Goal: Task Accomplishment & Management: Manage account settings

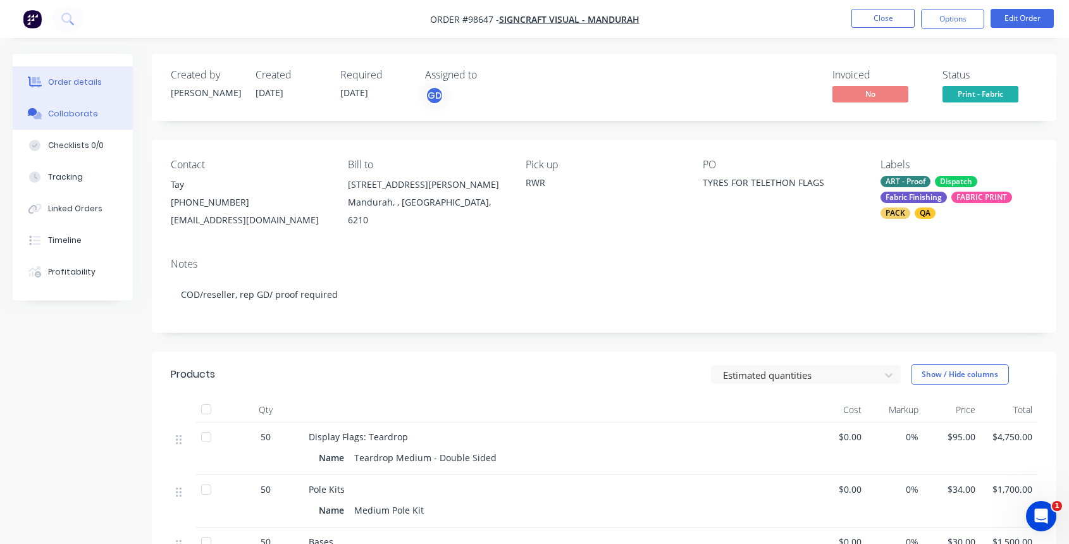
click at [72, 122] on button "Collaborate" at bounding box center [73, 114] width 120 height 32
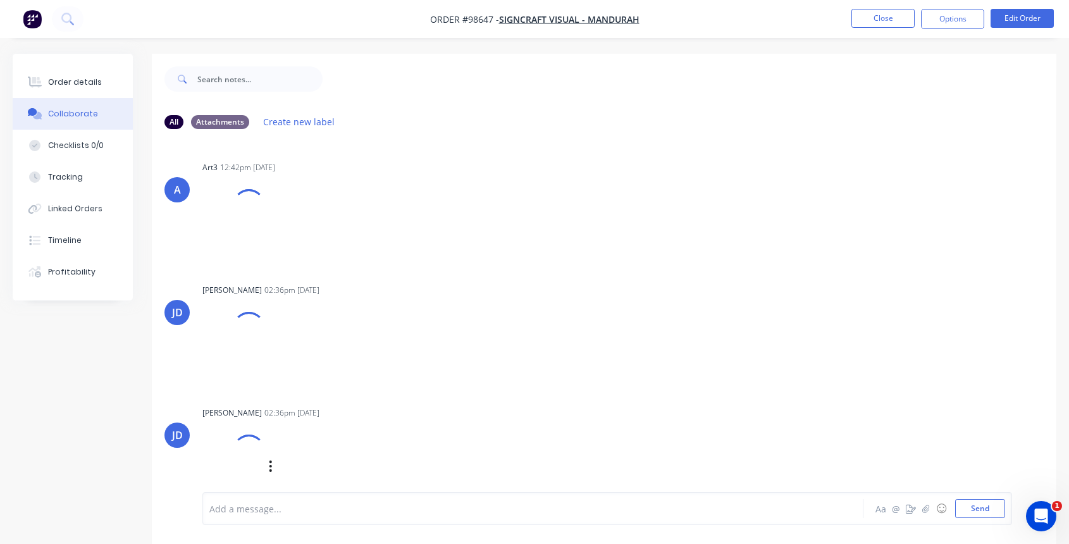
scroll to position [19, 0]
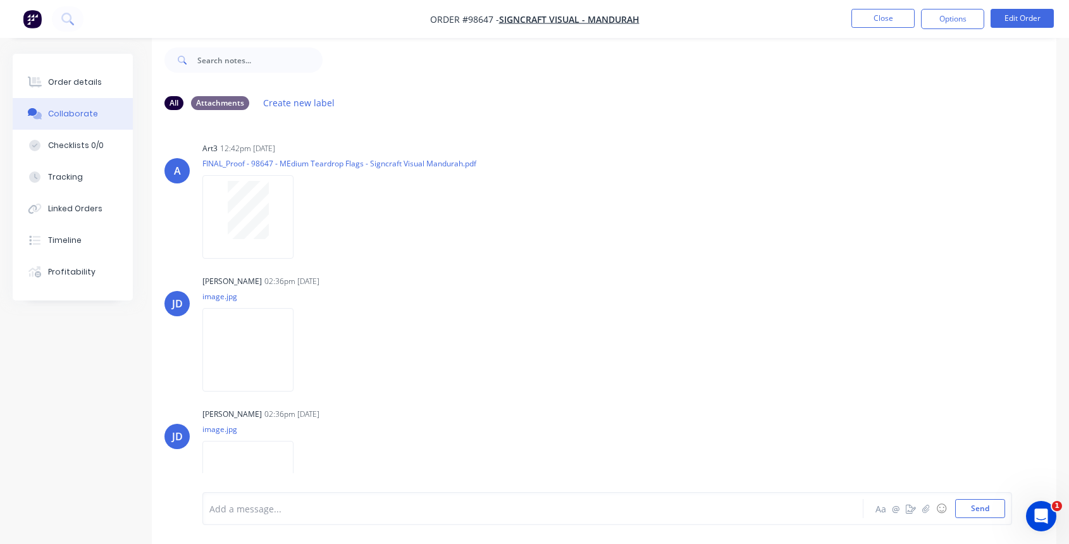
click at [277, 510] on div at bounding box center [508, 508] width 596 height 13
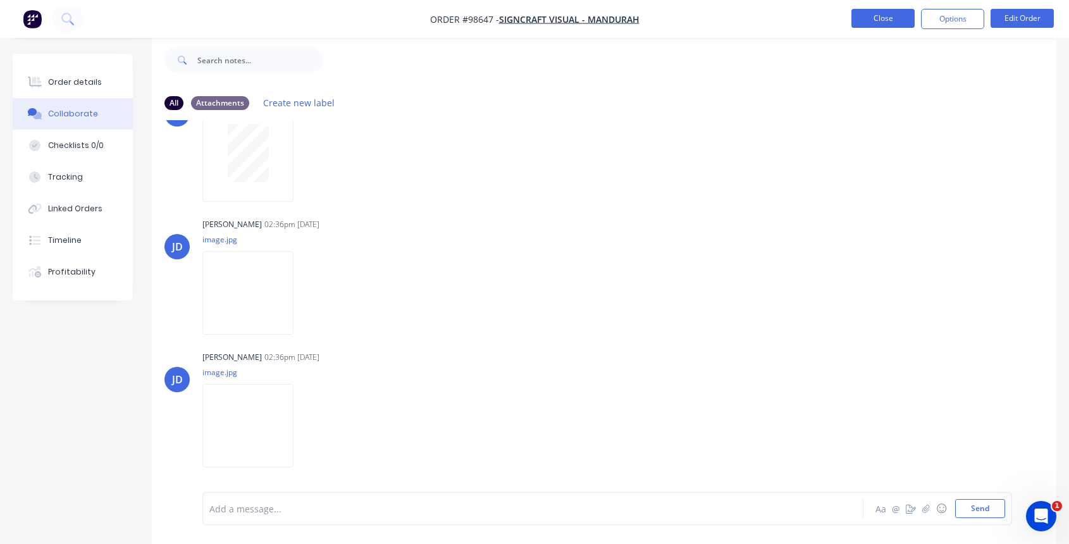
click at [870, 16] on button "Close" at bounding box center [882, 18] width 63 height 19
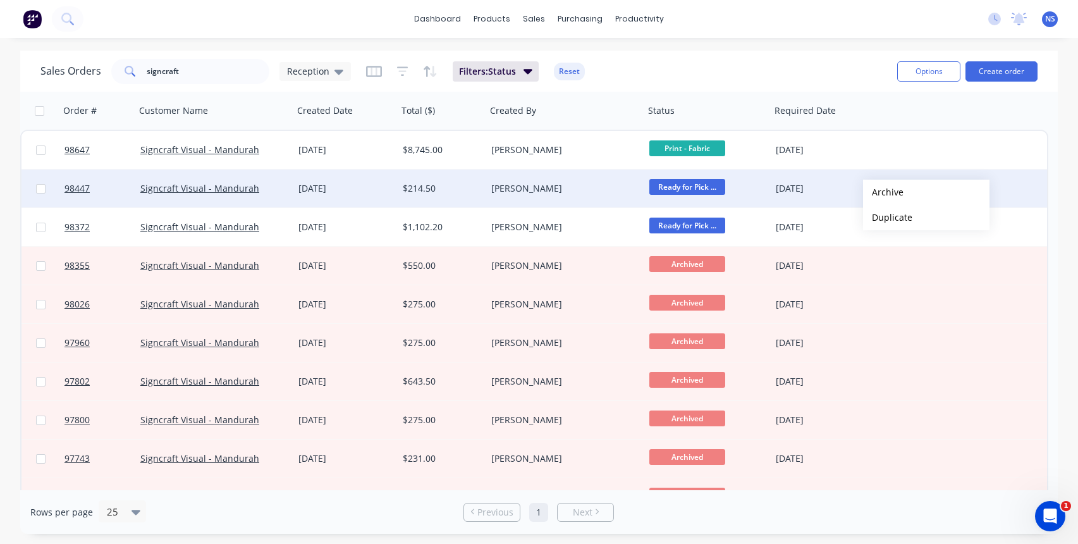
click at [883, 192] on button "Archive" at bounding box center [926, 192] width 126 height 25
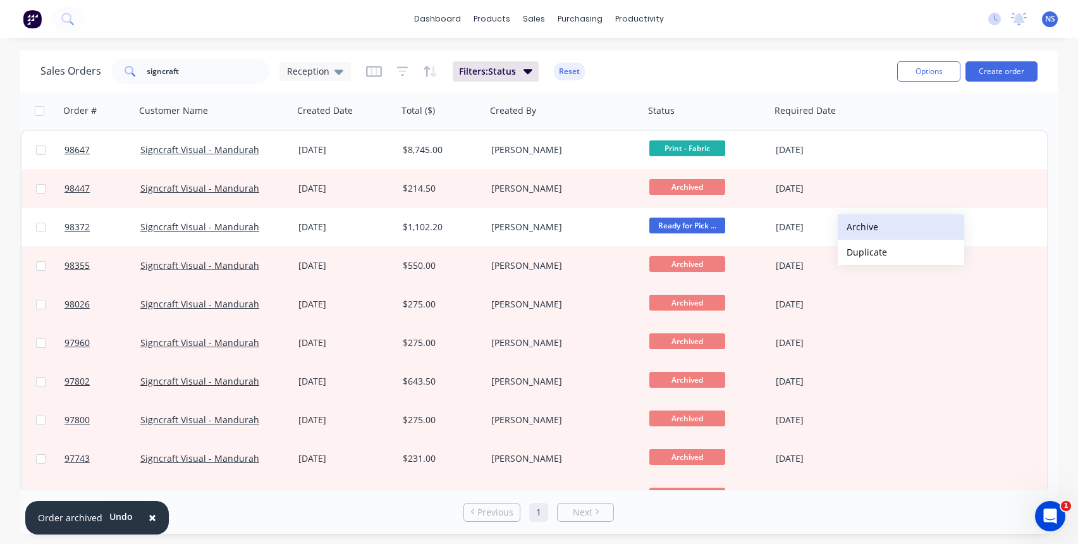
click at [859, 227] on button "Archive" at bounding box center [901, 226] width 126 height 25
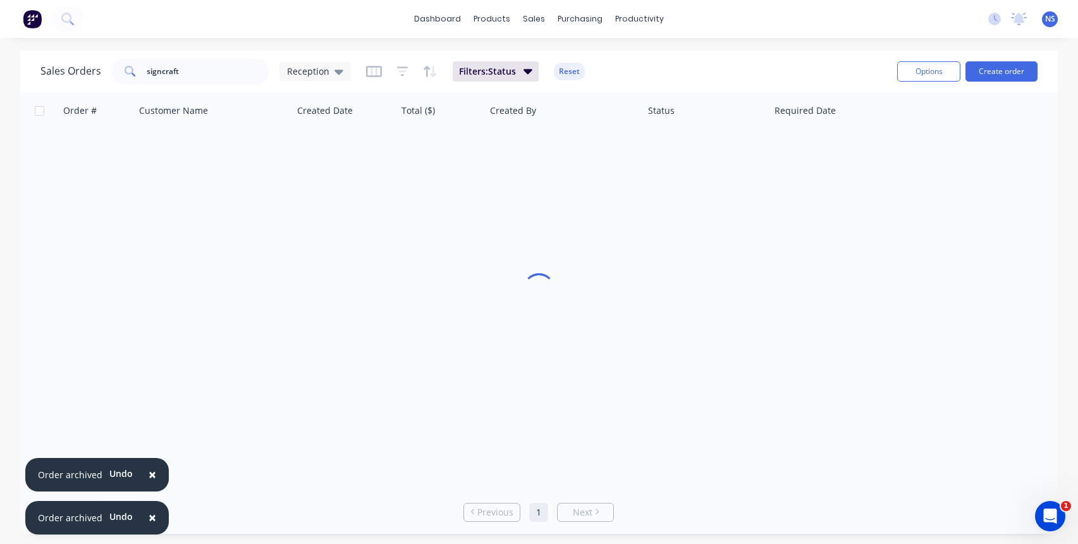
click at [152, 475] on span "×" at bounding box center [153, 474] width 8 height 18
click at [149, 515] on span "×" at bounding box center [153, 517] width 8 height 18
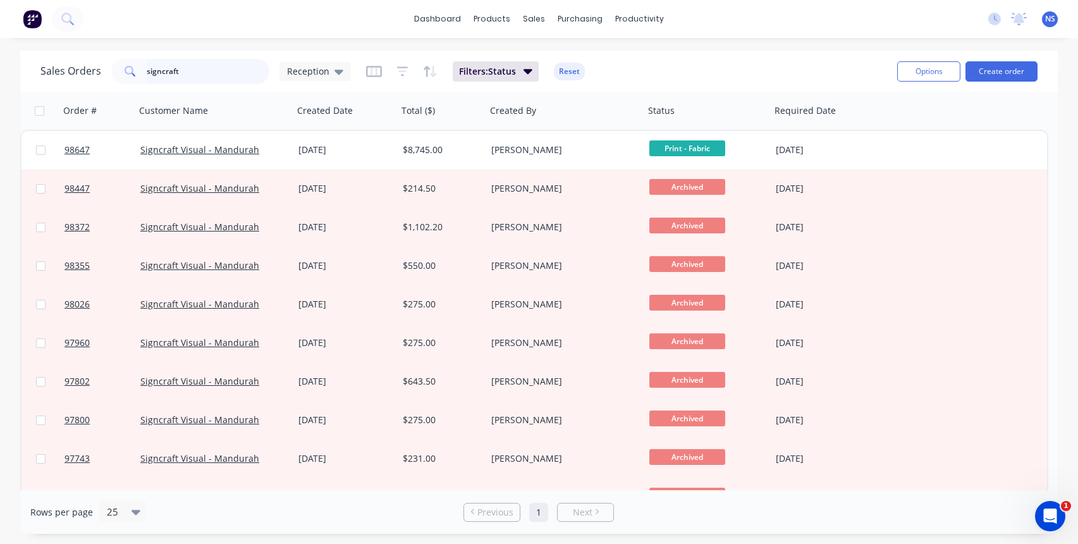
click at [224, 73] on input "signcraft" at bounding box center [208, 71] width 123 height 25
type input "s"
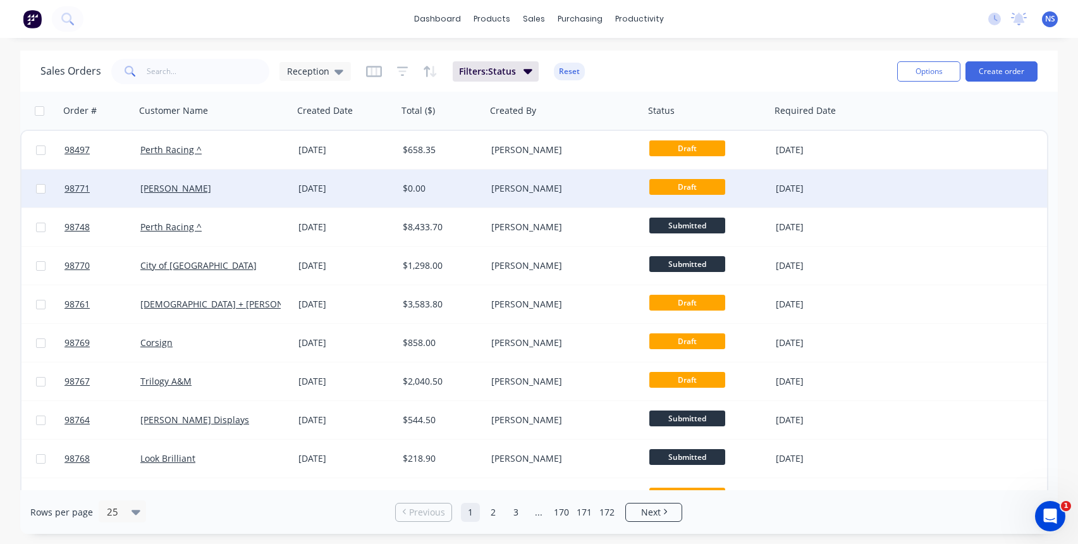
click at [459, 196] on div "$0.00" at bounding box center [442, 188] width 89 height 38
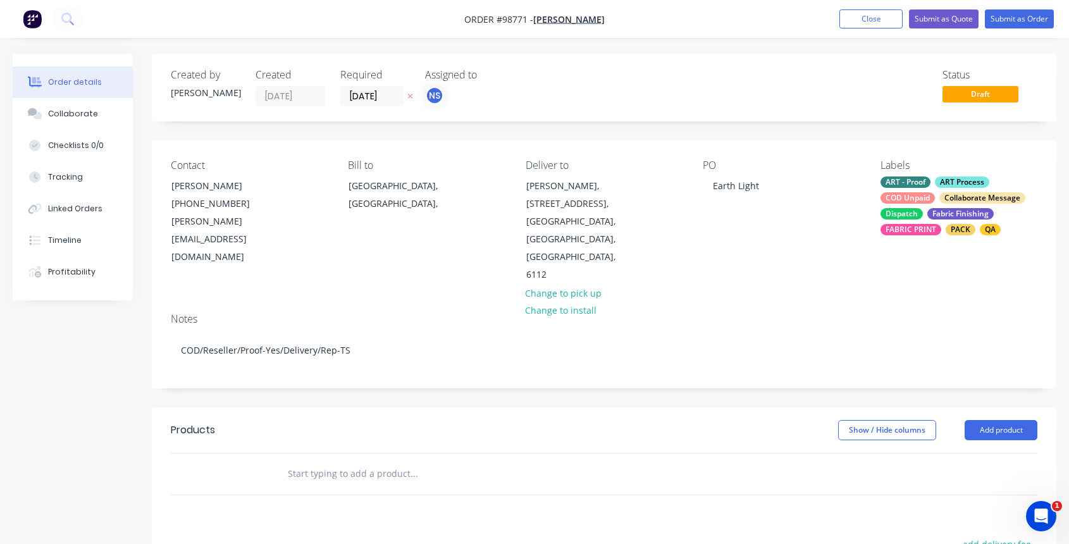
click at [369, 461] on input "text" at bounding box center [413, 473] width 253 height 25
click at [995, 420] on button "Add product" at bounding box center [1000, 430] width 73 height 20
click at [954, 453] on div "Product catalogue" at bounding box center [976, 462] width 97 height 18
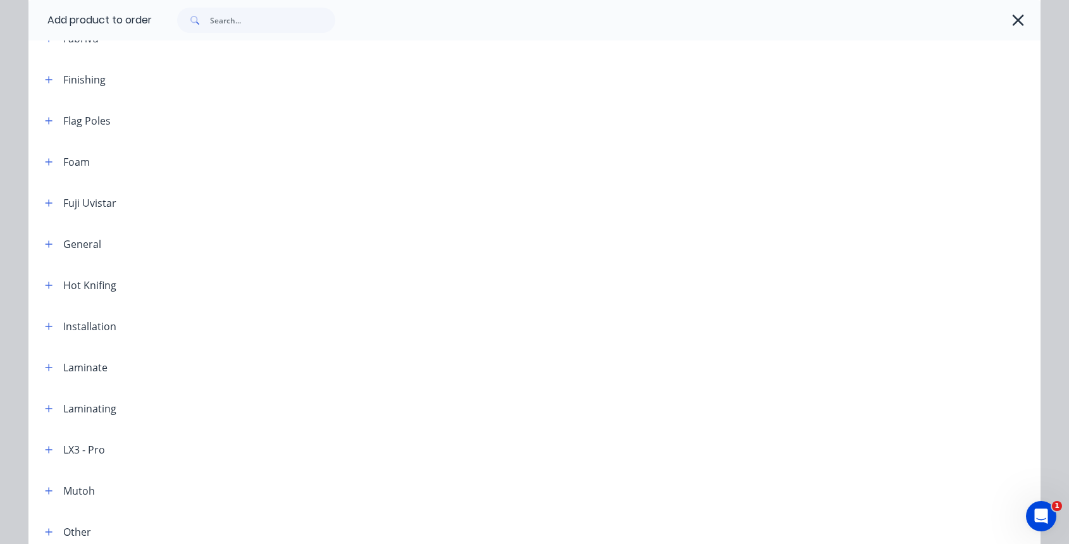
scroll to position [694, 0]
click at [45, 245] on icon "button" at bounding box center [49, 246] width 8 height 9
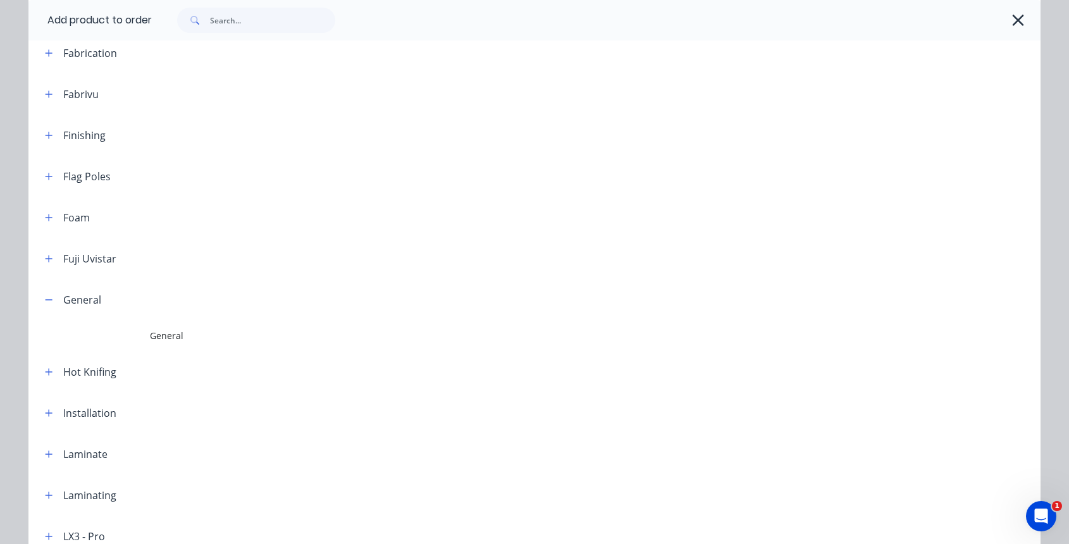
scroll to position [630, 0]
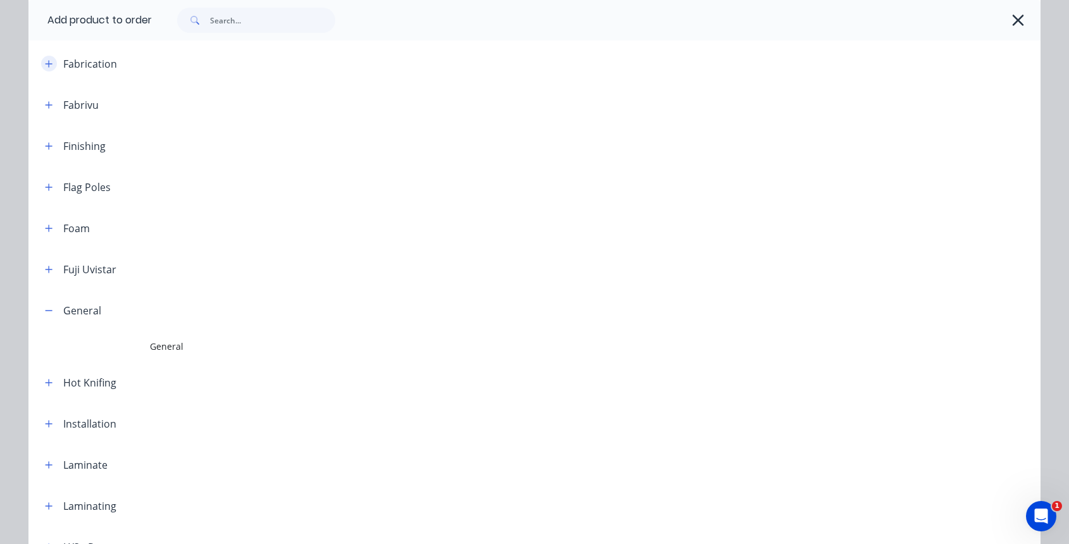
click at [47, 66] on icon "button" at bounding box center [49, 63] width 8 height 9
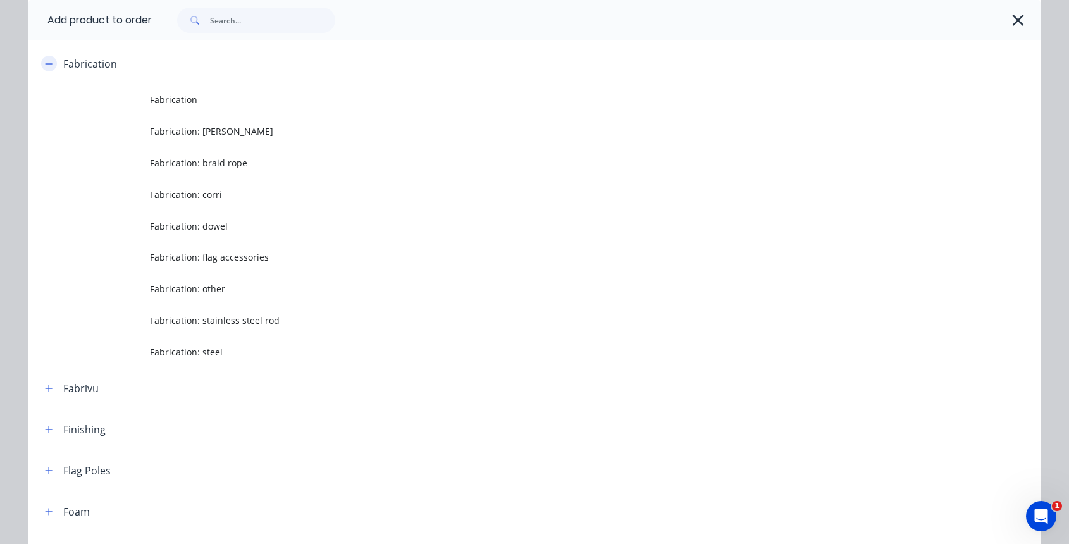
click at [46, 63] on icon "button" at bounding box center [49, 63] width 7 height 1
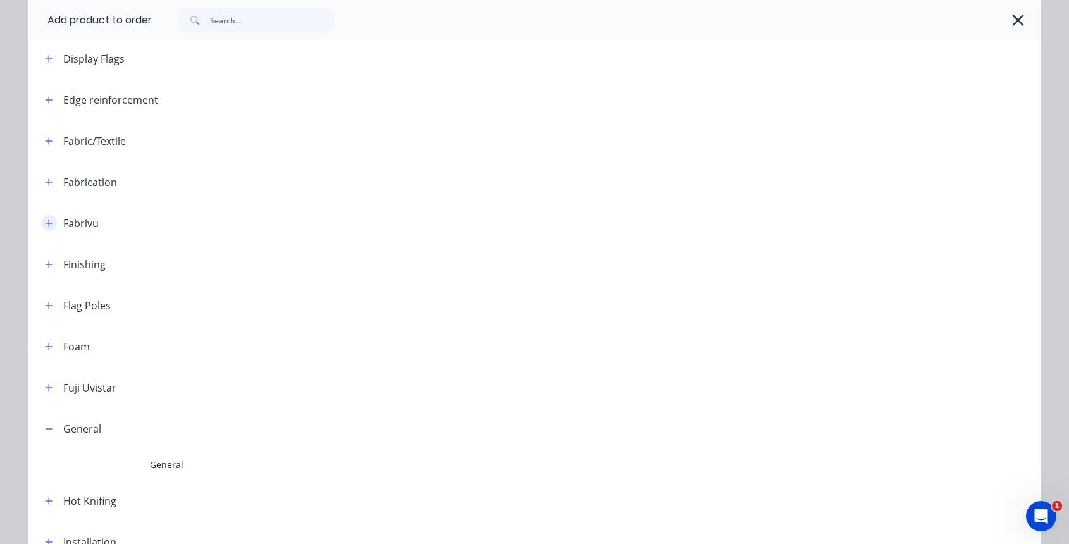
scroll to position [510, 0]
click at [46, 140] on icon "button" at bounding box center [49, 142] width 7 height 7
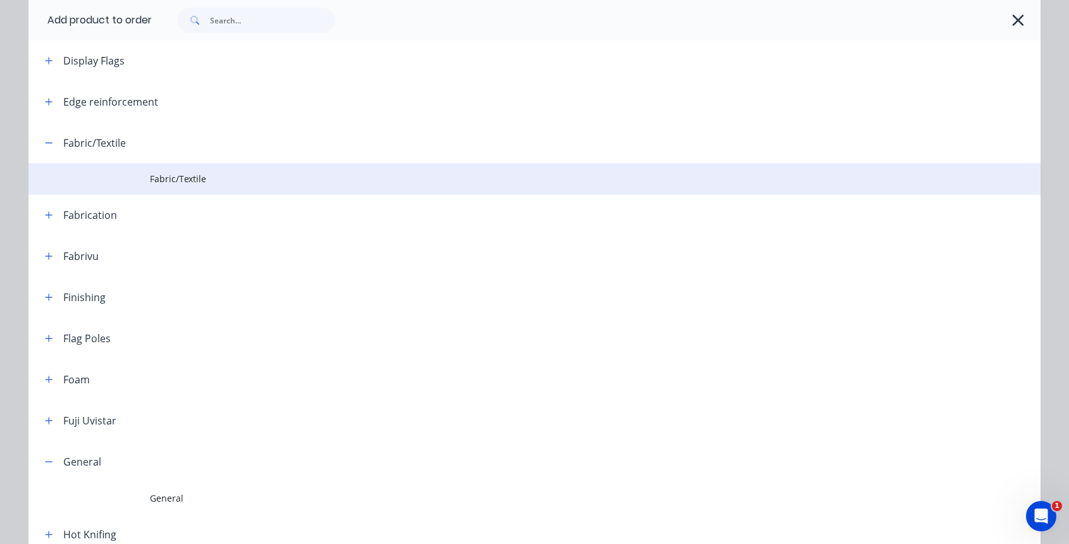
click at [172, 175] on span "Fabric/Textile" at bounding box center [506, 178] width 712 height 13
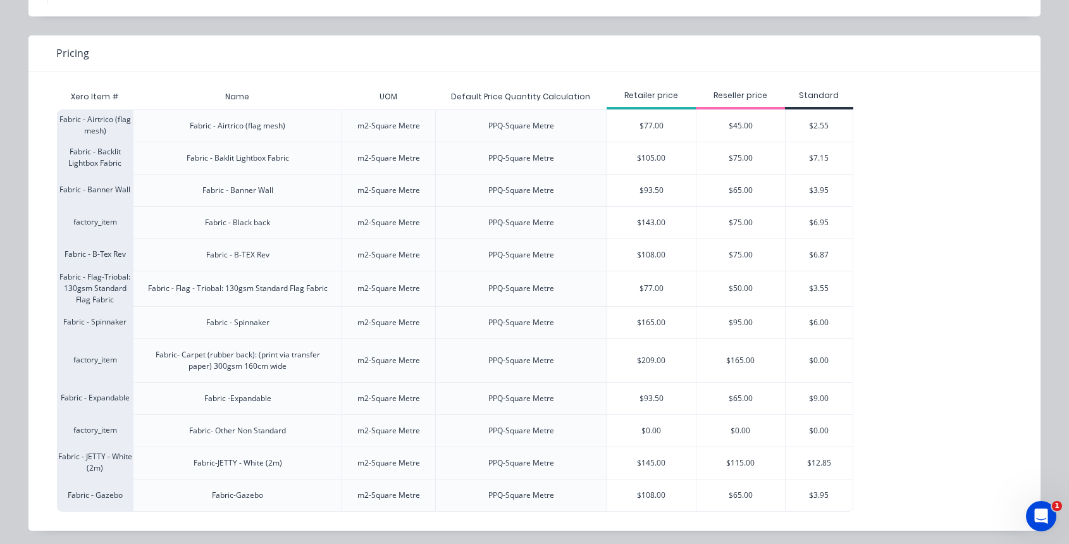
scroll to position [88, 0]
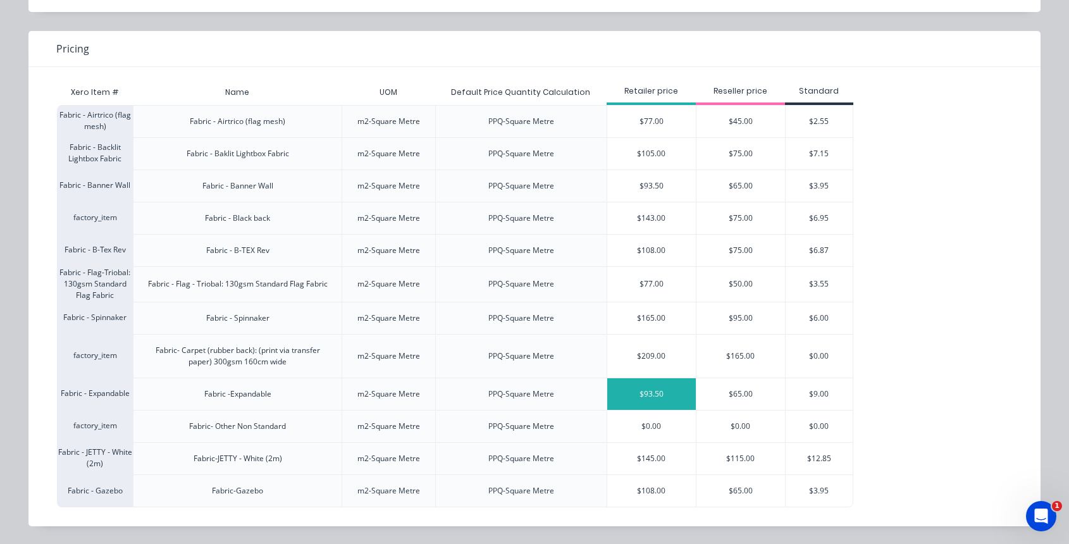
click at [659, 393] on div "$93.50" at bounding box center [651, 394] width 89 height 32
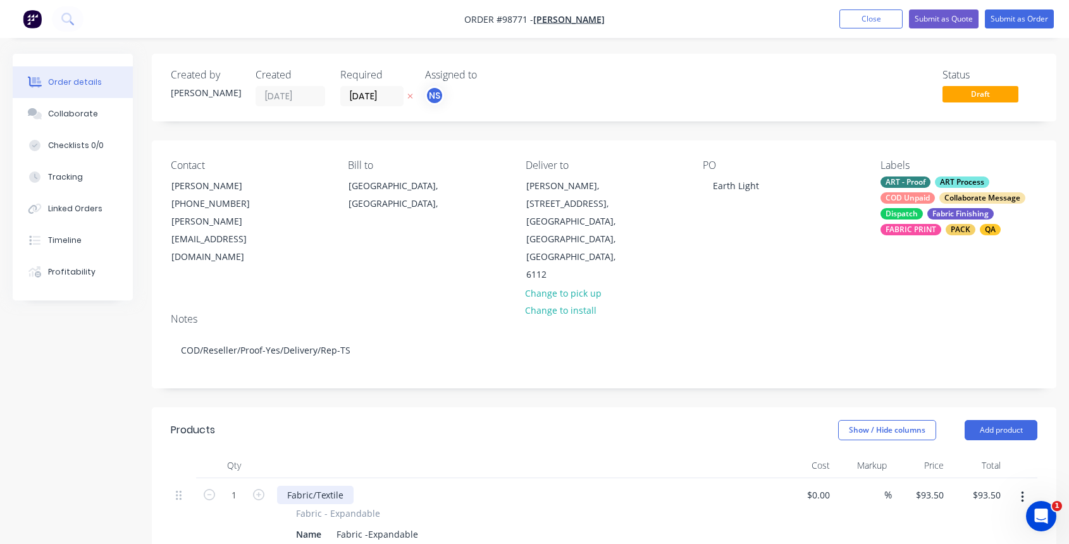
click at [345, 486] on div "Fabric/Textile" at bounding box center [315, 495] width 77 height 18
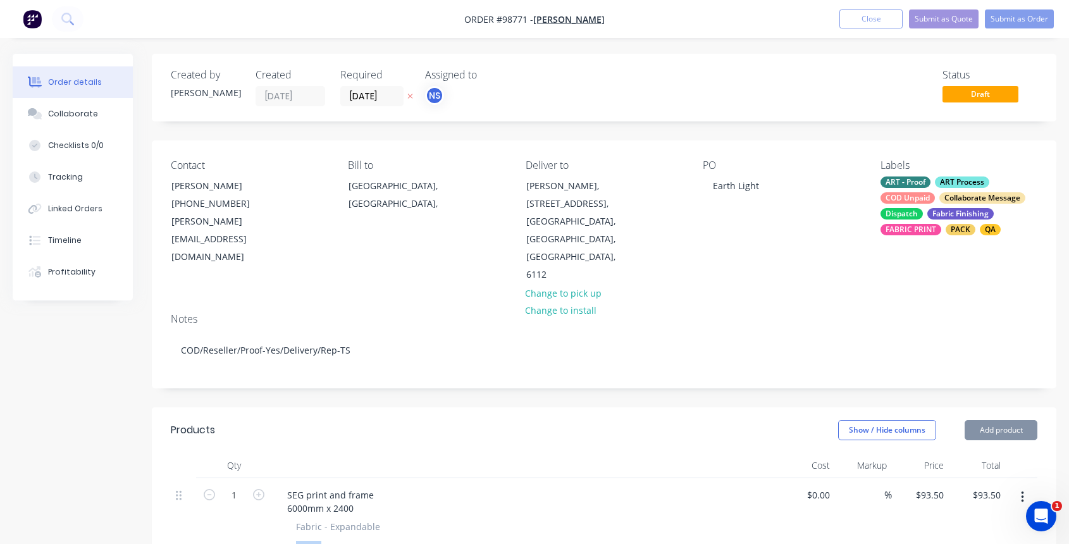
drag, startPoint x: 323, startPoint y: 513, endPoint x: 285, endPoint y: 514, distance: 37.3
click at [285, 520] on div "Fabric - Expandable Name Fabric -Expandable" at bounding box center [525, 538] width 496 height 37
click at [321, 538] on div "Name" at bounding box center [308, 547] width 35 height 18
drag, startPoint x: 323, startPoint y: 510, endPoint x: 297, endPoint y: 508, distance: 26.0
click at [297, 538] on div "Name" at bounding box center [308, 547] width 35 height 18
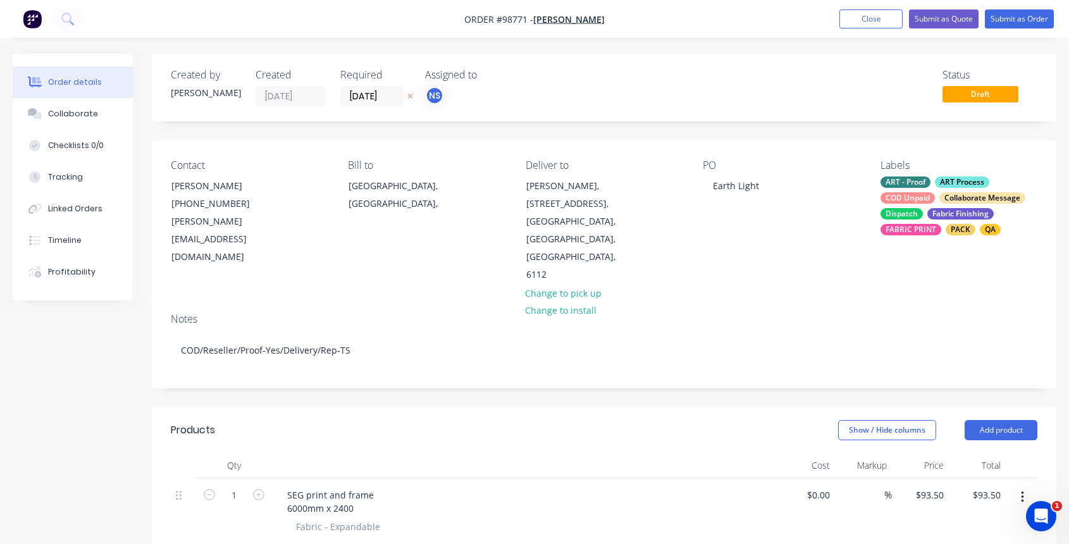
drag, startPoint x: 446, startPoint y: 475, endPoint x: 388, endPoint y: 474, distance: 58.8
click at [446, 486] on div "SEG print and frame 6000mm x 2400" at bounding box center [525, 502] width 496 height 32
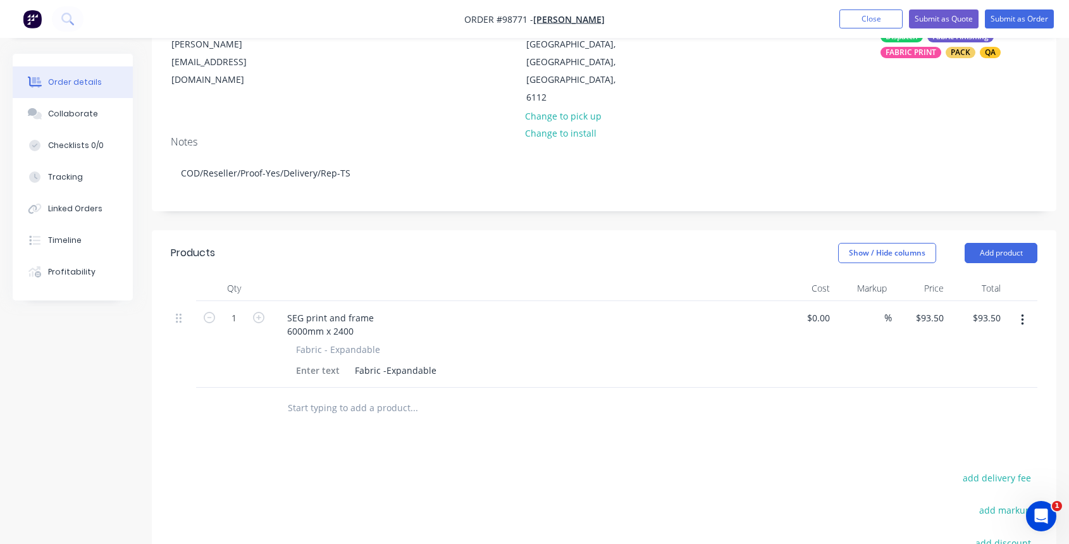
scroll to position [84, 0]
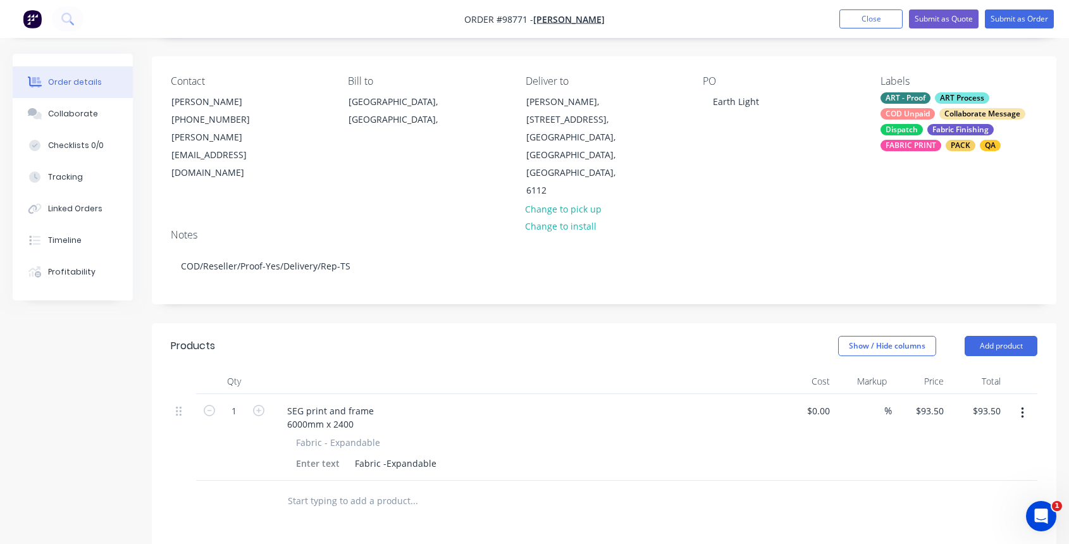
click at [311, 488] on input "text" at bounding box center [413, 500] width 253 height 25
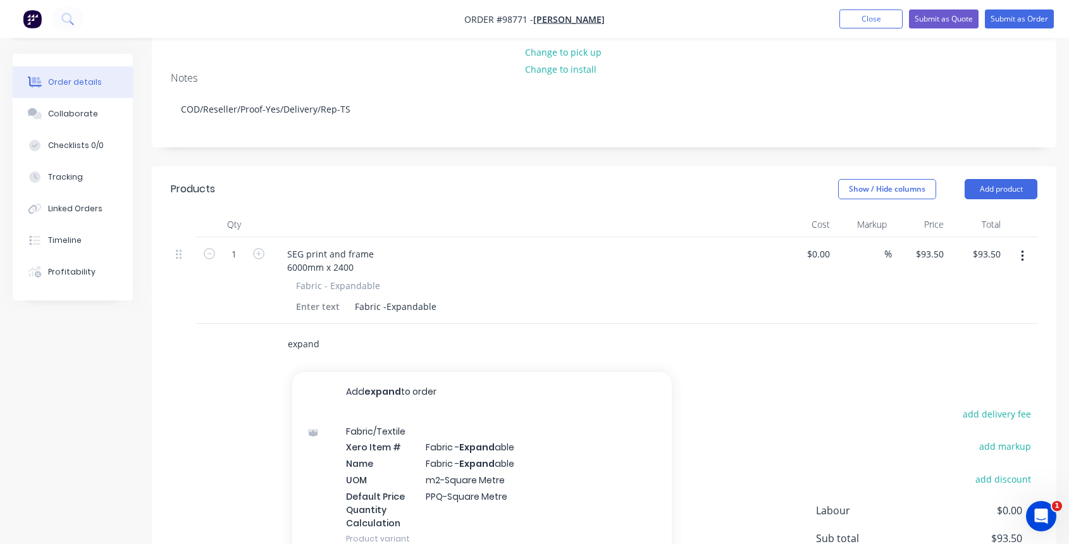
type input "expand"
click at [515, 456] on div "Fabric/Textile Xero Item # Fabric - Expand able Name Fabric - Expand able UOM m…" at bounding box center [481, 484] width 379 height 145
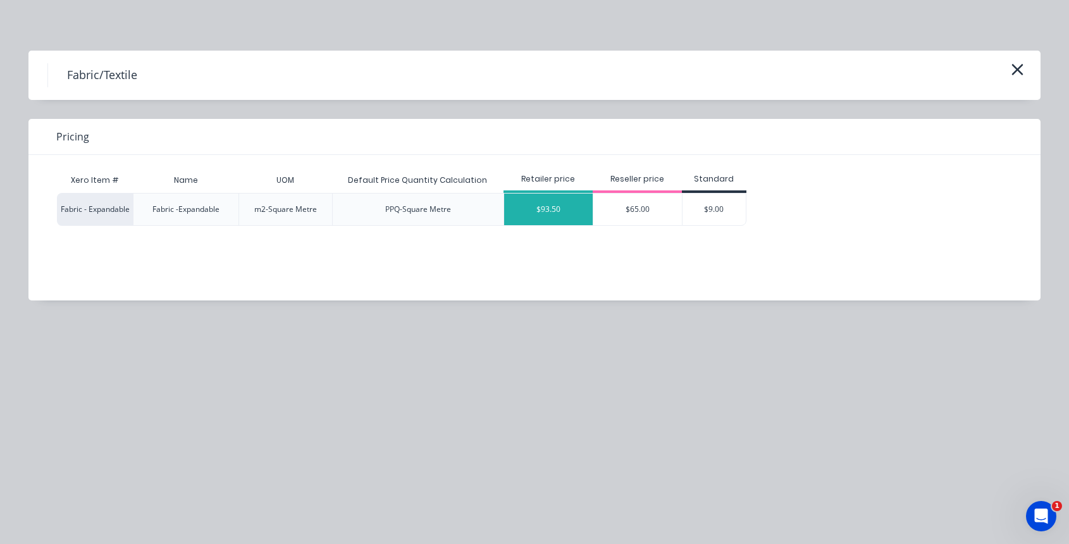
click at [541, 215] on div "$93.50" at bounding box center [548, 210] width 89 height 32
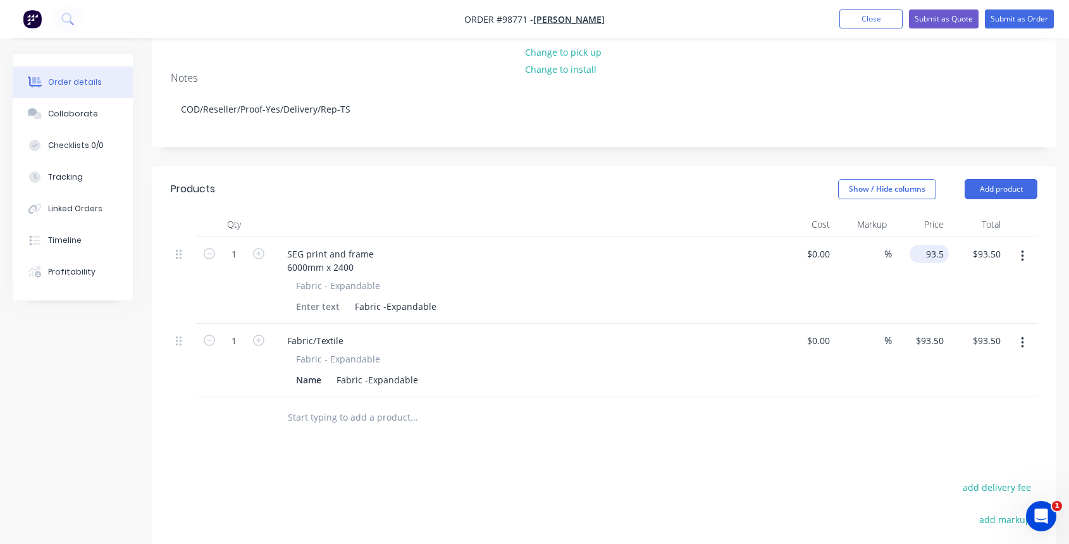
click at [935, 245] on input "93.5" at bounding box center [931, 254] width 34 height 18
type input "$93.50"
drag, startPoint x: 344, startPoint y: 306, endPoint x: 270, endPoint y: 301, distance: 74.2
click at [270, 324] on div "1 Fabric/Textile Fabric - Expandable Name Fabric -Expandable $0.00 $0.00 % $93.…" at bounding box center [604, 360] width 866 height 73
click at [524, 371] on div "Name Fabric -Expandable" at bounding box center [522, 380] width 463 height 18
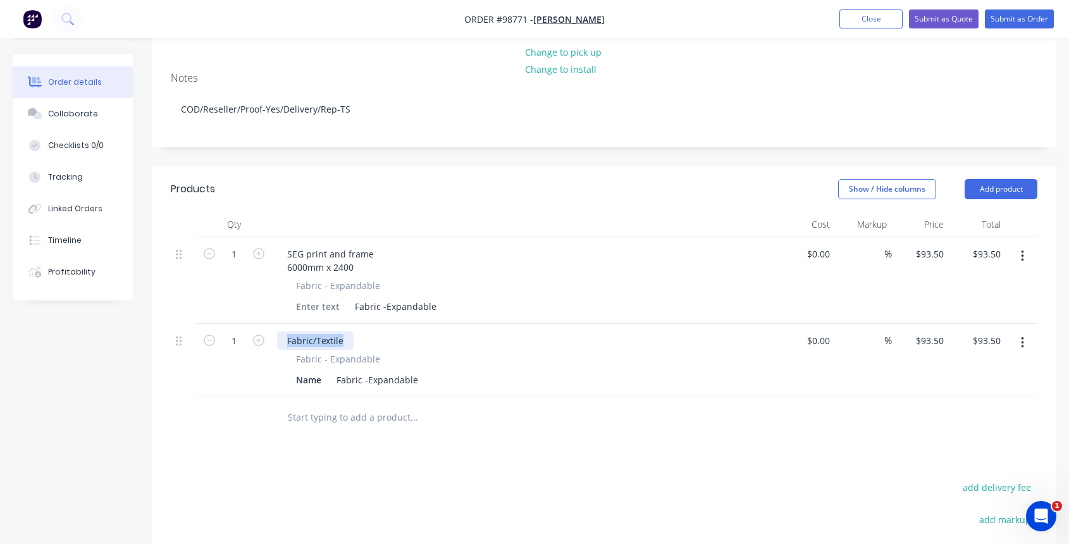
drag, startPoint x: 343, startPoint y: 305, endPoint x: 265, endPoint y: 300, distance: 77.9
click at [266, 324] on div "1 Fabric/Textile Fabric - Expandable Name Fabric -Expandable $0.00 $0.00 % $93.…" at bounding box center [604, 360] width 866 height 73
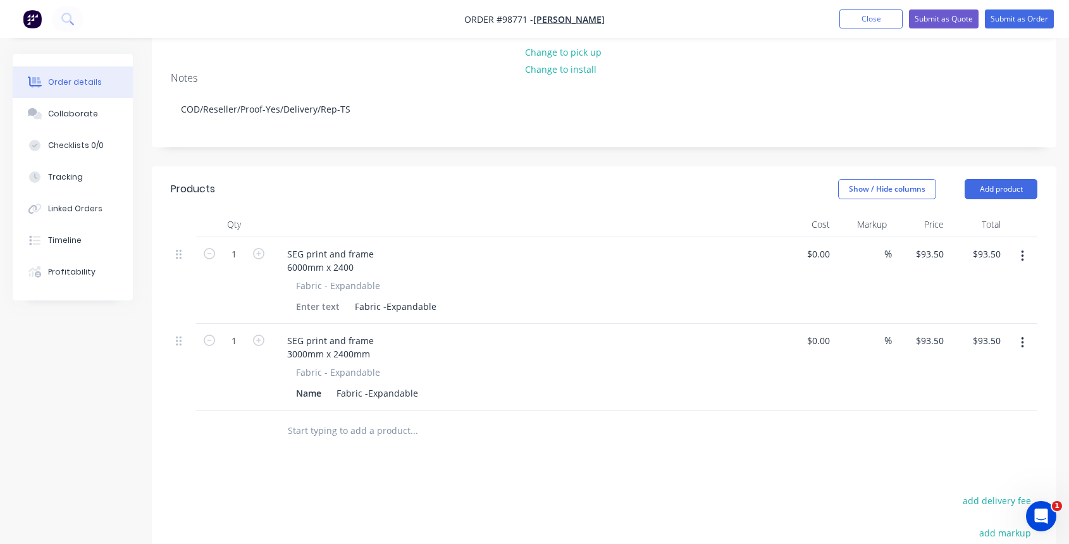
click at [307, 279] on span "Fabric - Expandable" at bounding box center [338, 285] width 84 height 13
click at [359, 279] on span "Fabric - Expandable" at bounding box center [338, 285] width 84 height 13
click at [359, 245] on div "SEG print and frame 6000mm x 2400" at bounding box center [331, 261] width 109 height 32
click at [82, 112] on div "Collaborate" at bounding box center [73, 113] width 50 height 11
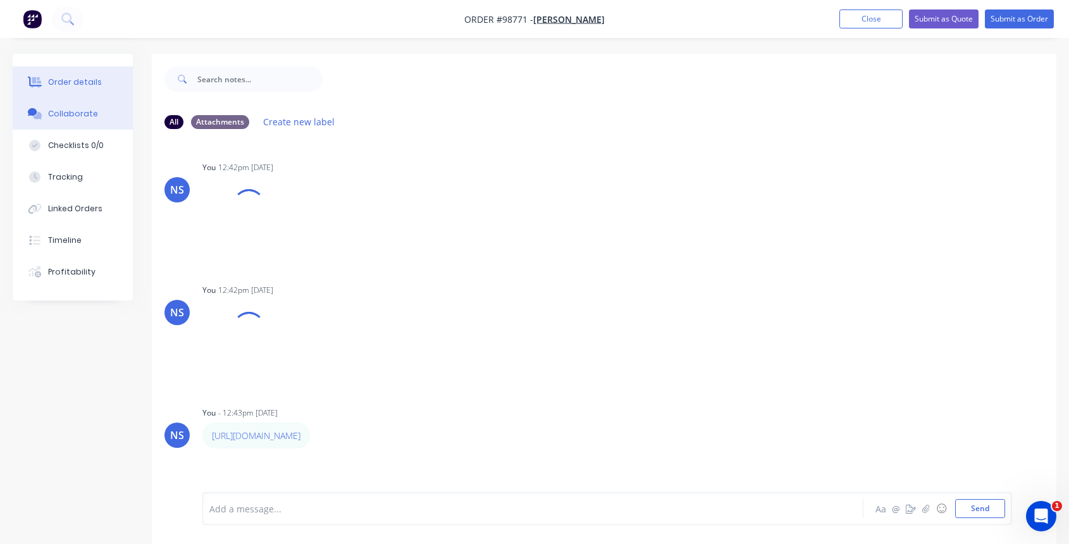
click at [89, 87] on div "Order details" at bounding box center [75, 82] width 54 height 11
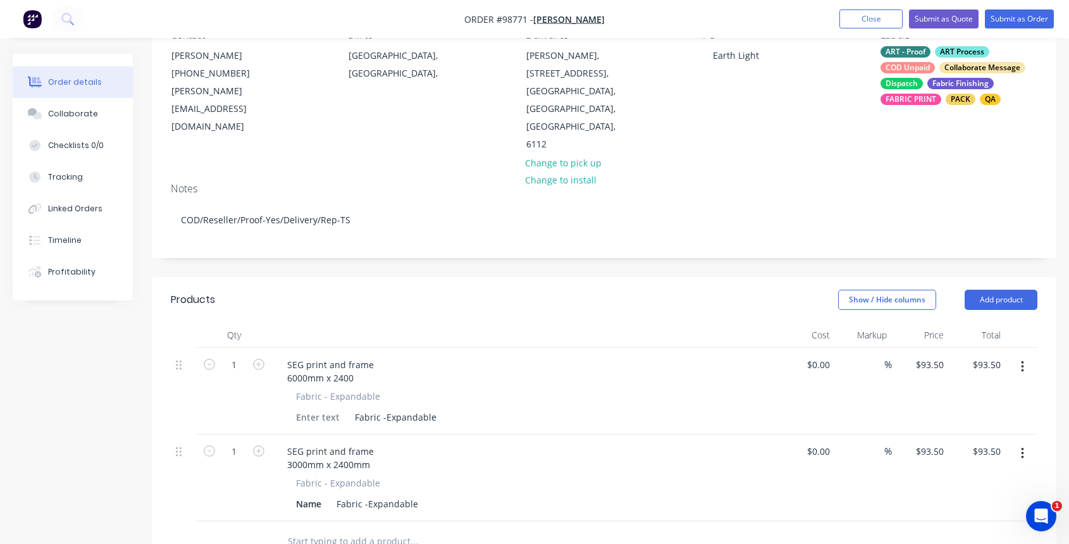
scroll to position [255, 0]
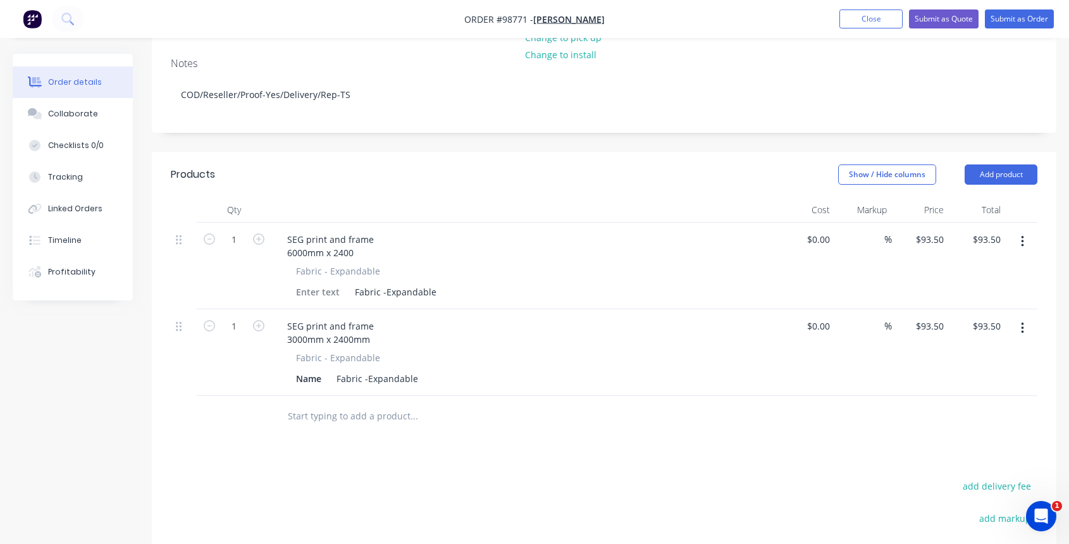
click at [335, 403] on input "text" at bounding box center [413, 415] width 253 height 25
click at [1011, 164] on button "Add product" at bounding box center [1000, 174] width 73 height 20
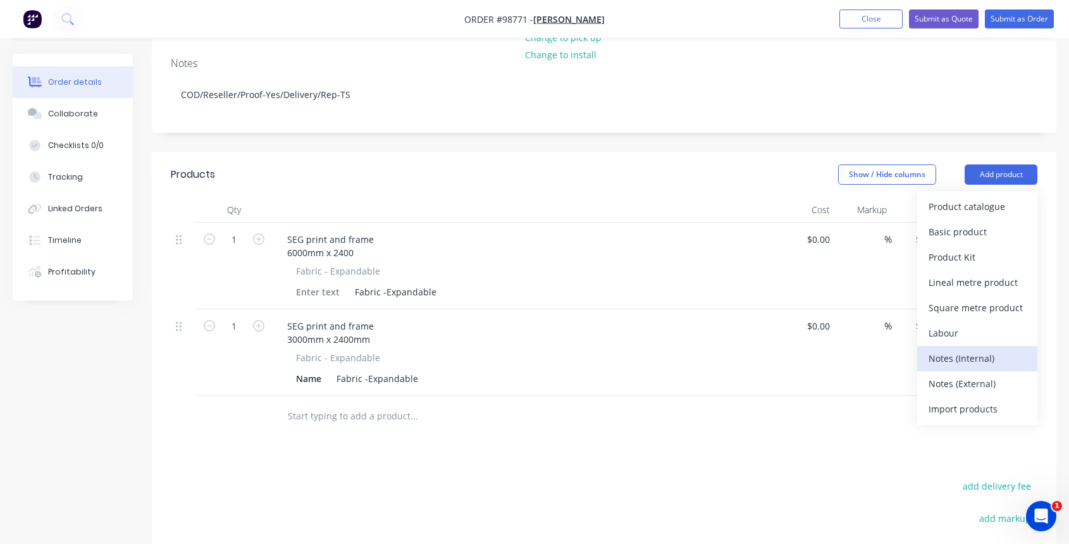
click at [959, 349] on div "Notes (Internal)" at bounding box center [976, 358] width 97 height 18
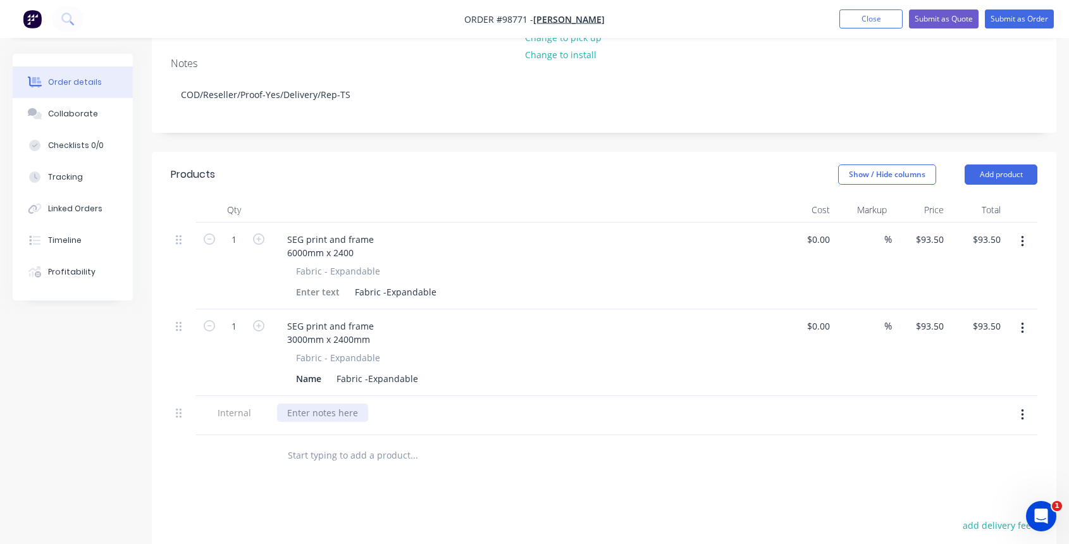
click at [295, 403] on div at bounding box center [322, 412] width 91 height 18
click at [359, 456] on input "text" at bounding box center [413, 468] width 253 height 25
click at [992, 164] on button "Add product" at bounding box center [1000, 174] width 73 height 20
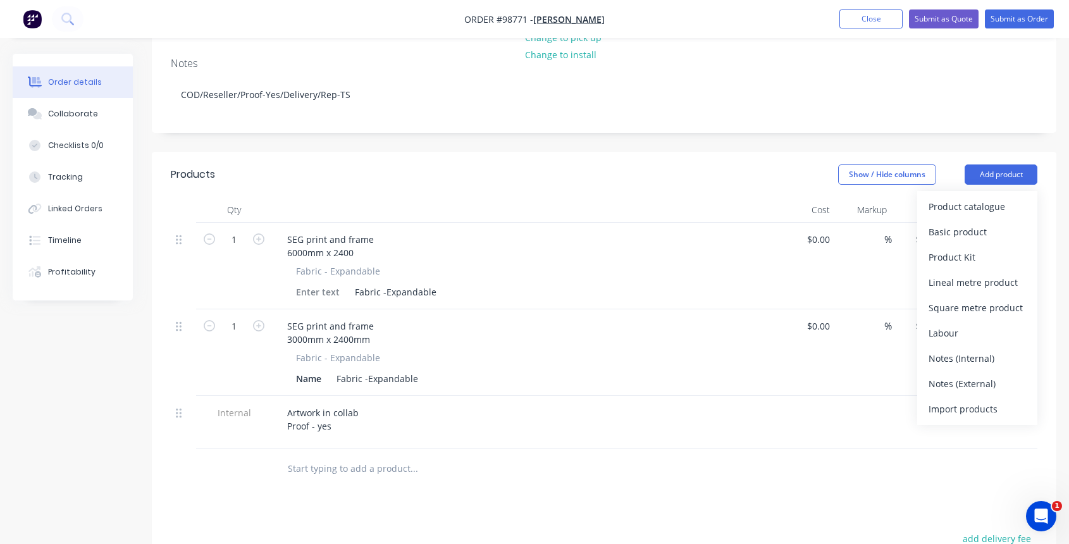
click at [978, 374] on div "Notes (External)" at bounding box center [976, 383] width 97 height 18
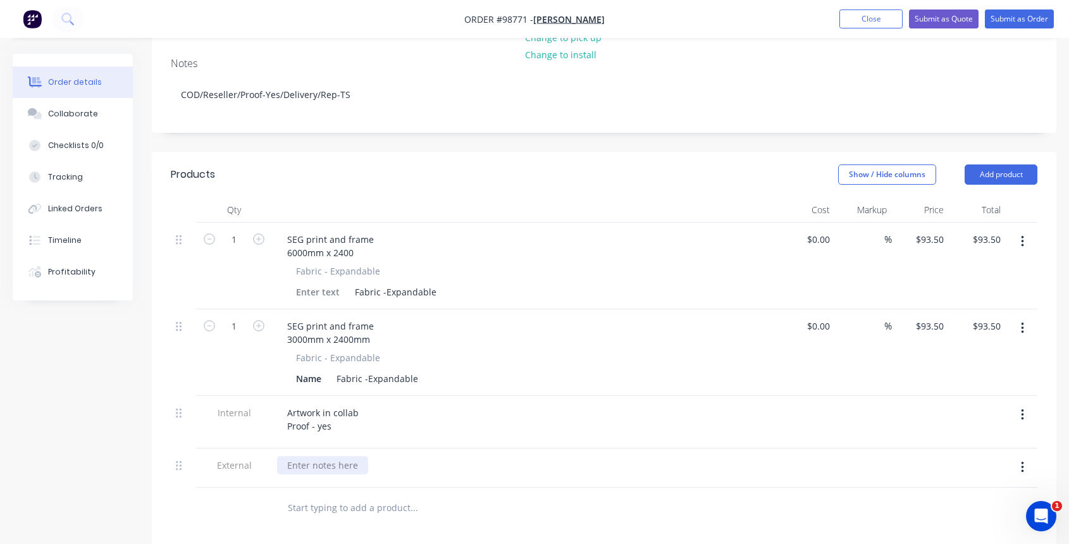
click at [311, 456] on div at bounding box center [322, 465] width 91 height 18
click at [373, 456] on div "Must be ready EOB 6/10 as event is 7/10" at bounding box center [372, 465] width 191 height 18
click at [390, 456] on div "Must be ready EOB 5/10 as event is 7/10" at bounding box center [372, 465] width 191 height 18
click at [338, 495] on input "text" at bounding box center [413, 507] width 253 height 25
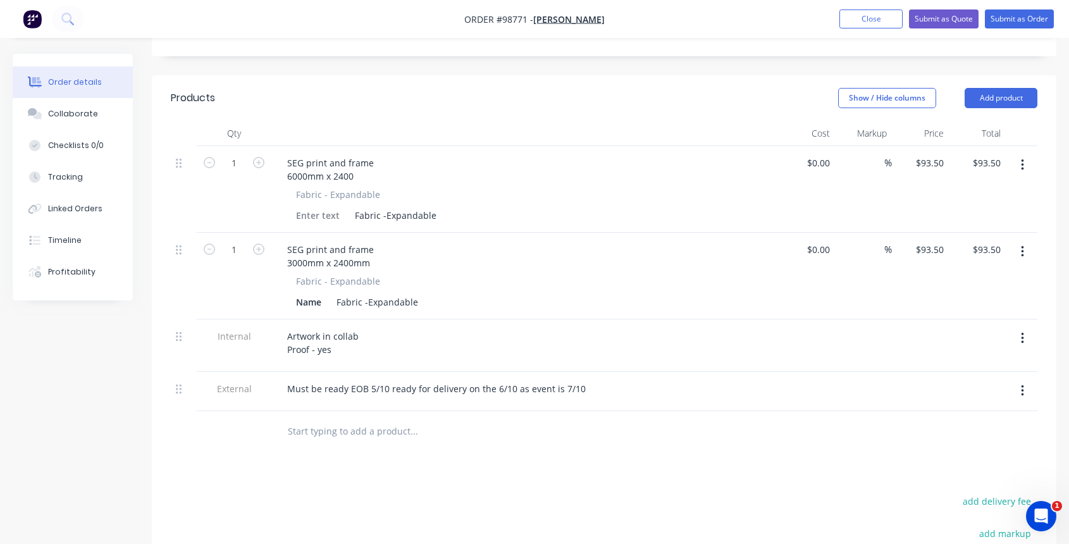
scroll to position [344, 0]
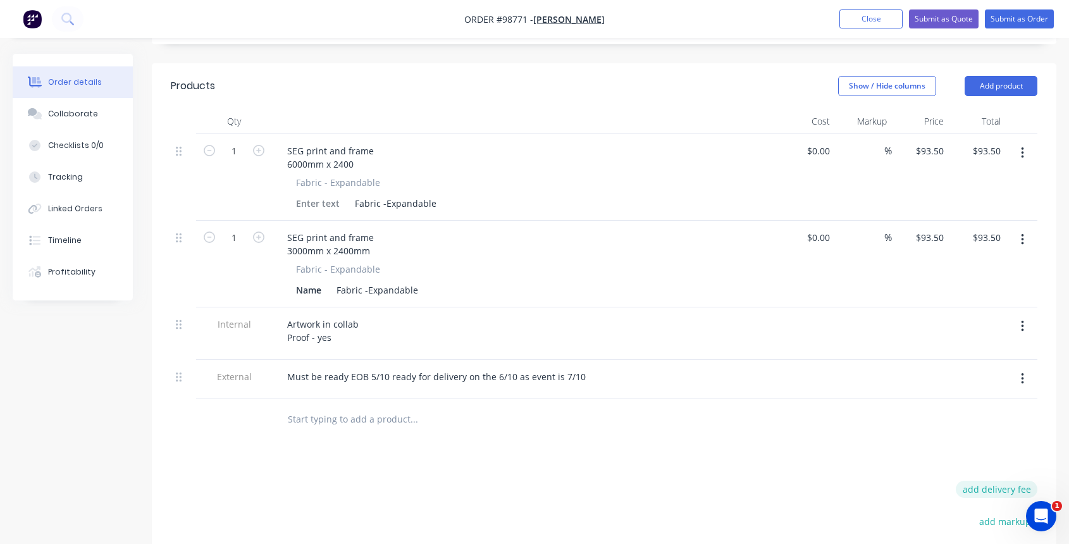
click at [1001, 481] on button "add delivery fee" at bounding box center [997, 489] width 82 height 17
type input "55"
click at [316, 407] on input "text" at bounding box center [413, 419] width 253 height 25
click at [990, 76] on button "Add product" at bounding box center [1000, 86] width 73 height 20
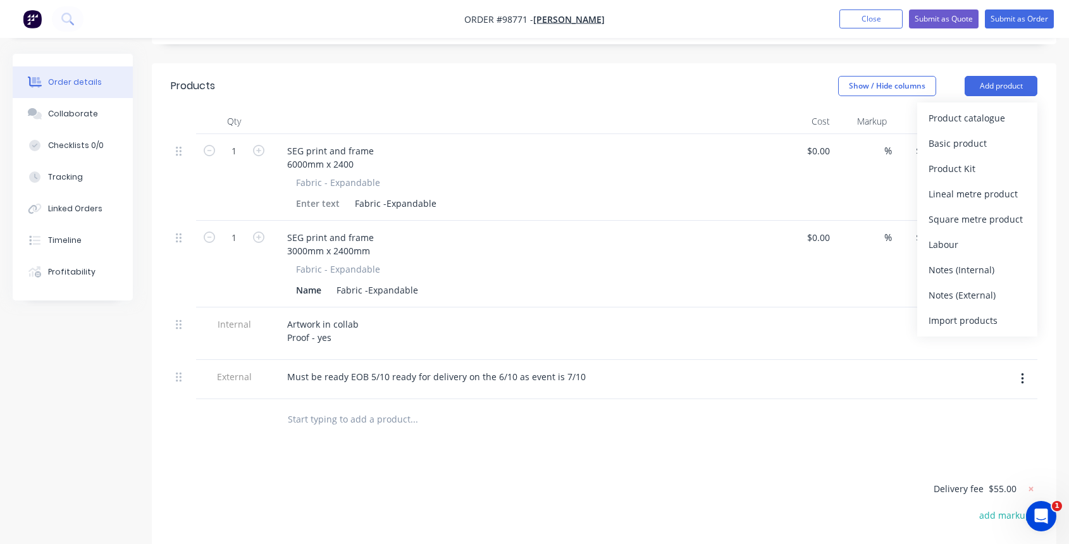
click at [988, 286] on div "Notes (External)" at bounding box center [976, 295] width 97 height 18
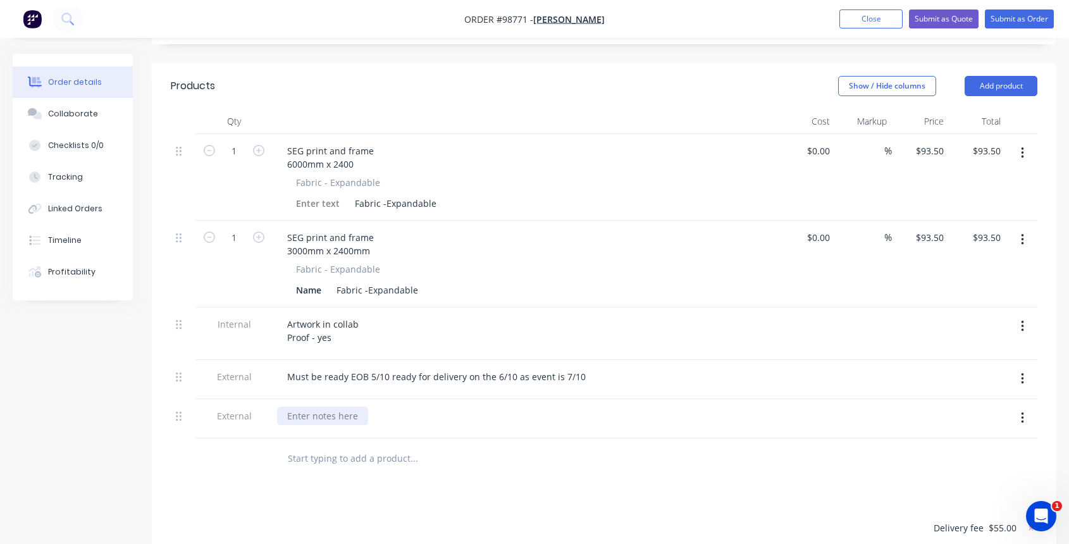
click at [291, 407] on div at bounding box center [322, 416] width 91 height 18
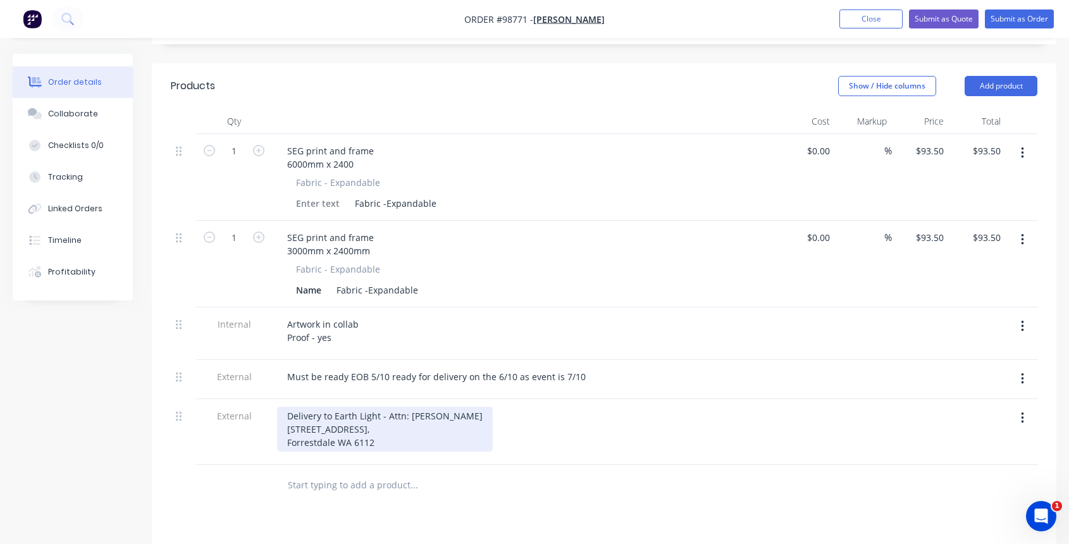
click at [333, 407] on div "Delivery to Earth Light - Attn: [PERSON_NAME] [STREET_ADDRESS]" at bounding box center [385, 429] width 216 height 45
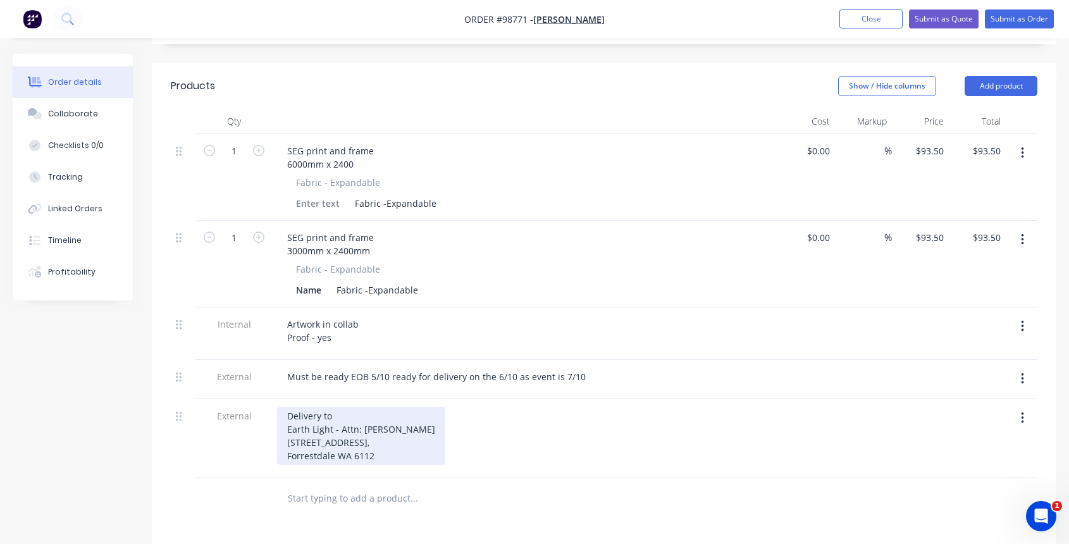
click at [338, 407] on div "Delivery to Earth Light - Attn: [PERSON_NAME] [STREET_ADDRESS]" at bounding box center [361, 436] width 168 height 58
click at [372, 407] on div "Delivery to Earth Light Attn: [PERSON_NAME] [STREET_ADDRESS]" at bounding box center [334, 442] width 114 height 71
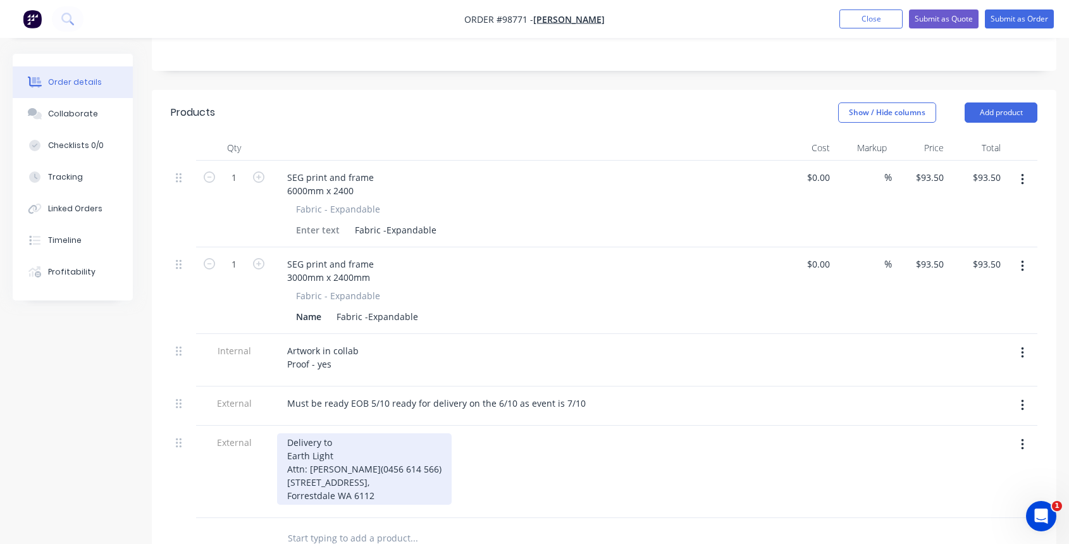
scroll to position [211, 0]
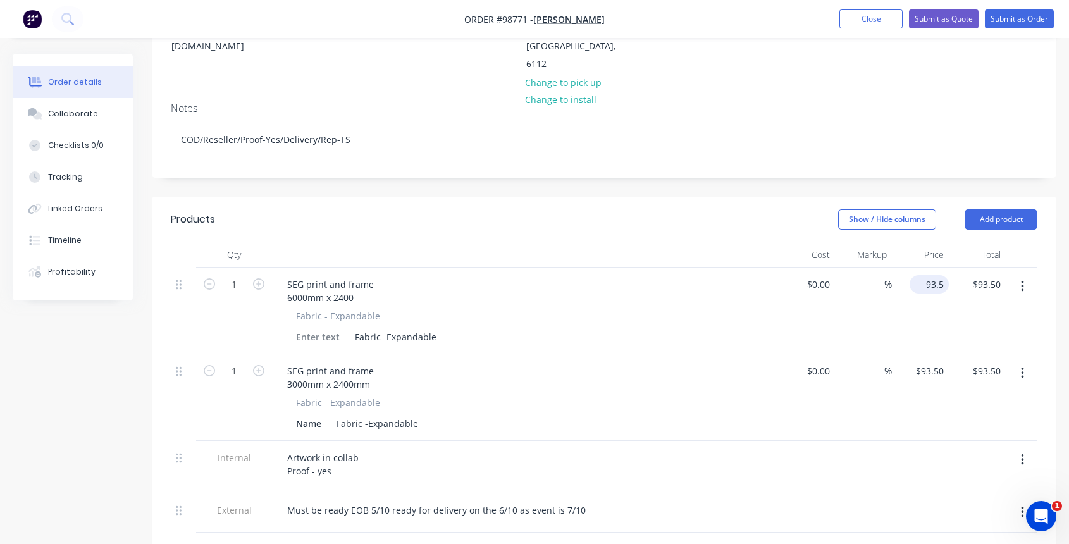
click at [932, 275] on input "93.5" at bounding box center [931, 284] width 34 height 18
type input "1446"
type input "93.50"
type input "$1,446.00"
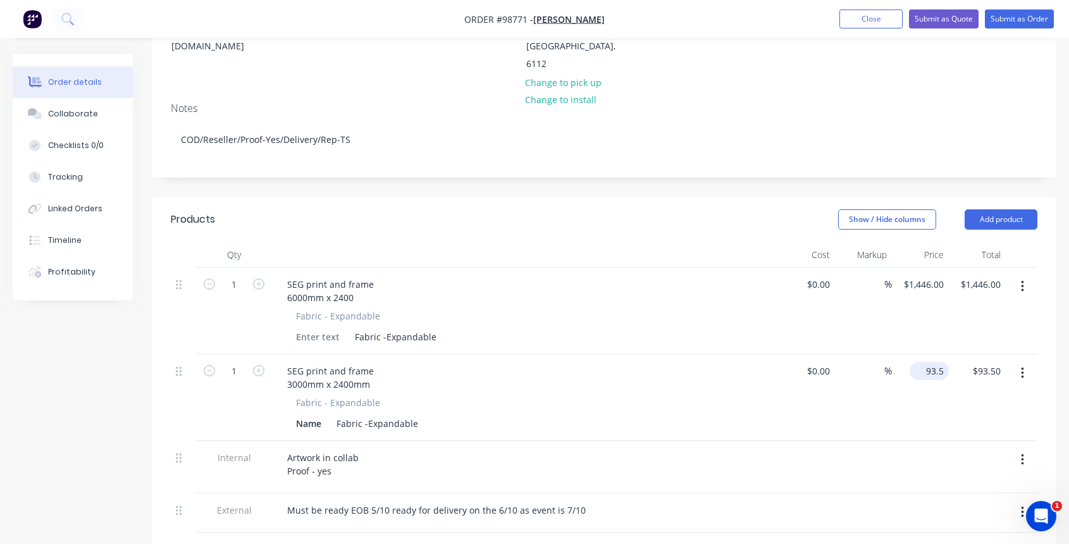
click at [924, 362] on div "93.5 $93.50" at bounding box center [931, 371] width 34 height 18
type input "$725.00"
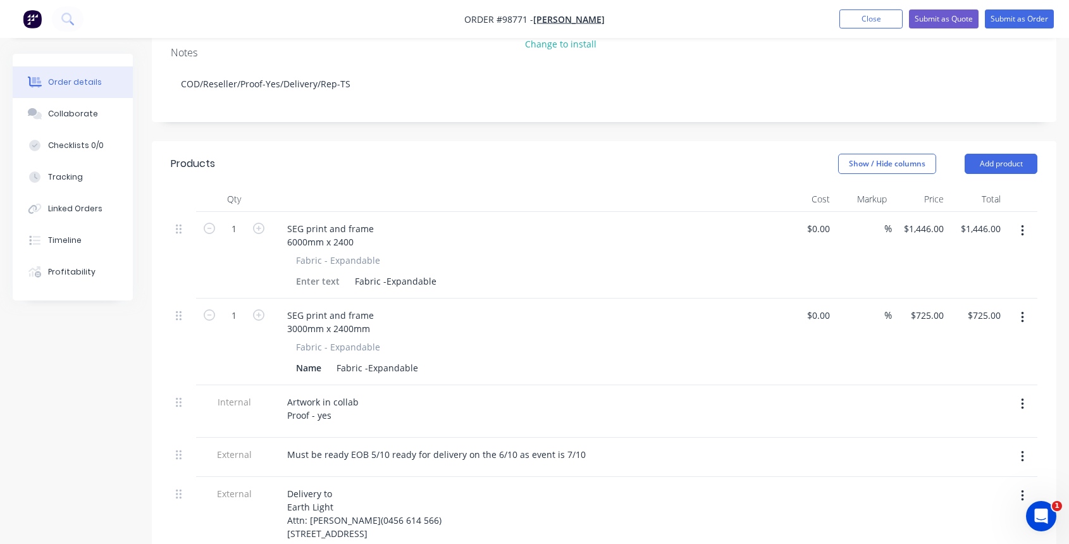
scroll to position [9, 0]
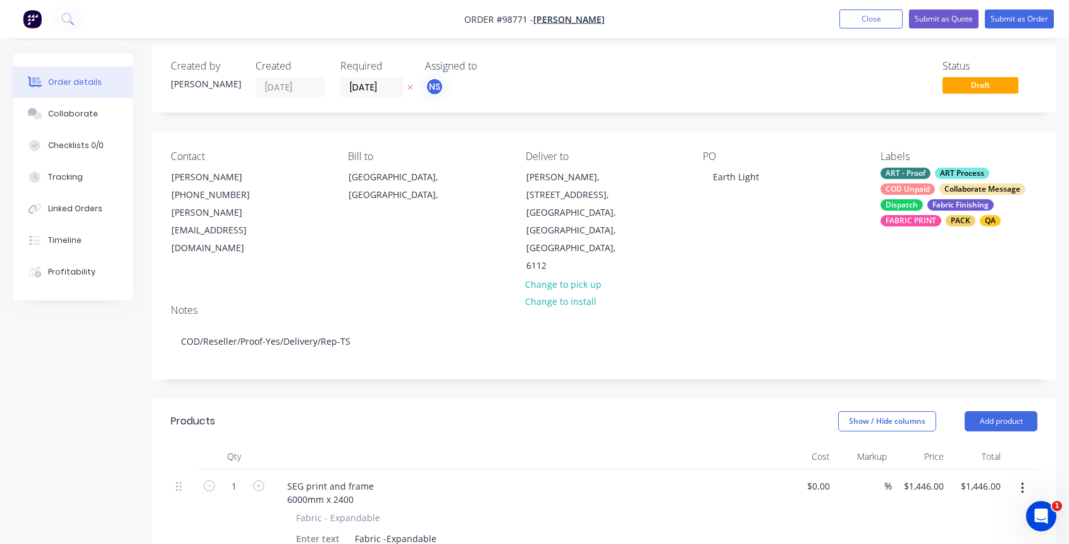
click at [922, 199] on div "ART - Proof ART Process COD Unpaid Collaborate Message Dispatch Fabric Finishin…" at bounding box center [958, 197] width 157 height 59
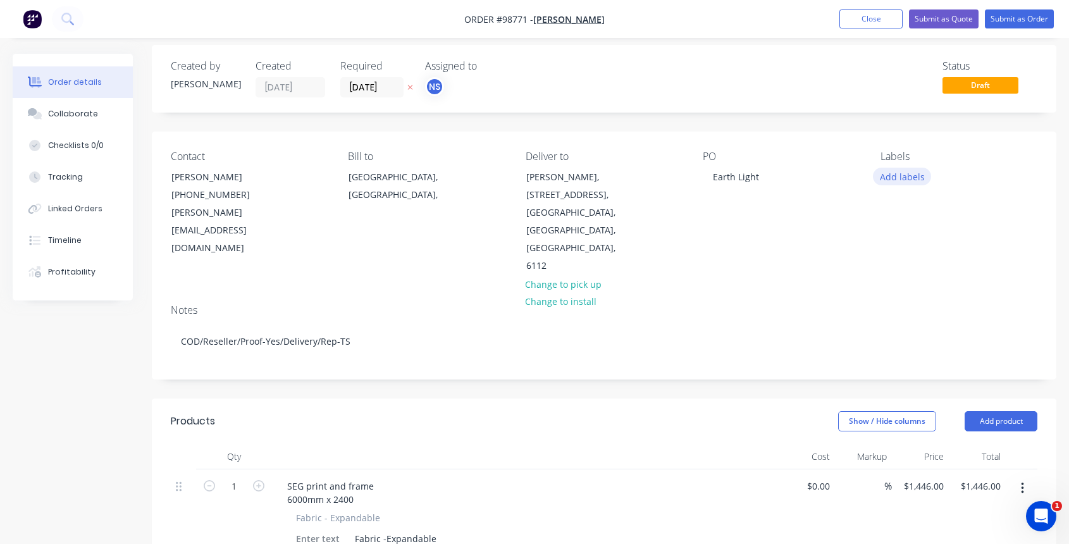
click at [903, 174] on button "Add labels" at bounding box center [902, 176] width 58 height 17
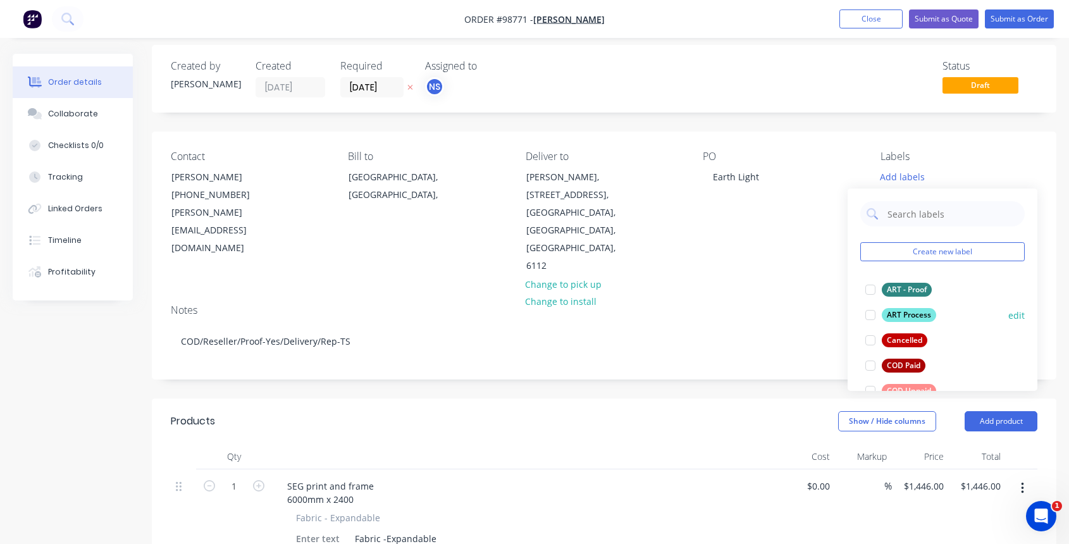
click at [872, 314] on div at bounding box center [870, 314] width 25 height 25
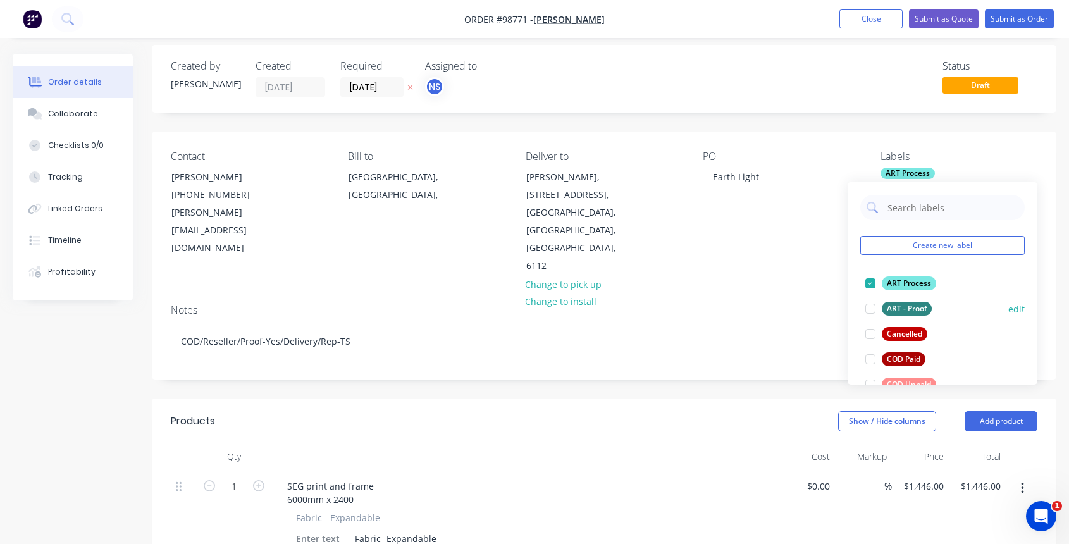
click at [870, 309] on div at bounding box center [870, 308] width 25 height 25
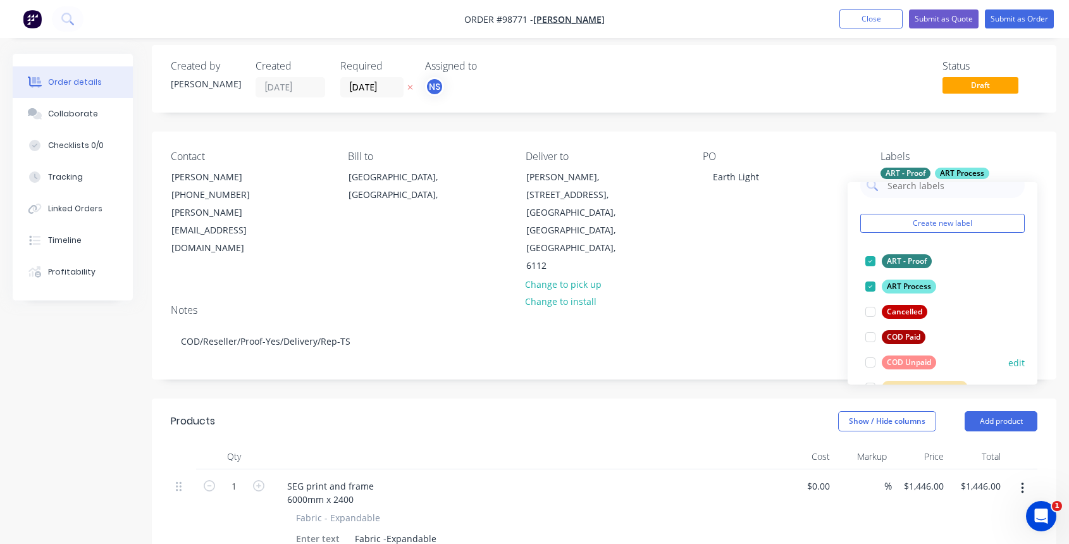
click at [870, 362] on div at bounding box center [870, 362] width 25 height 25
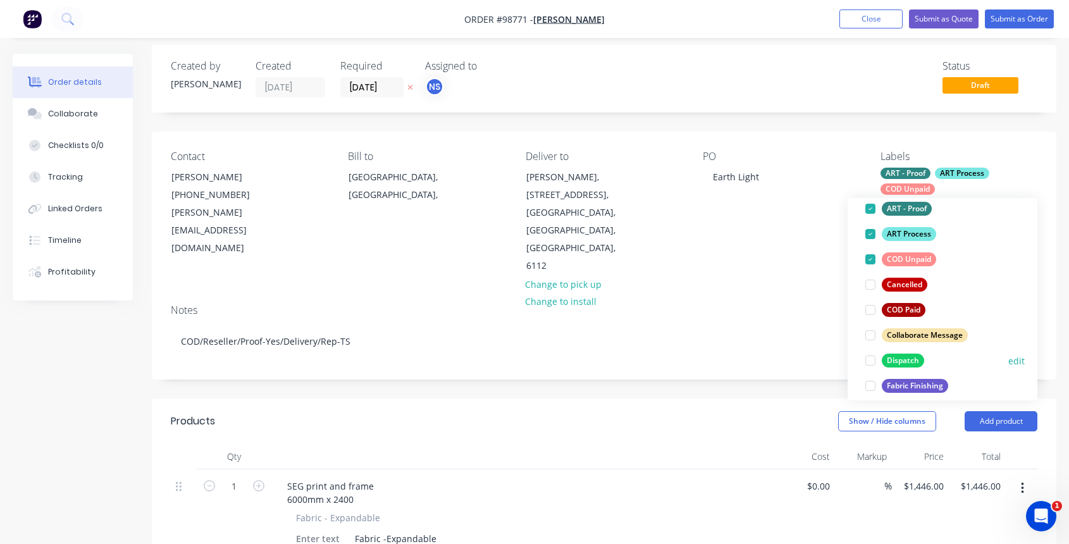
scroll to position [102, 0]
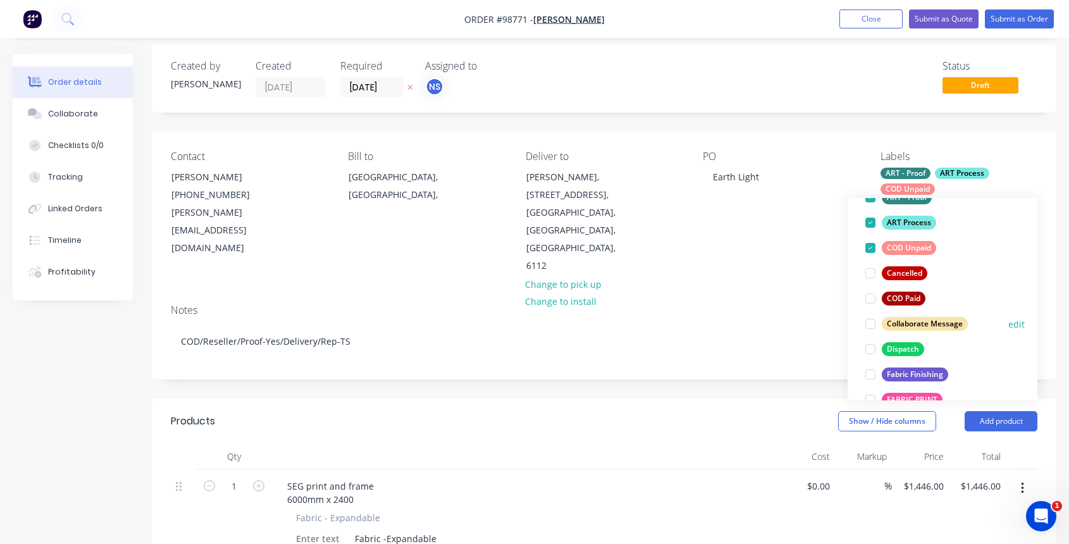
click at [870, 321] on div at bounding box center [870, 323] width 25 height 25
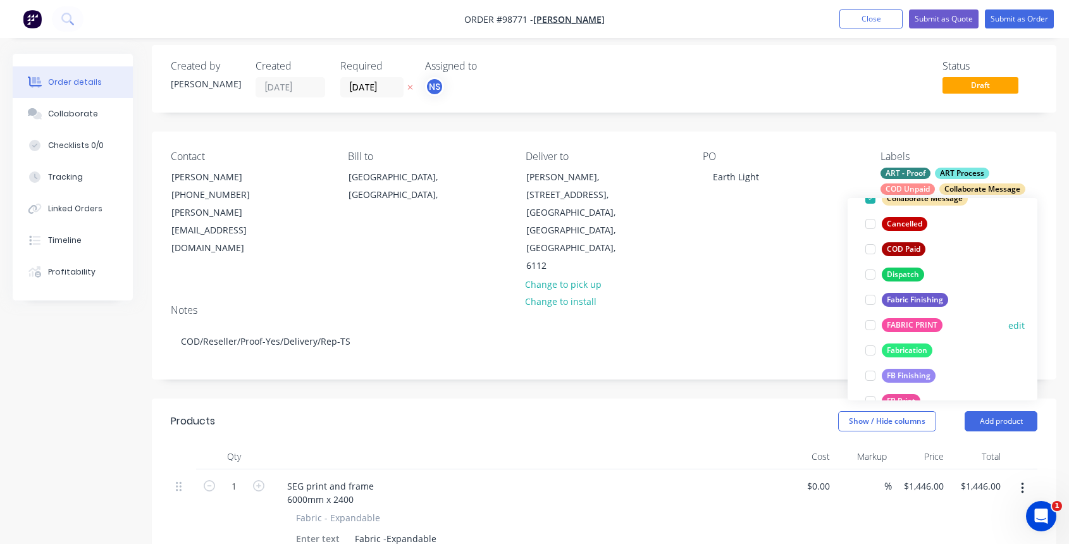
scroll to position [180, 0]
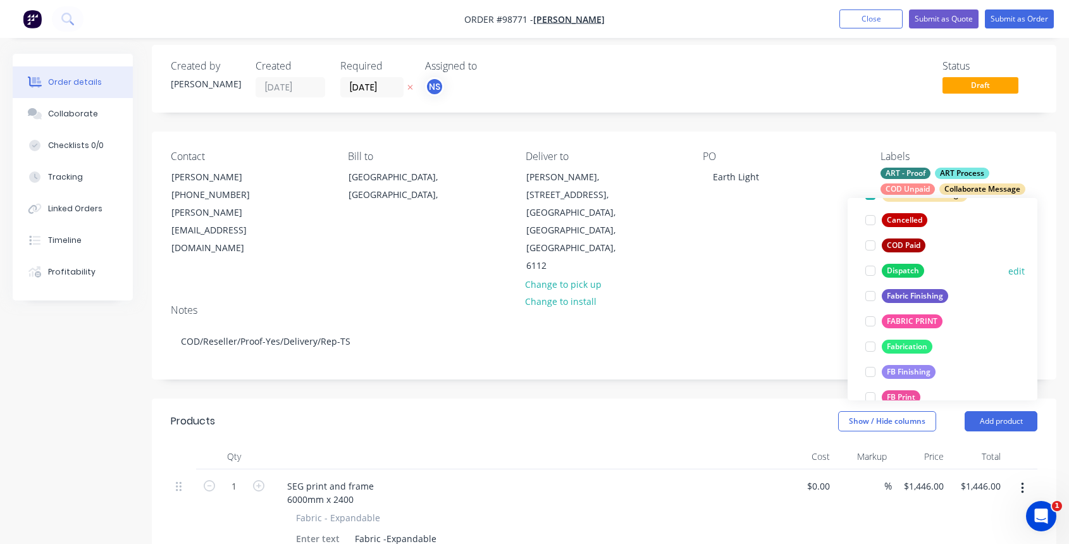
click at [870, 269] on div at bounding box center [870, 270] width 25 height 25
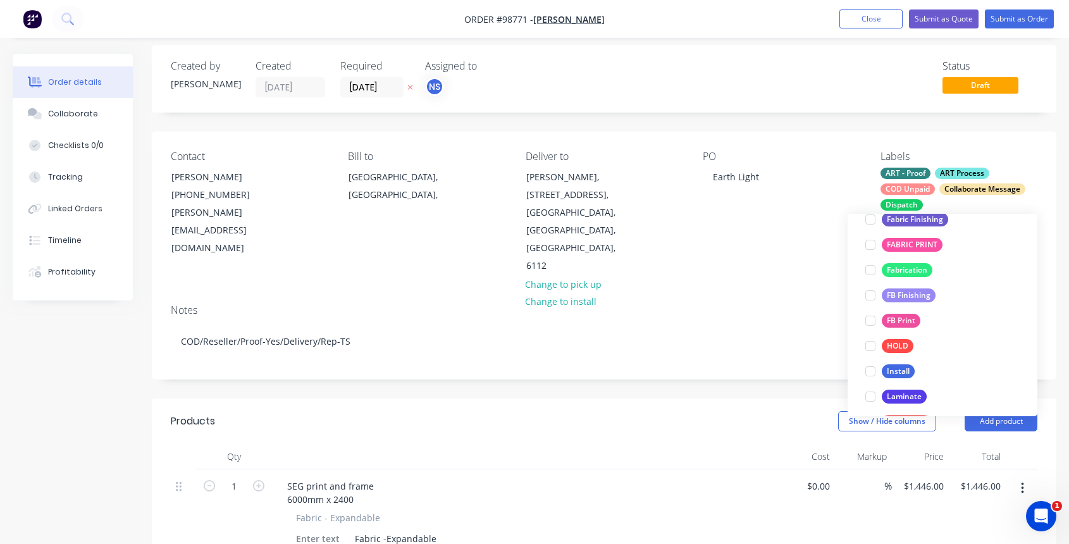
scroll to position [273, 0]
click at [871, 247] on div at bounding box center [870, 243] width 25 height 25
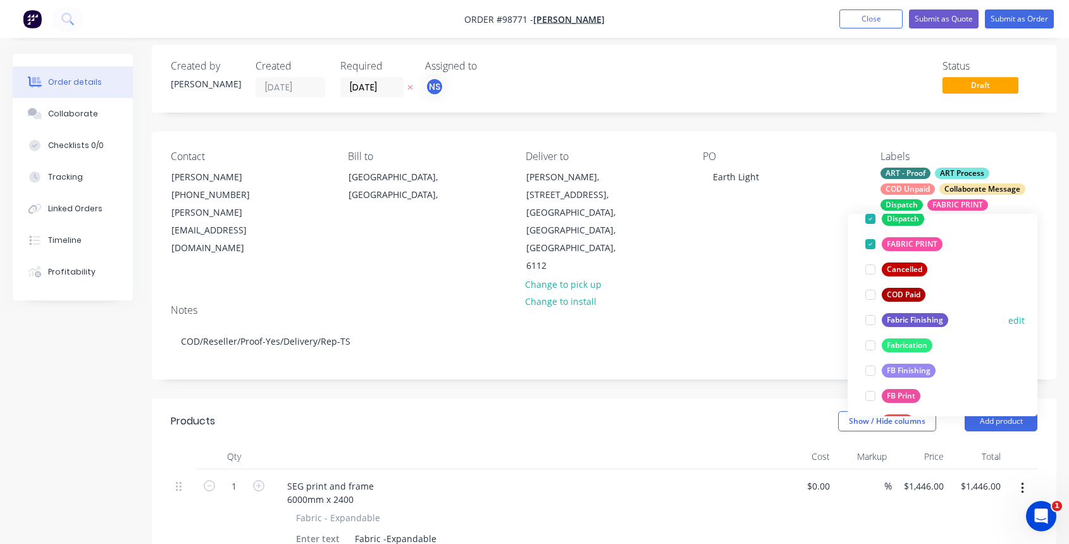
click at [871, 319] on div at bounding box center [870, 319] width 25 height 25
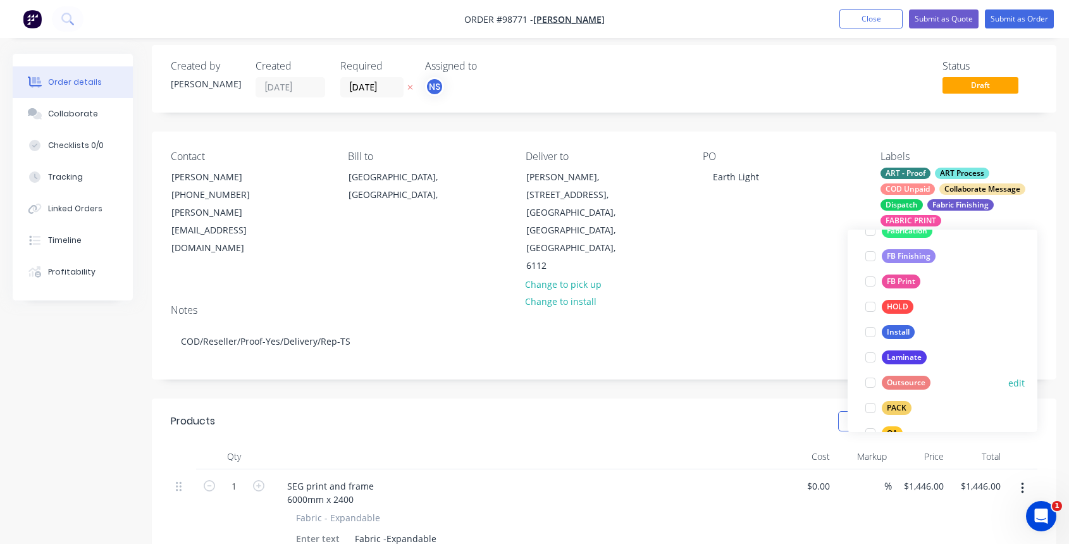
scroll to position [330, 0]
click at [870, 407] on div at bounding box center [870, 405] width 25 height 25
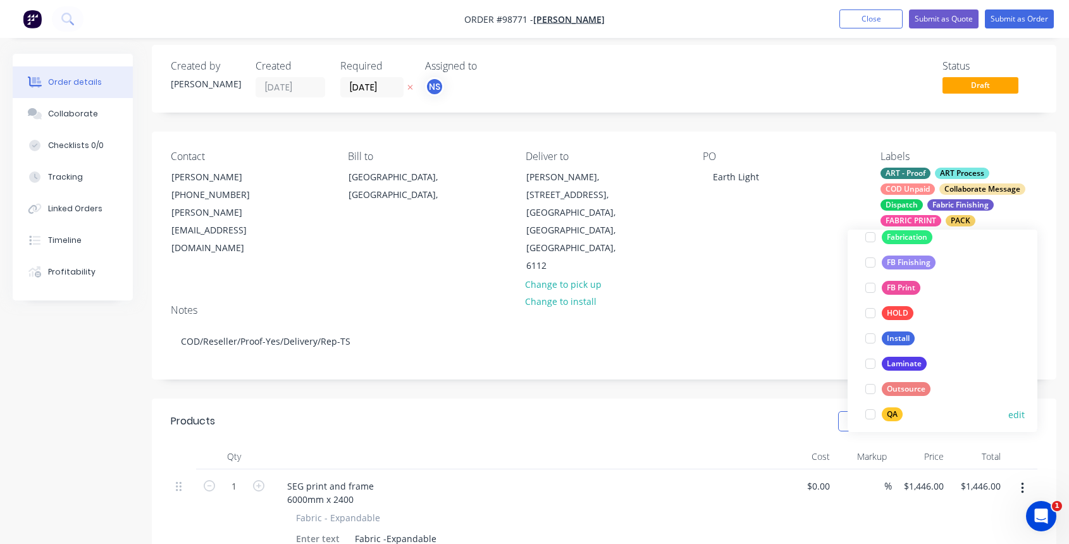
click at [871, 415] on div at bounding box center [870, 414] width 25 height 25
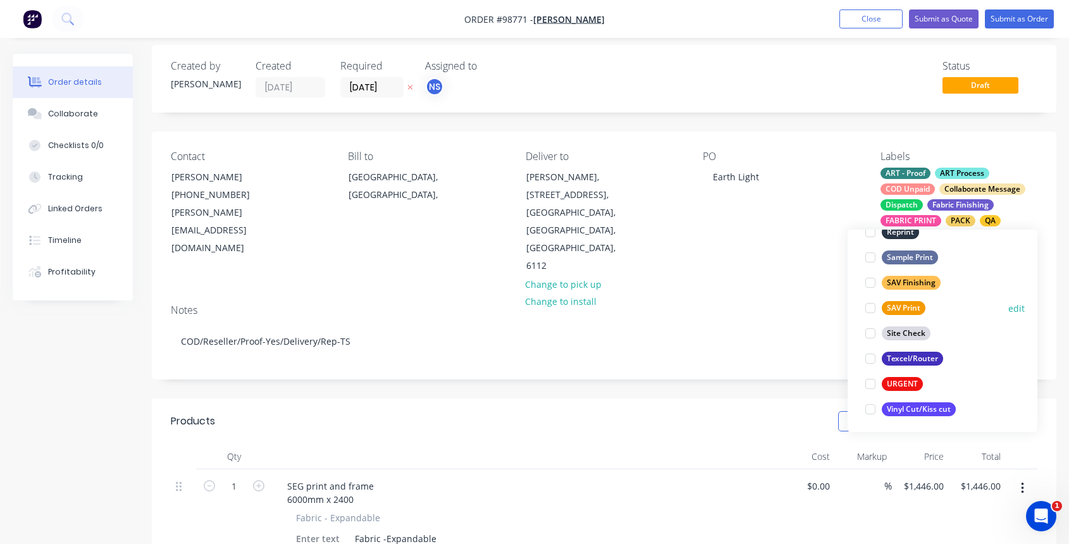
scroll to position [607, 0]
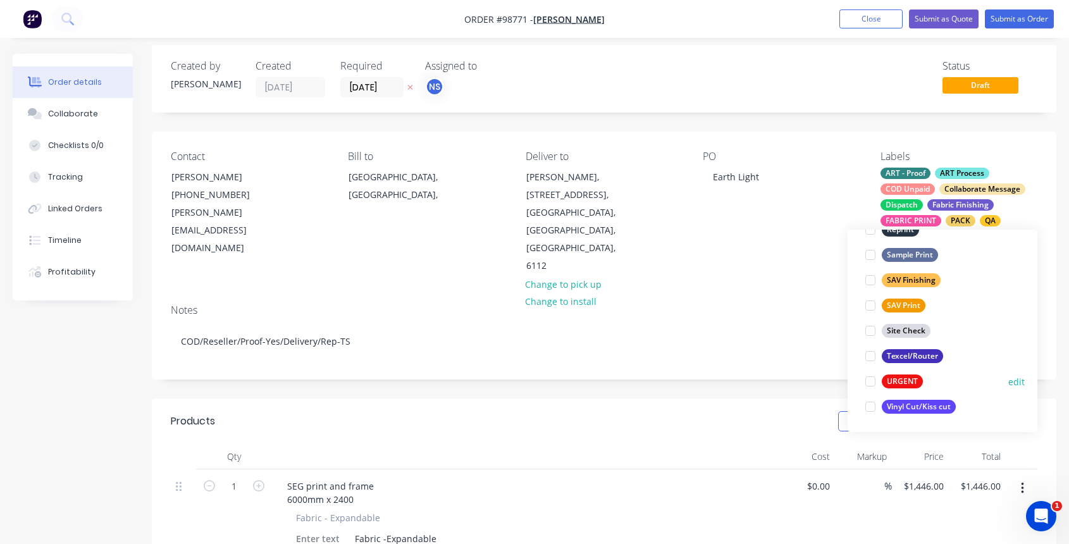
click at [870, 384] on div at bounding box center [870, 381] width 25 height 25
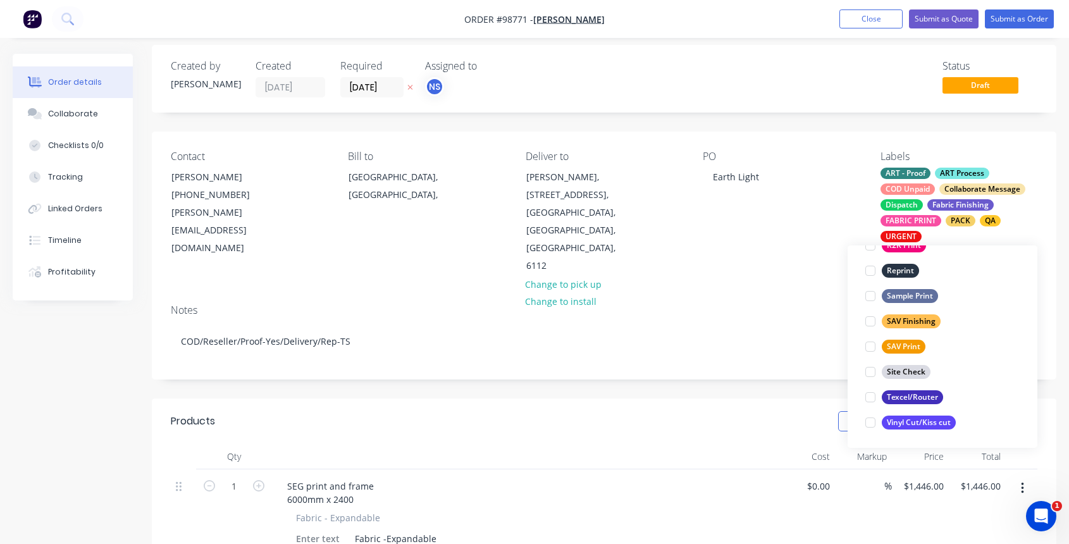
click at [731, 259] on div "Contact [PERSON_NAME] [PHONE_NUMBER] [EMAIL_ADDRESS][DOMAIN_NAME] Bill to [GEOG…" at bounding box center [604, 213] width 904 height 163
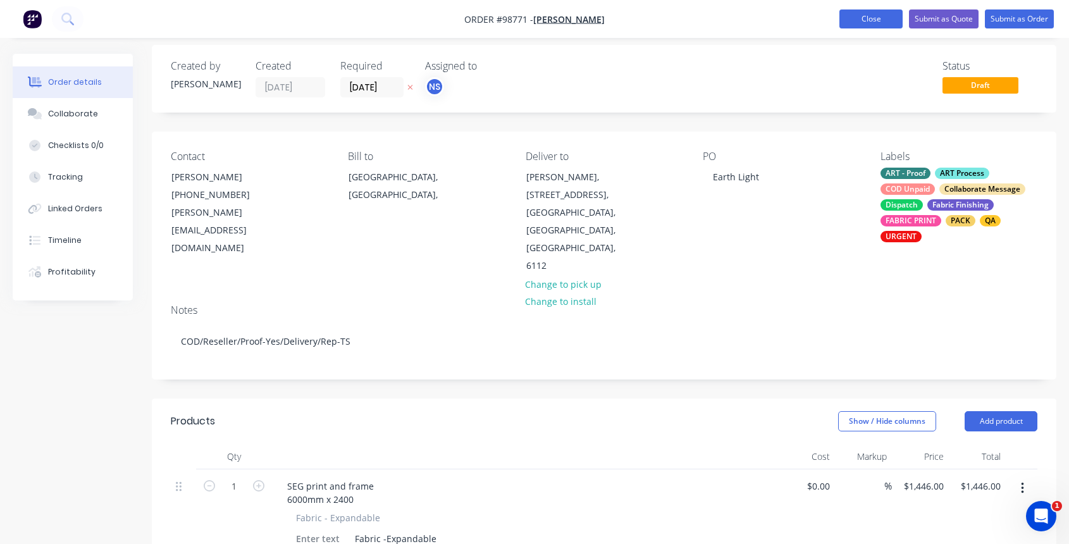
click at [866, 16] on button "Close" at bounding box center [870, 18] width 63 height 19
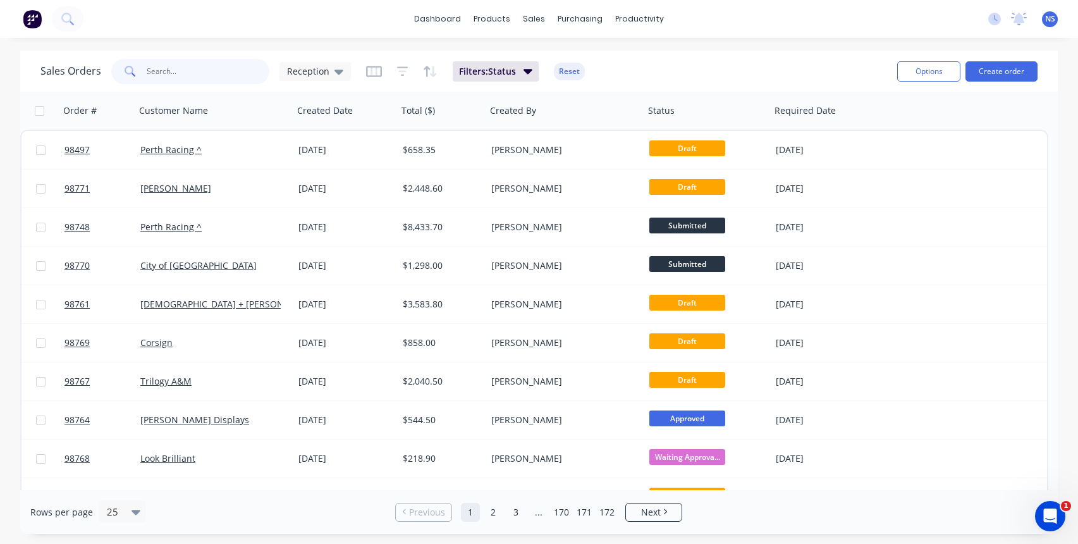
click at [200, 77] on input "text" at bounding box center [208, 71] width 123 height 25
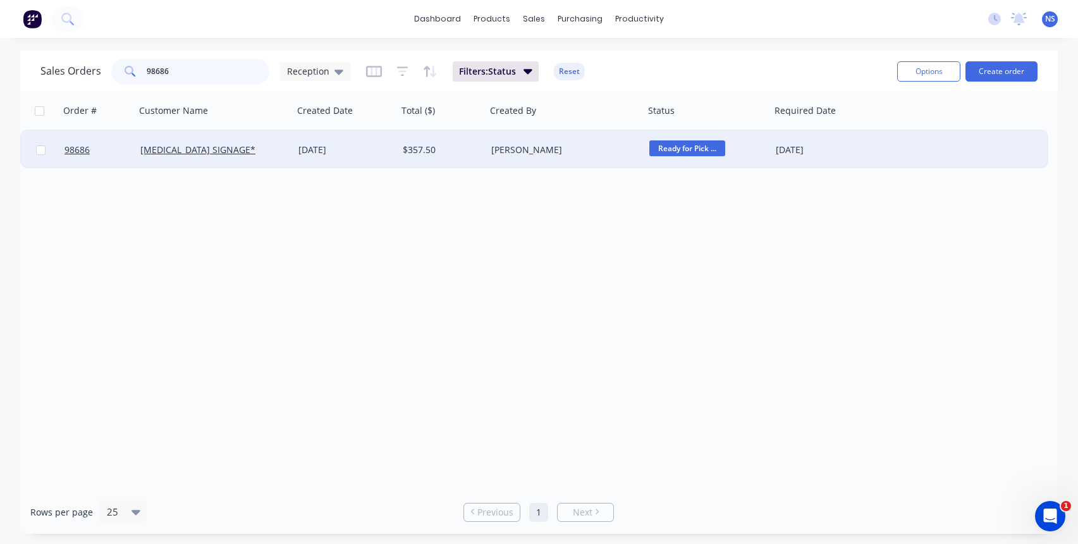
type input "98686"
click at [268, 156] on div "[MEDICAL_DATA] SIGNAGE*" at bounding box center [210, 150] width 140 height 13
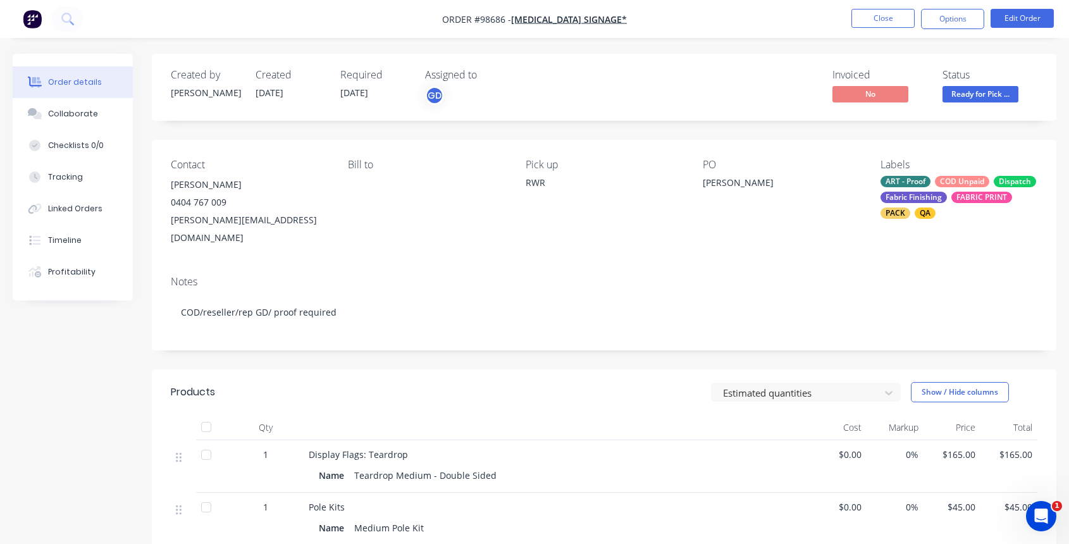
click at [168, 221] on div "Contact [PERSON_NAME] [PHONE_NUMBER] [PERSON_NAME][EMAIL_ADDRESS][DOMAIN_NAME] …" at bounding box center [604, 203] width 904 height 126
drag, startPoint x: 168, startPoint y: 221, endPoint x: 319, endPoint y: 221, distance: 151.8
click at [327, 221] on div "Contact [PERSON_NAME] [PHONE_NUMBER] [PERSON_NAME][EMAIL_ADDRESS][DOMAIN_NAME] …" at bounding box center [604, 203] width 904 height 126
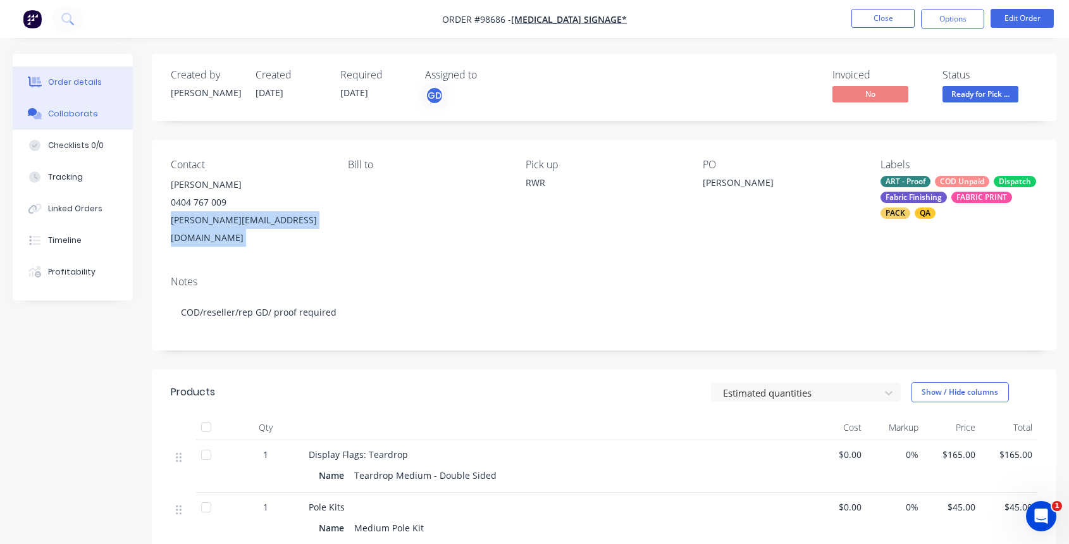
click at [85, 121] on button "Collaborate" at bounding box center [73, 114] width 120 height 32
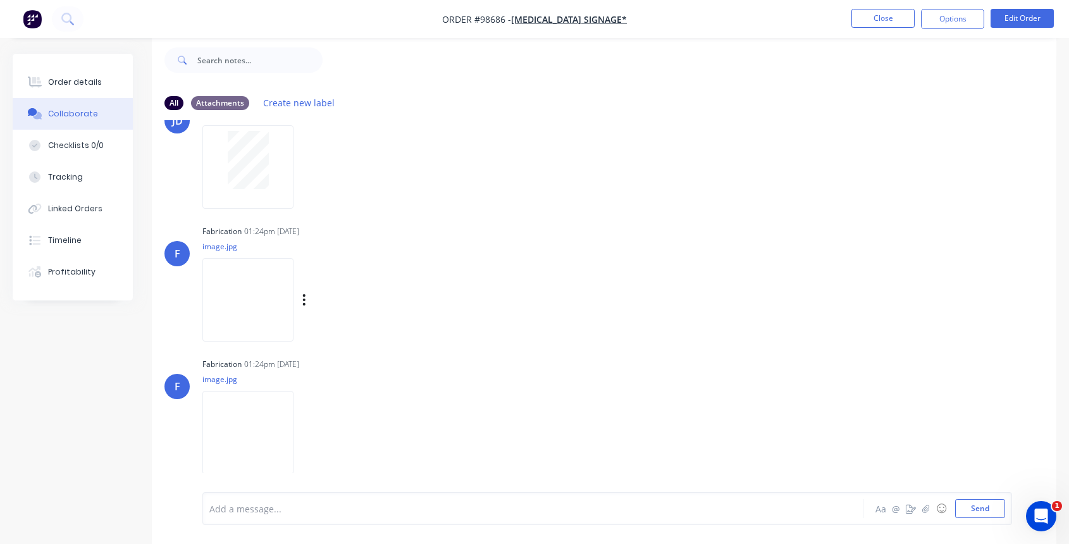
scroll to position [57, 0]
click at [514, 507] on div at bounding box center [508, 508] width 596 height 13
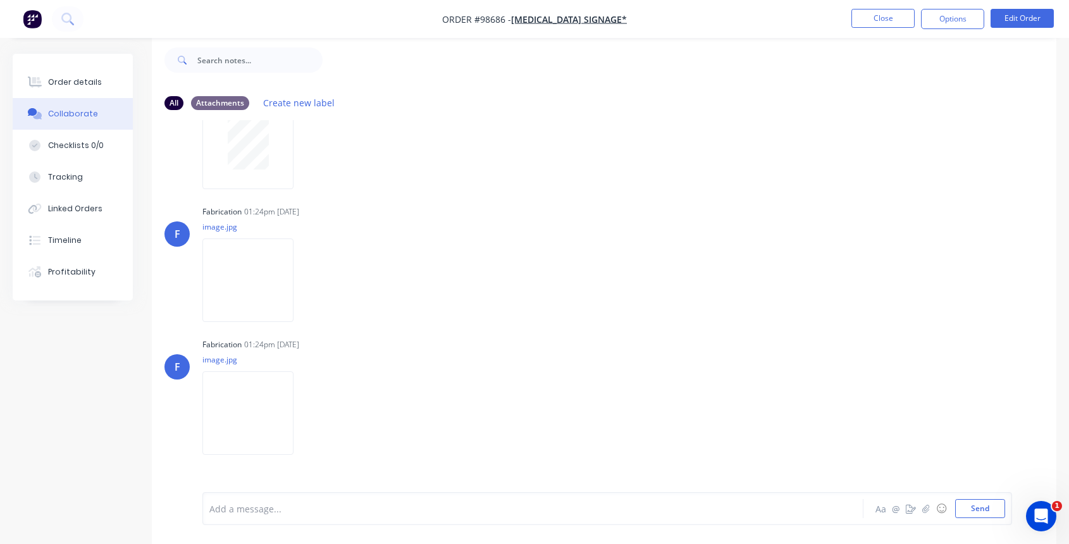
scroll to position [109, 0]
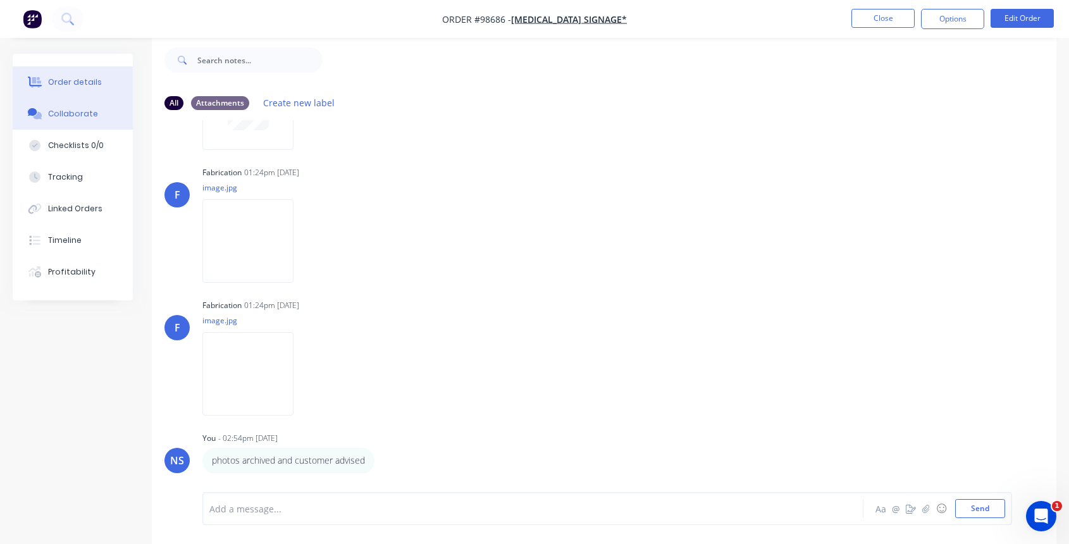
click at [74, 80] on div "Order details" at bounding box center [75, 82] width 54 height 11
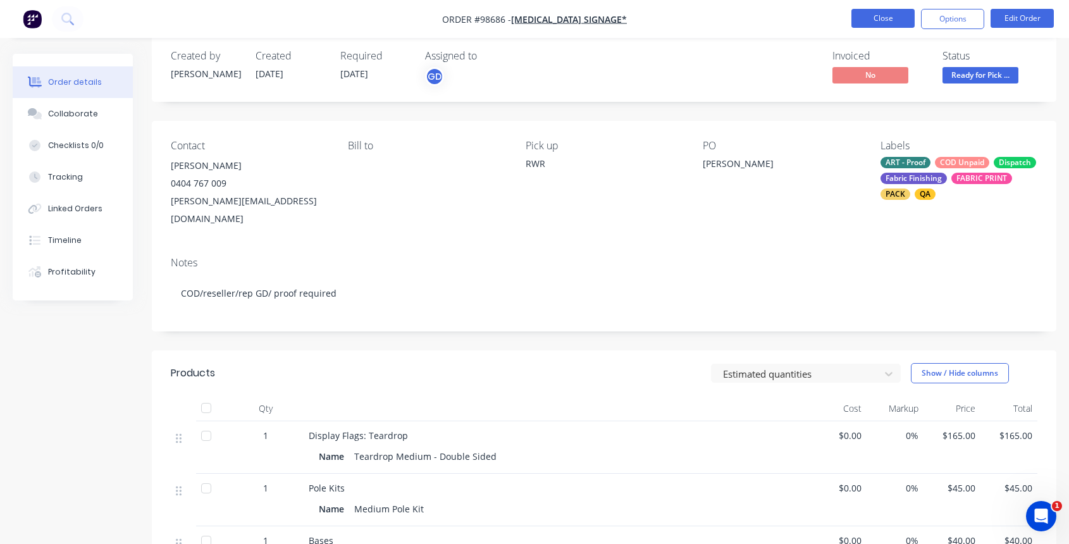
click at [882, 19] on button "Close" at bounding box center [882, 18] width 63 height 19
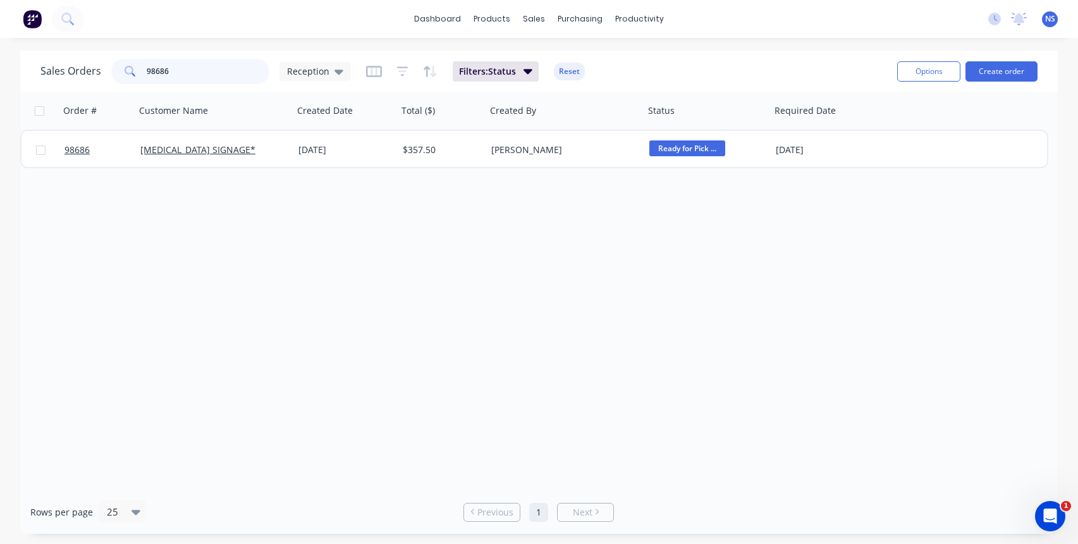
drag, startPoint x: 199, startPoint y: 74, endPoint x: 66, endPoint y: 42, distance: 137.3
click at [66, 42] on div "dashboard products sales purchasing productivity dashboard products Product Cat…" at bounding box center [539, 272] width 1078 height 544
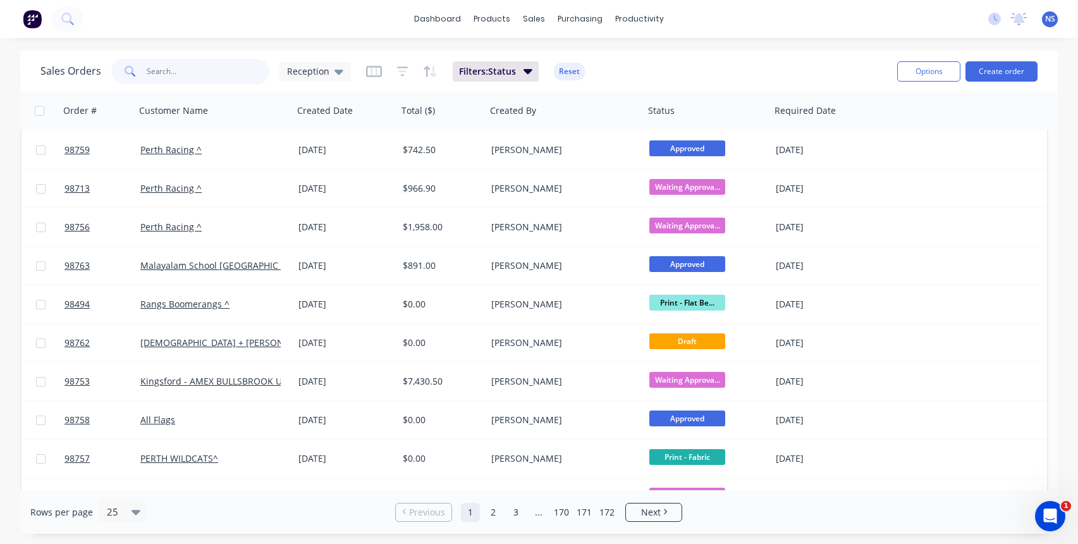
scroll to position [604, 0]
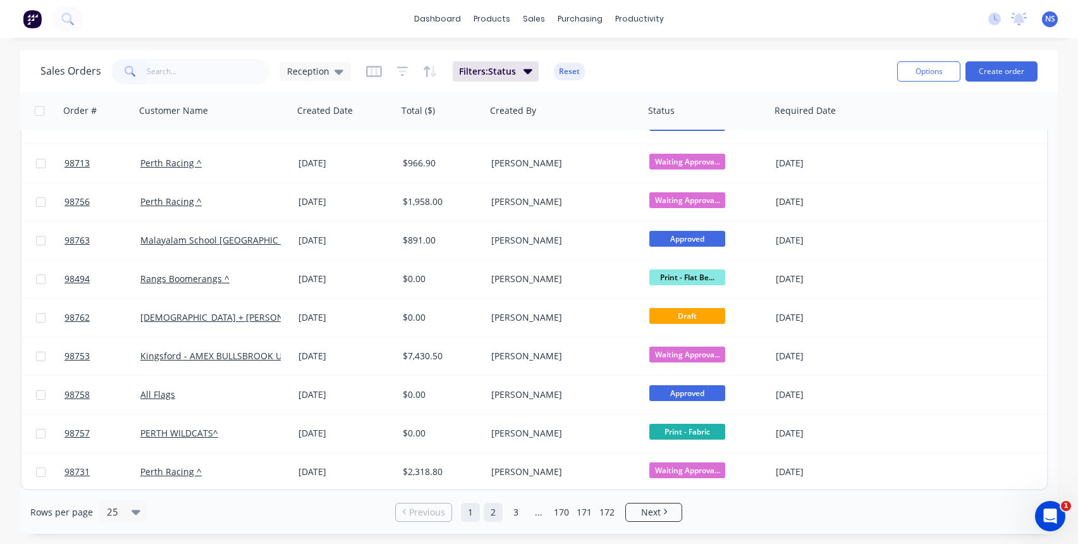
click at [498, 512] on link "2" at bounding box center [493, 512] width 19 height 19
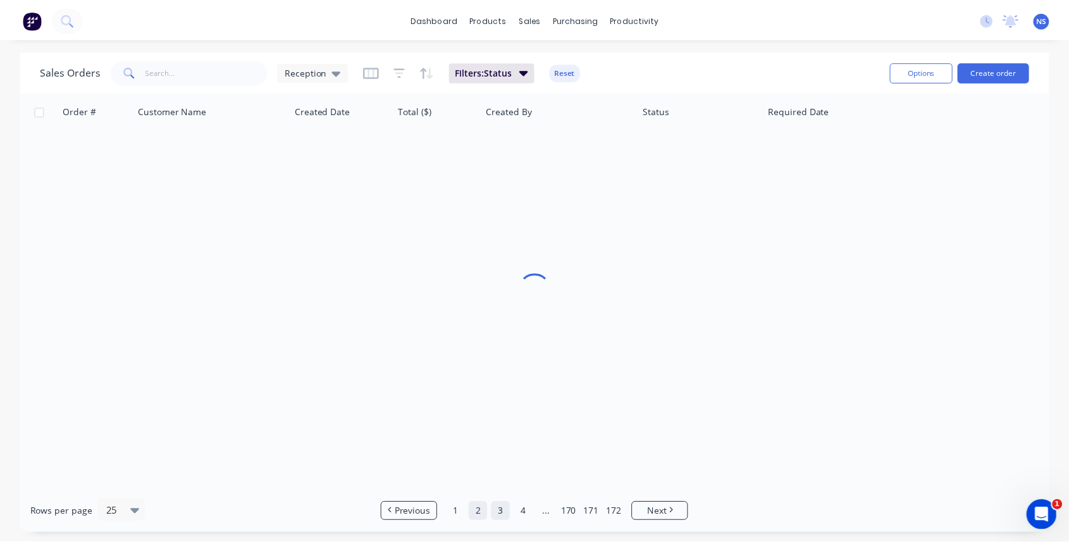
scroll to position [0, 0]
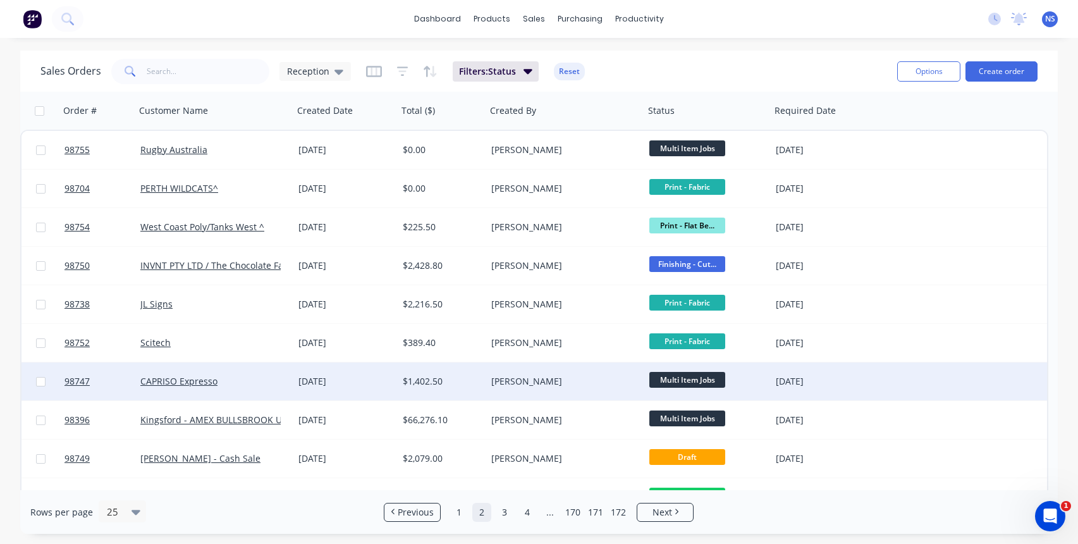
click at [232, 379] on div "CAPRISO Expresso" at bounding box center [210, 381] width 140 height 13
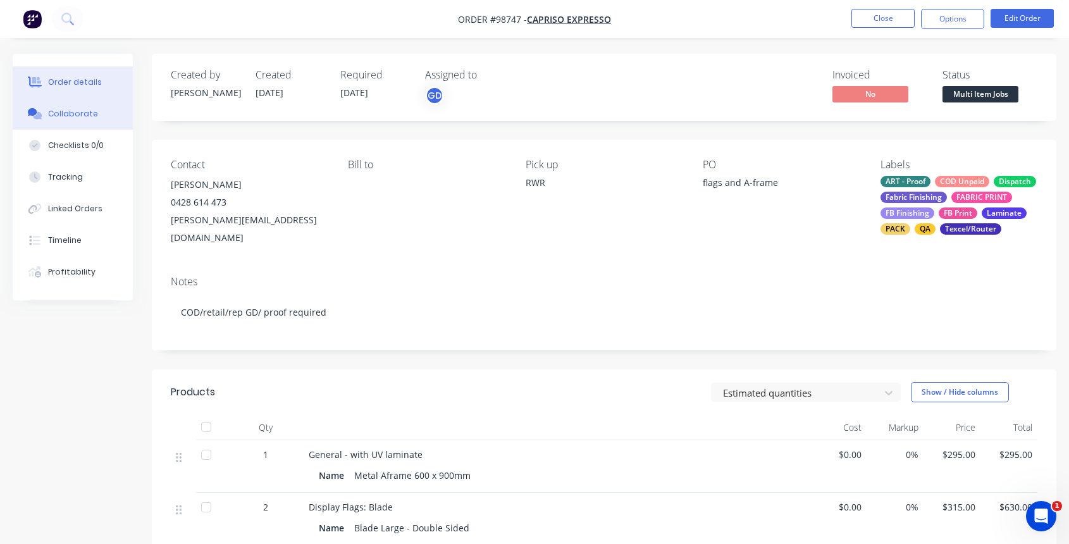
click at [77, 121] on button "Collaborate" at bounding box center [73, 114] width 120 height 32
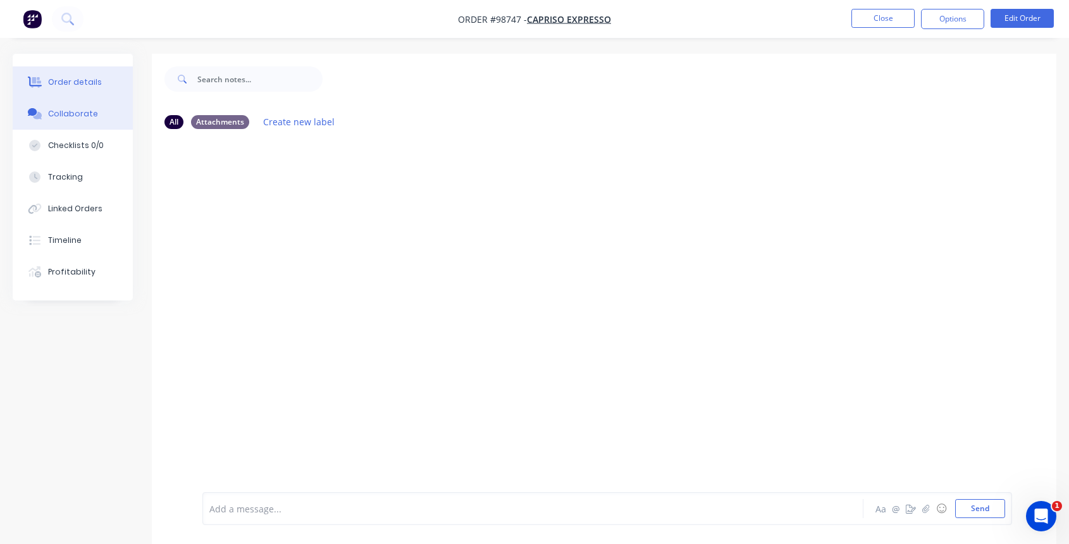
click at [77, 85] on div "Order details" at bounding box center [75, 82] width 54 height 11
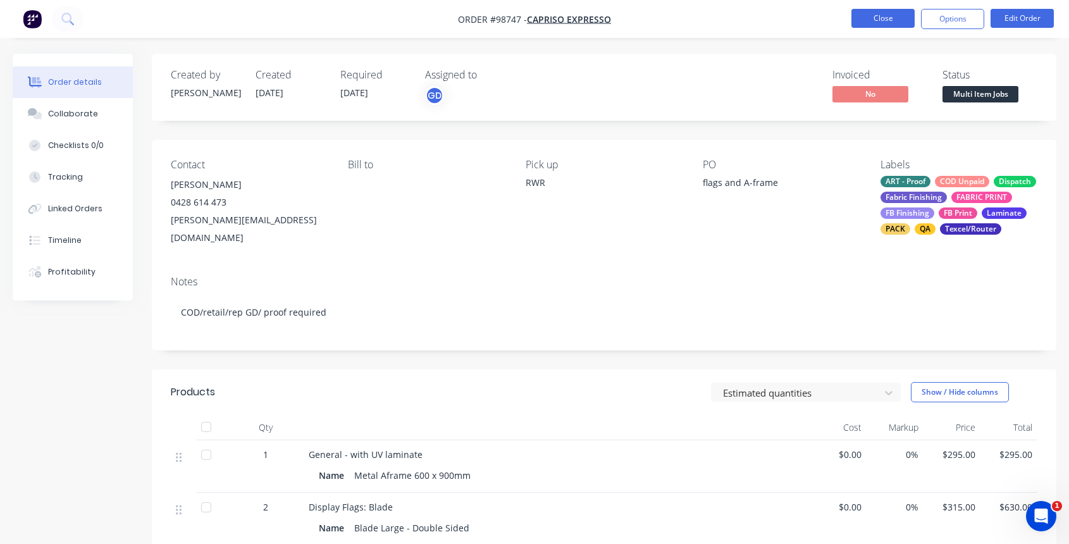
click at [889, 16] on button "Close" at bounding box center [882, 18] width 63 height 19
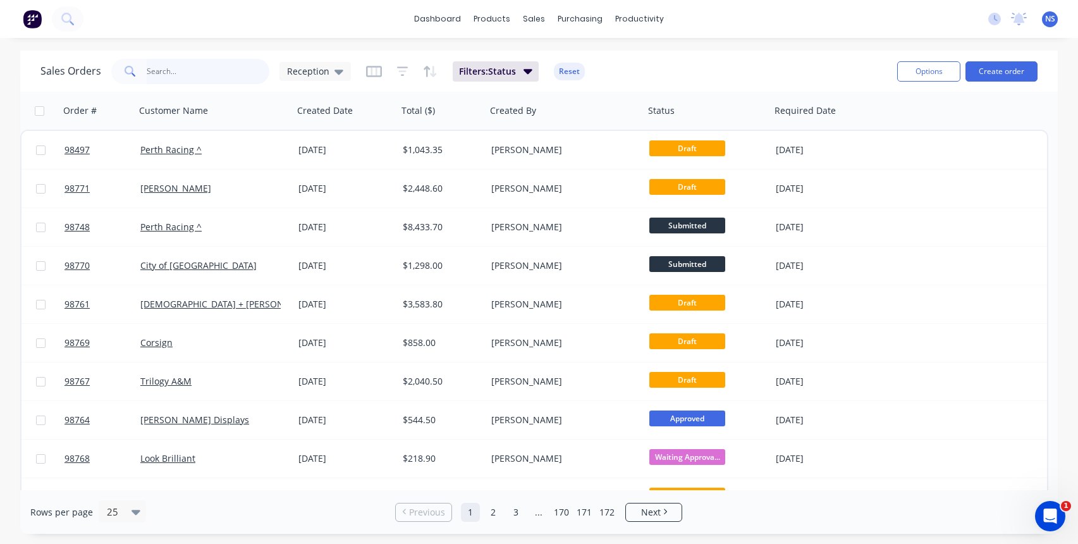
click at [206, 68] on input "text" at bounding box center [208, 71] width 123 height 25
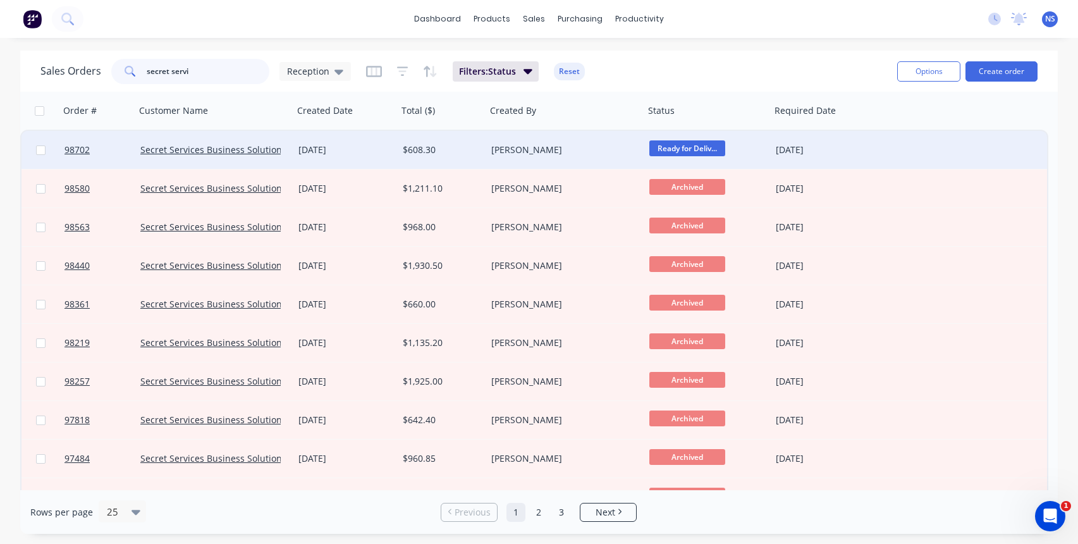
type input "secret servi"
click at [558, 152] on div "[PERSON_NAME]" at bounding box center [561, 150] width 140 height 13
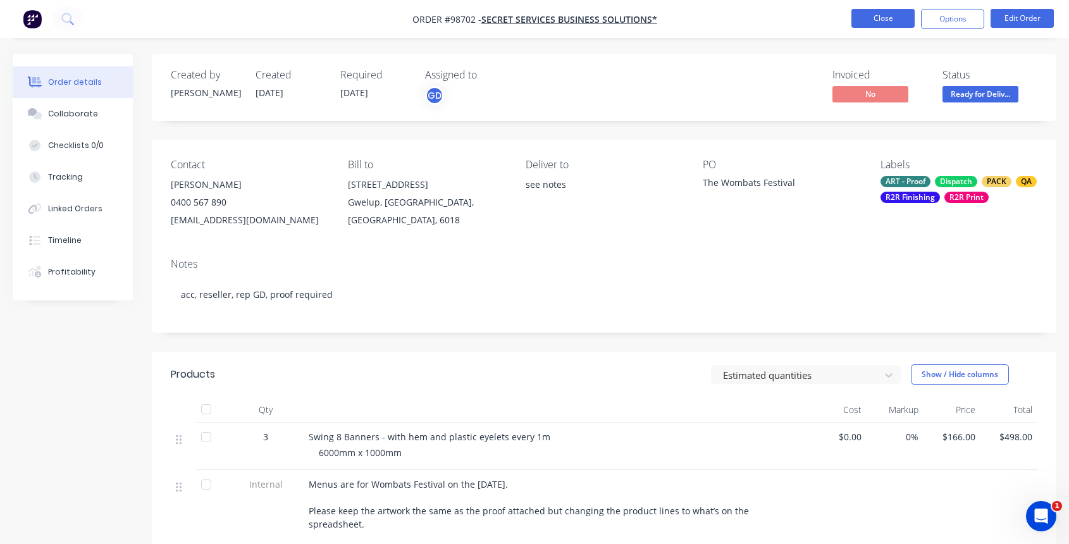
click at [876, 13] on button "Close" at bounding box center [882, 18] width 63 height 19
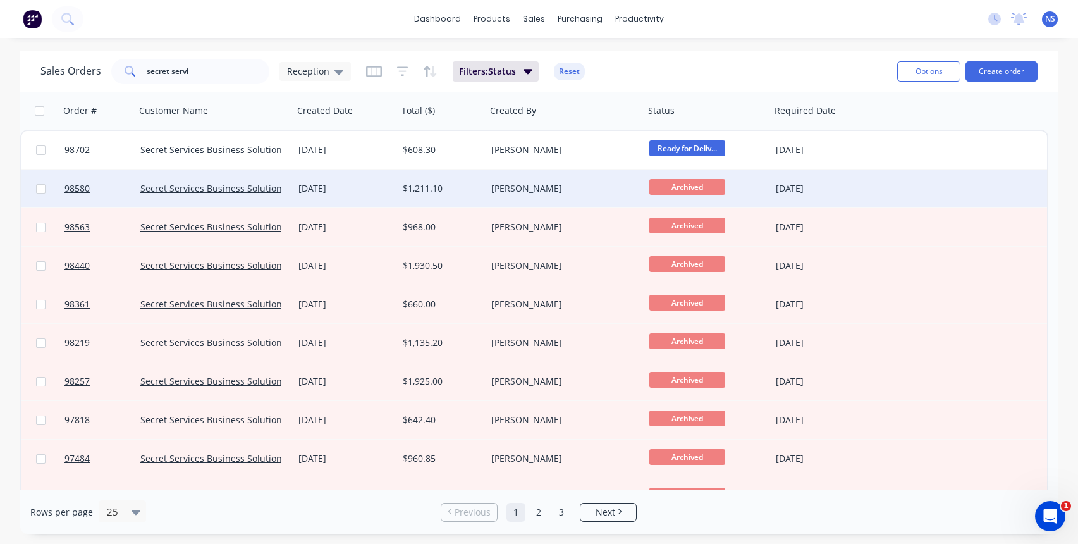
click at [372, 189] on div "[DATE]" at bounding box center [345, 188] width 94 height 13
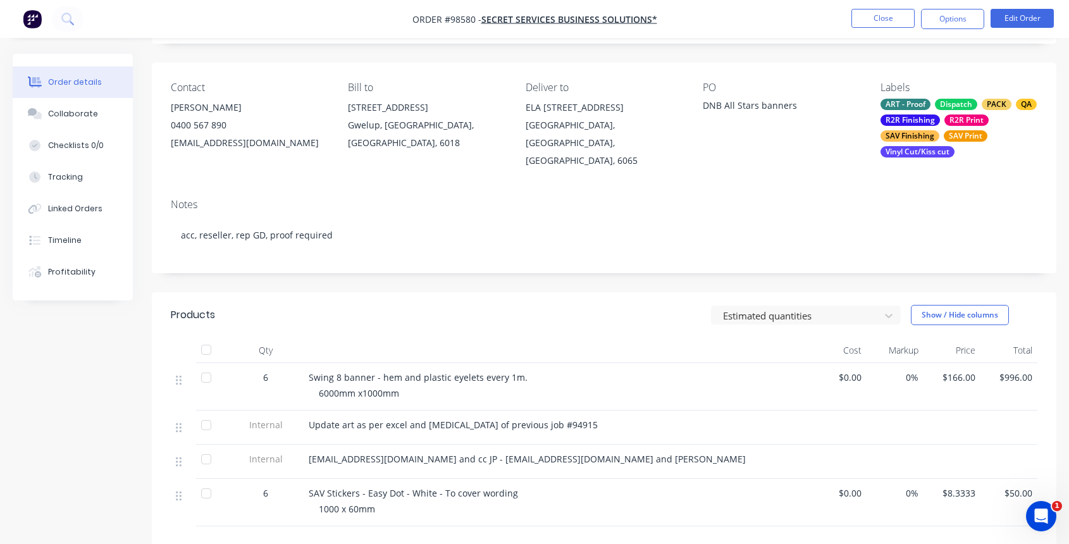
scroll to position [202, 0]
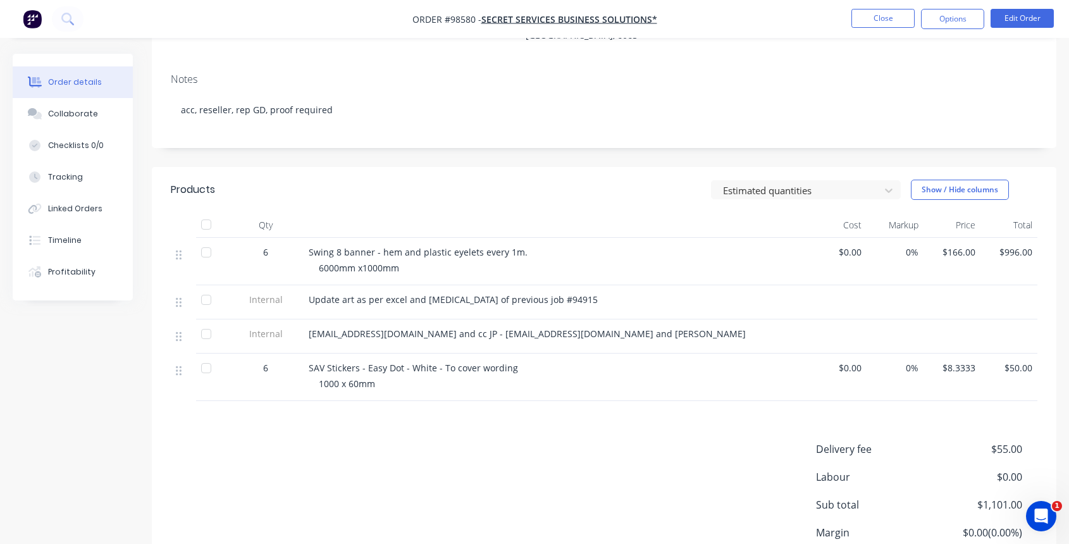
click at [257, 361] on div "6" at bounding box center [266, 367] width 66 height 13
drag, startPoint x: 309, startPoint y: 355, endPoint x: 512, endPoint y: 372, distance: 204.3
click at [519, 372] on div "SAV Stickers - Easy Dot - White - To cover wording 1000 x 60mm" at bounding box center [557, 377] width 506 height 47
copy div "SAV Stickers - Easy Dot - White - To cover wording 1000 x 60mm"
click at [876, 20] on button "Close" at bounding box center [882, 18] width 63 height 19
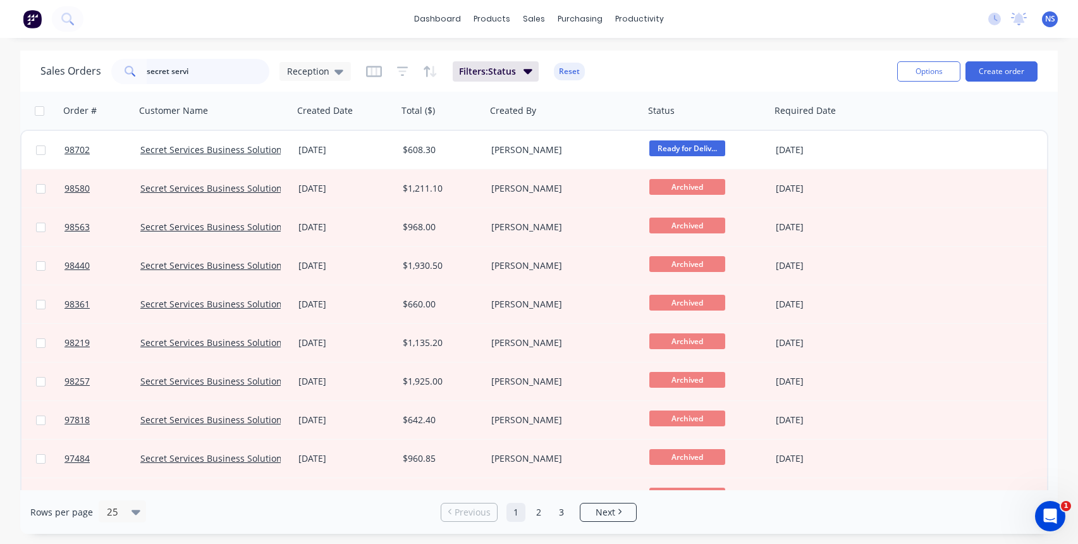
click at [219, 72] on input "secret servi" at bounding box center [208, 71] width 123 height 25
drag, startPoint x: 219, startPoint y: 72, endPoint x: 97, endPoint y: 57, distance: 123.0
click at [97, 57] on div "Sales Orders secret servi Reception Filters: Status Reset" at bounding box center [463, 71] width 847 height 31
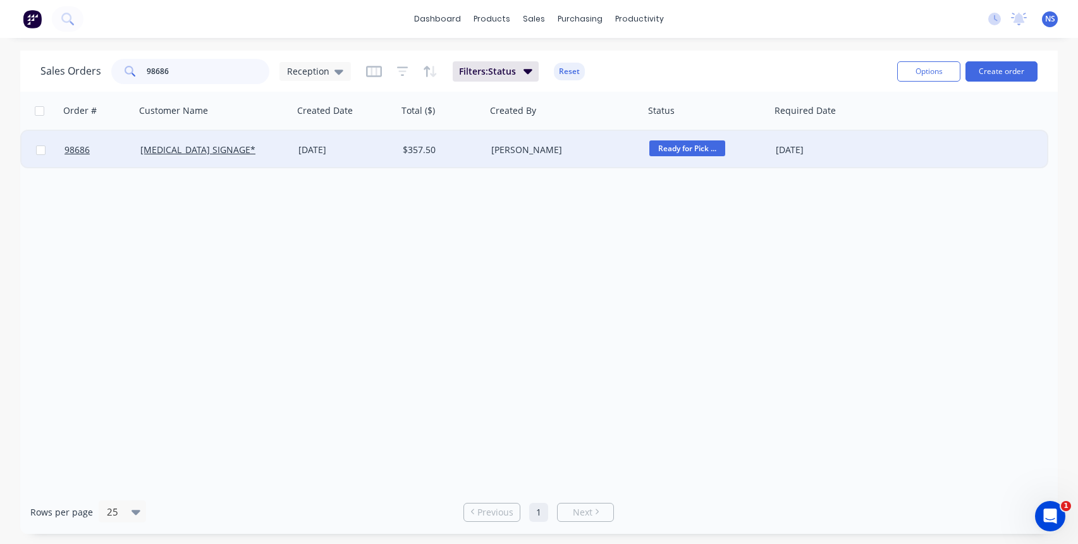
type input "98686"
click at [556, 154] on div "[PERSON_NAME]" at bounding box center [561, 150] width 140 height 13
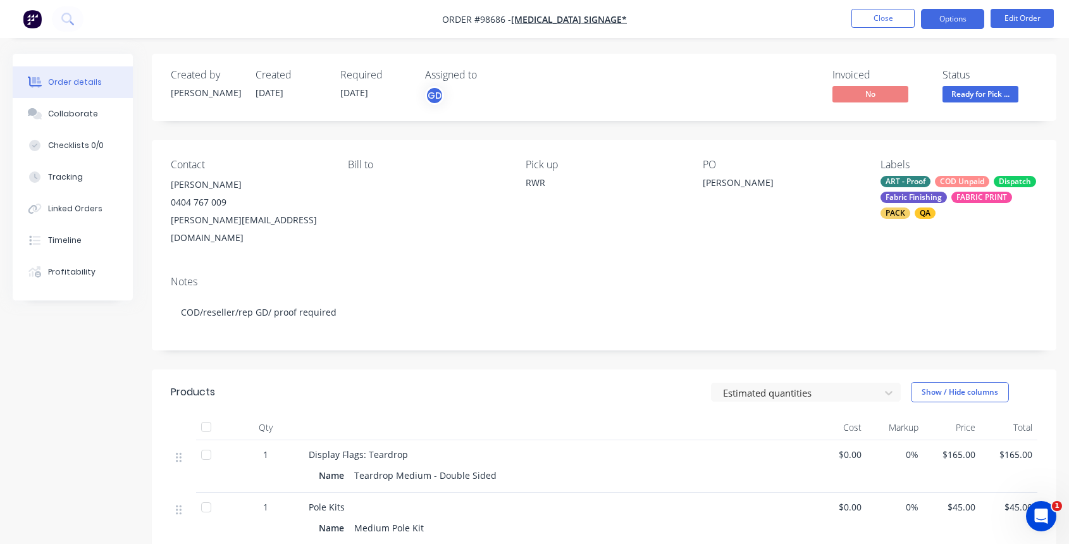
click at [948, 26] on button "Options" at bounding box center [952, 19] width 63 height 20
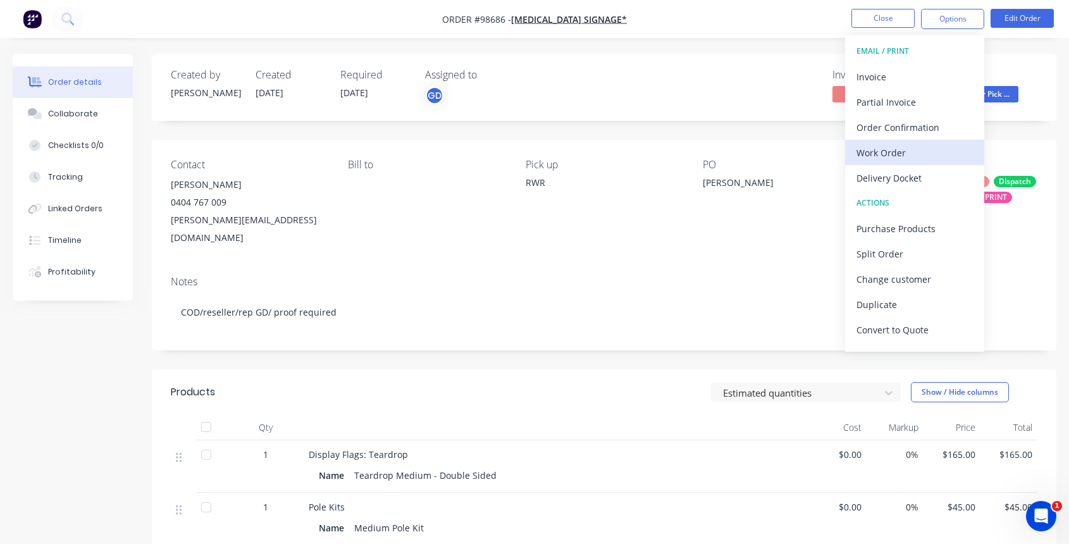
click at [907, 151] on div "Work Order" at bounding box center [914, 153] width 116 height 18
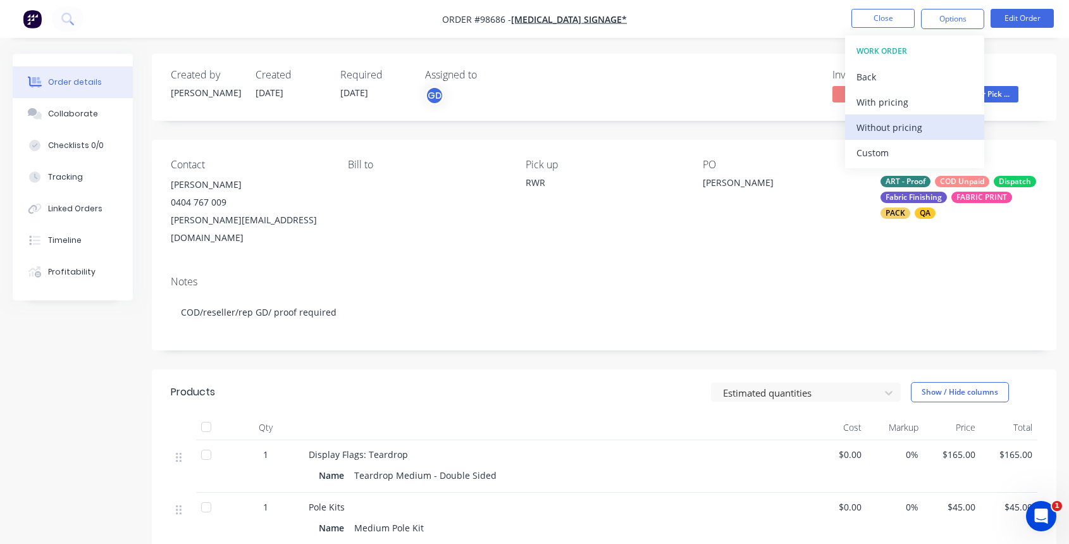
click at [894, 125] on div "Without pricing" at bounding box center [914, 127] width 116 height 18
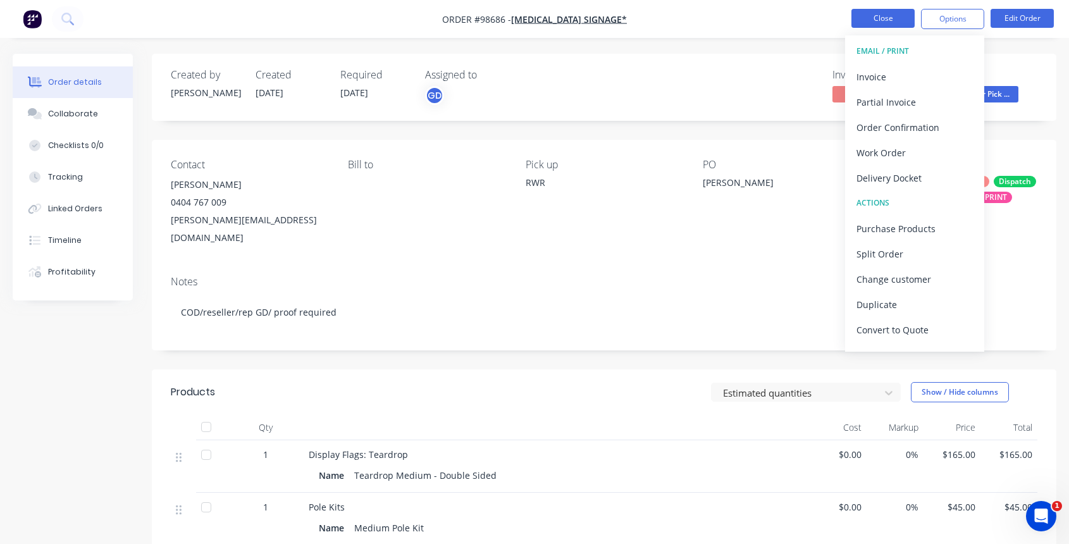
click at [873, 21] on button "Close" at bounding box center [882, 18] width 63 height 19
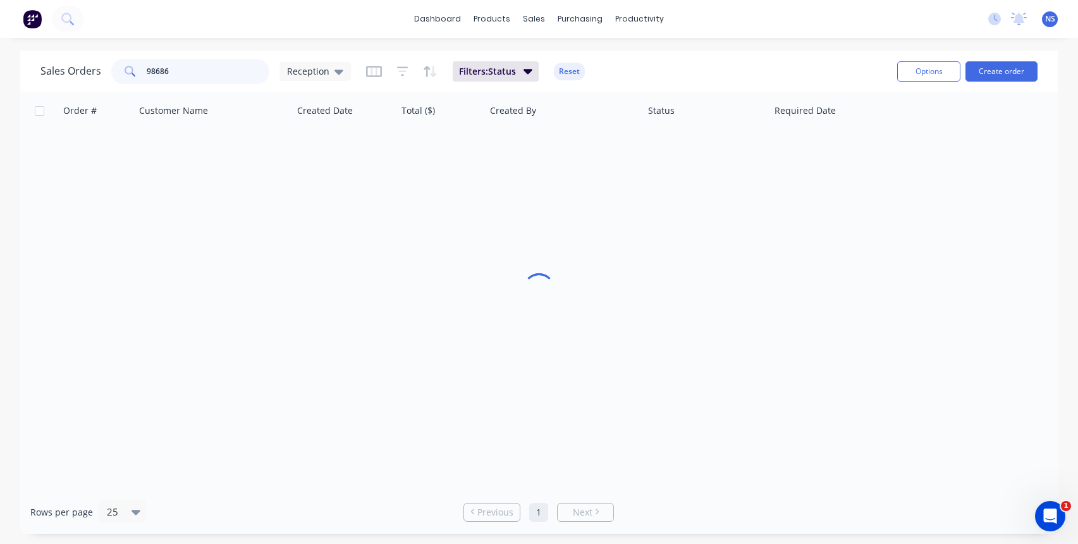
click at [194, 75] on input "98686" at bounding box center [208, 71] width 123 height 25
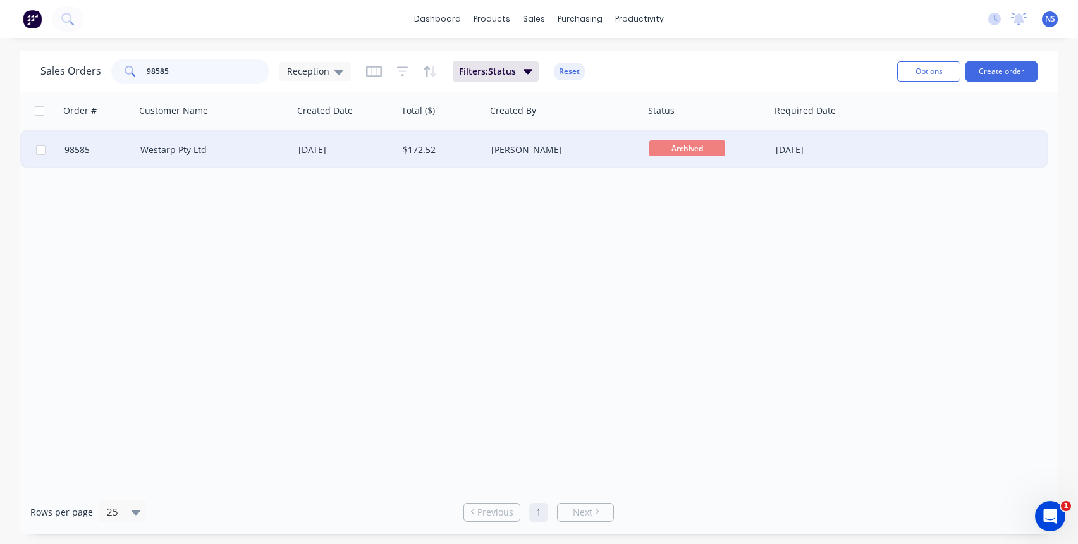
type input "98585"
click at [579, 155] on div "[PERSON_NAME]" at bounding box center [561, 150] width 140 height 13
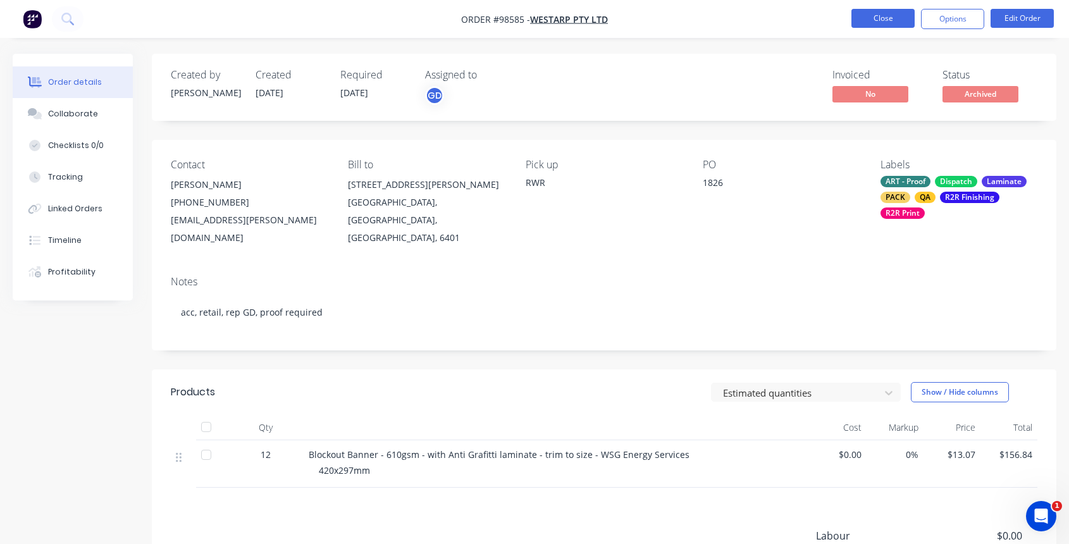
click at [885, 19] on button "Close" at bounding box center [882, 18] width 63 height 19
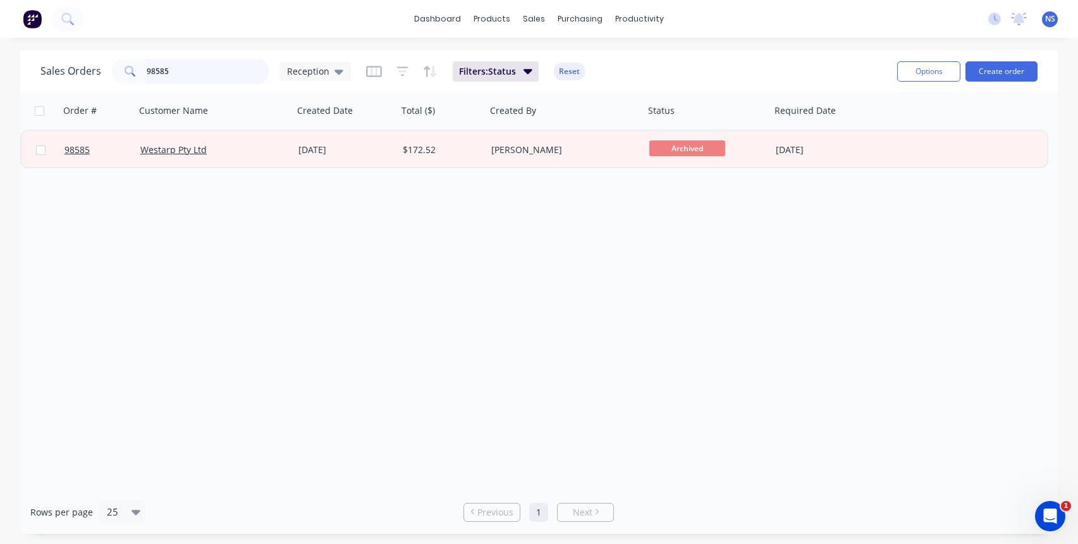
click at [195, 67] on input "98585" at bounding box center [208, 71] width 123 height 25
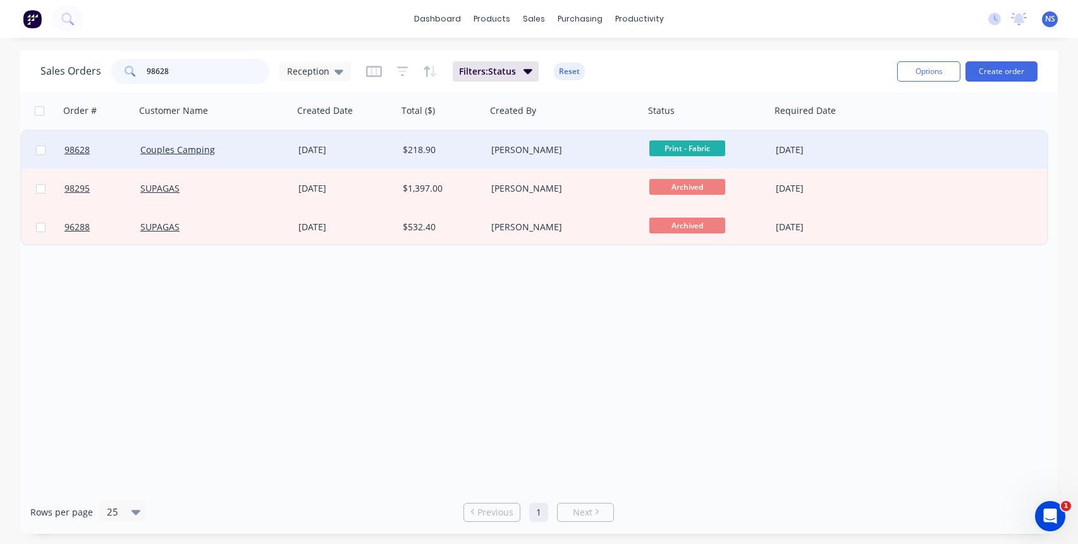
type input "98628"
click at [268, 149] on div "Couples Camping" at bounding box center [210, 150] width 140 height 13
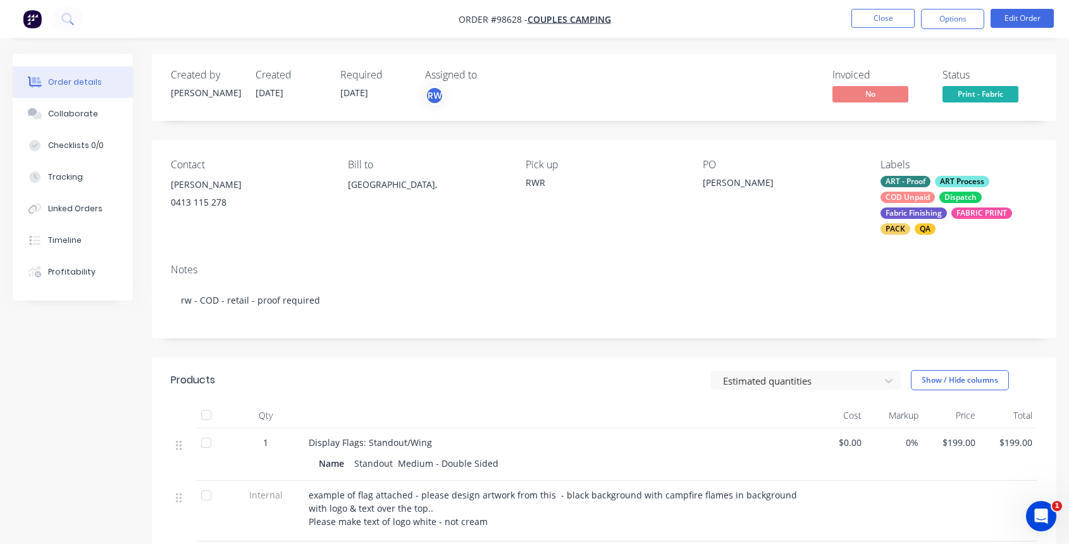
click at [935, 202] on div "ART - Proof ART Process COD Unpaid Dispatch Fabric Finishing FABRIC PRINT PACK …" at bounding box center [958, 205] width 157 height 59
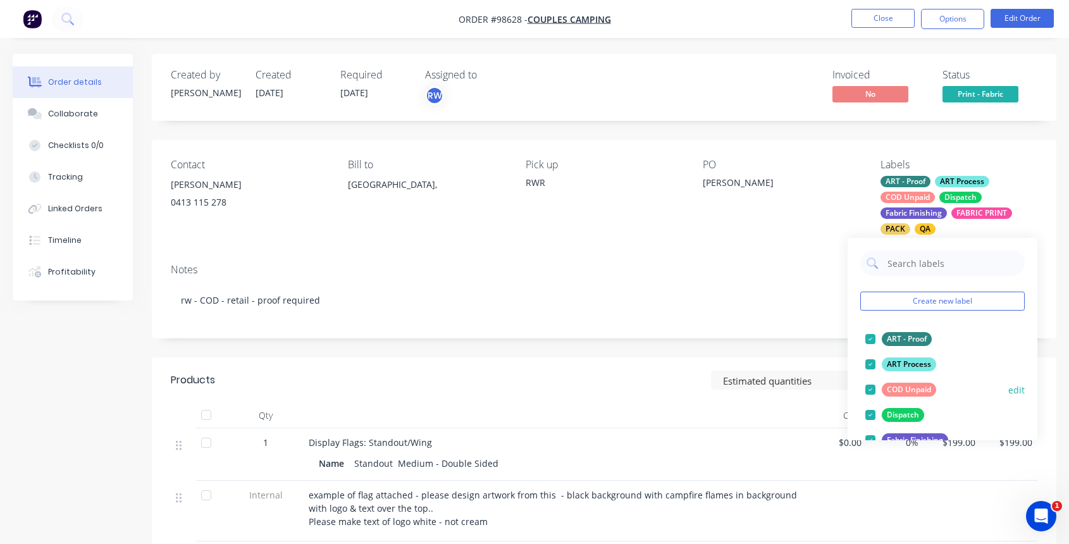
click at [869, 388] on div at bounding box center [870, 389] width 25 height 25
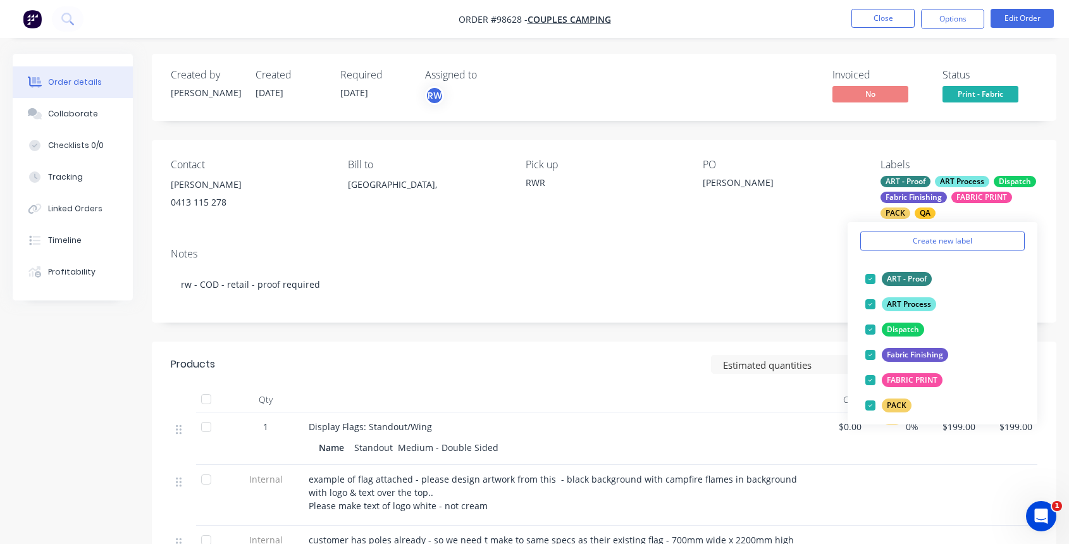
scroll to position [208, 0]
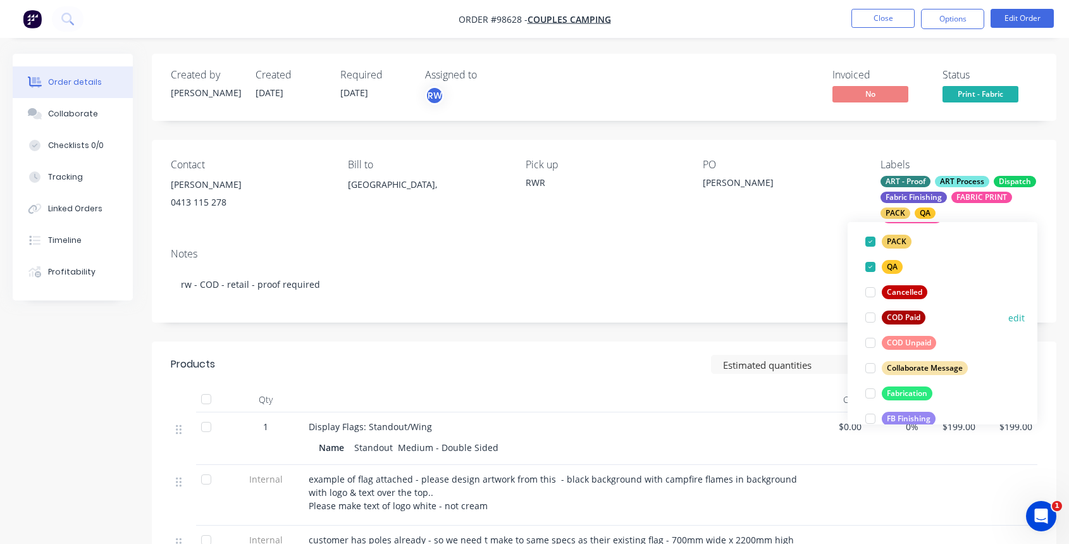
click at [870, 318] on div at bounding box center [870, 317] width 25 height 25
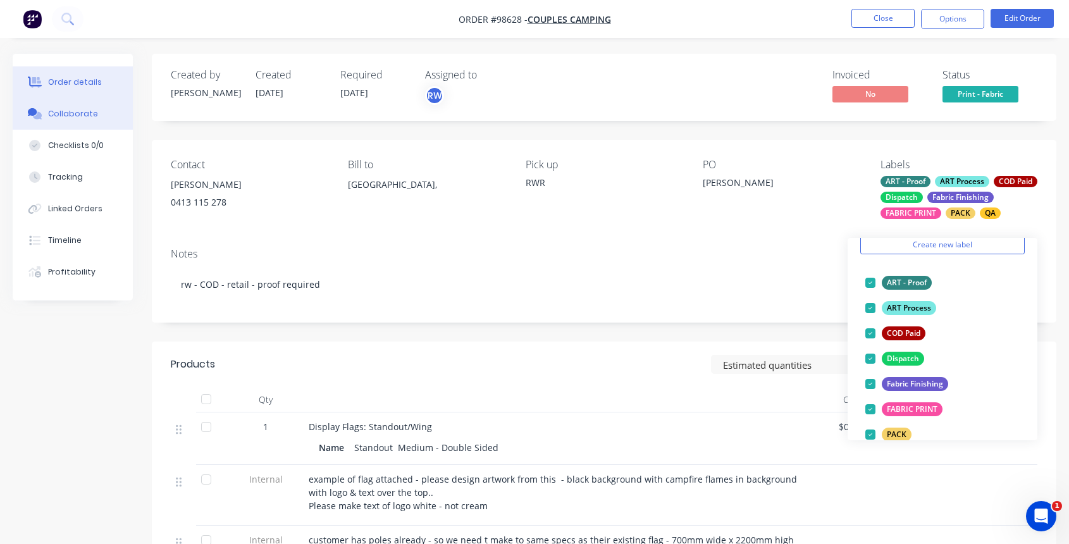
click at [87, 119] on div "Collaborate" at bounding box center [73, 113] width 50 height 11
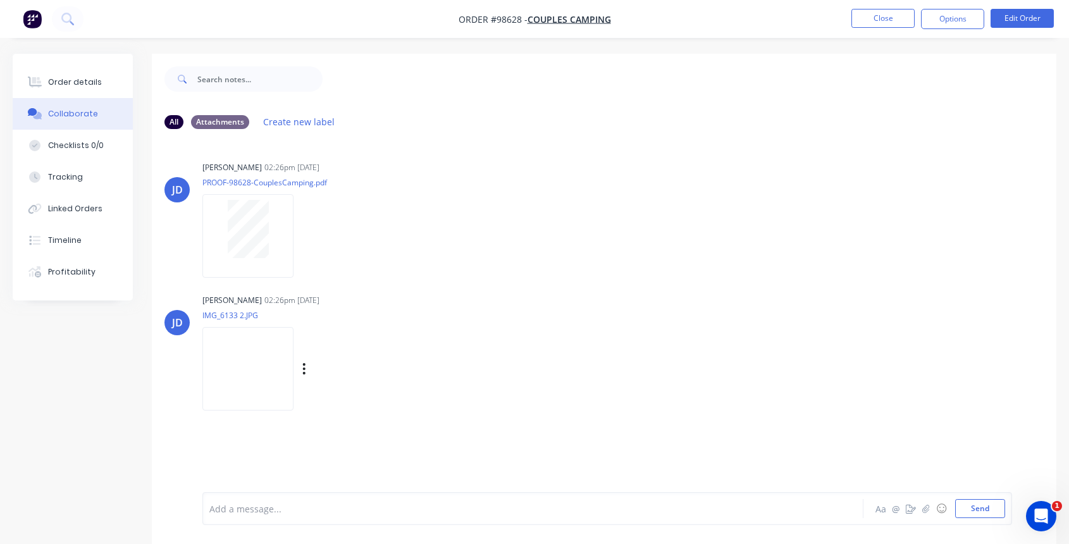
click at [261, 358] on img at bounding box center [247, 368] width 91 height 83
click at [267, 510] on div at bounding box center [508, 508] width 596 height 13
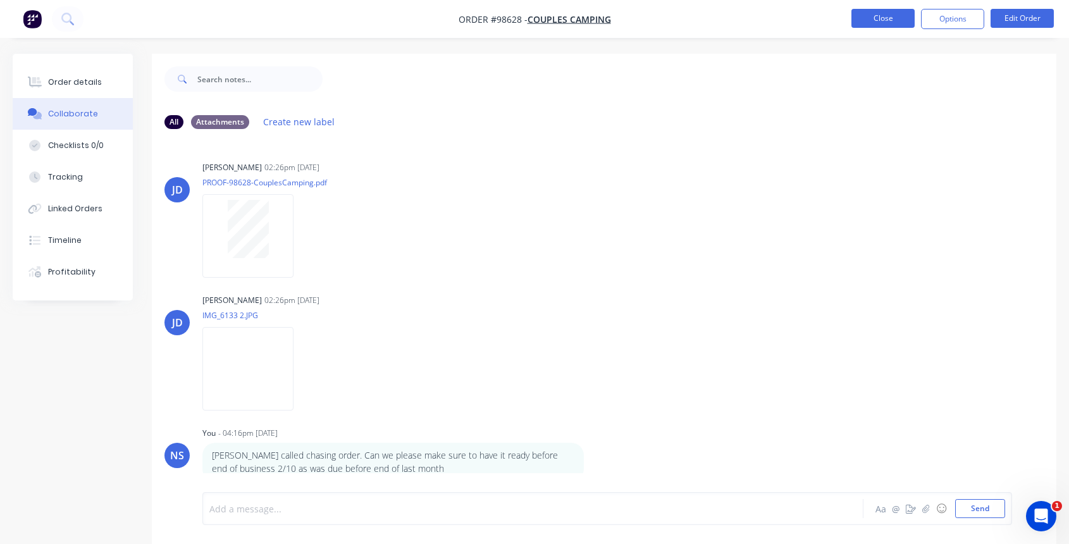
click at [881, 15] on button "Close" at bounding box center [882, 18] width 63 height 19
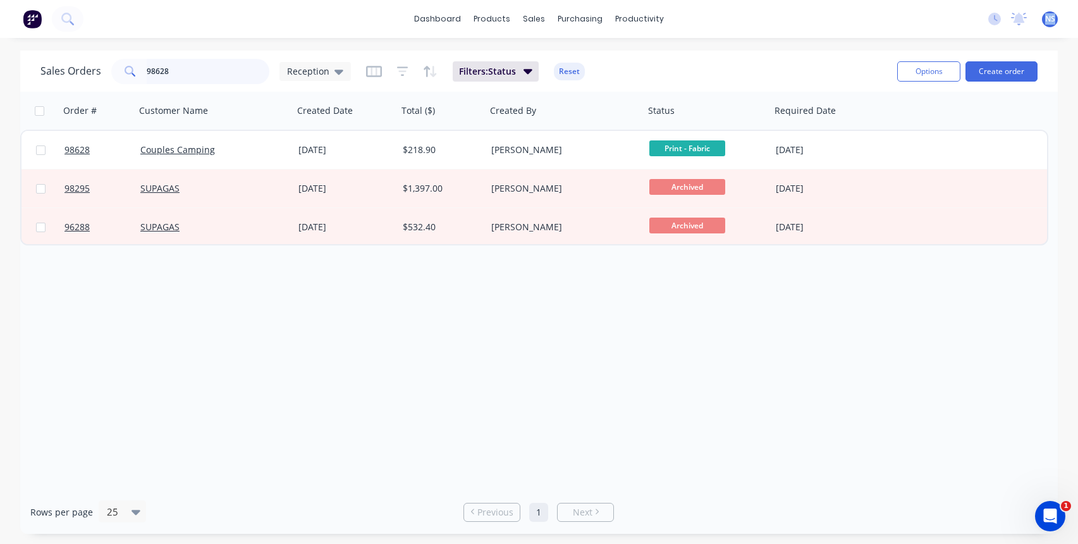
click at [206, 70] on input "98628" at bounding box center [208, 71] width 123 height 25
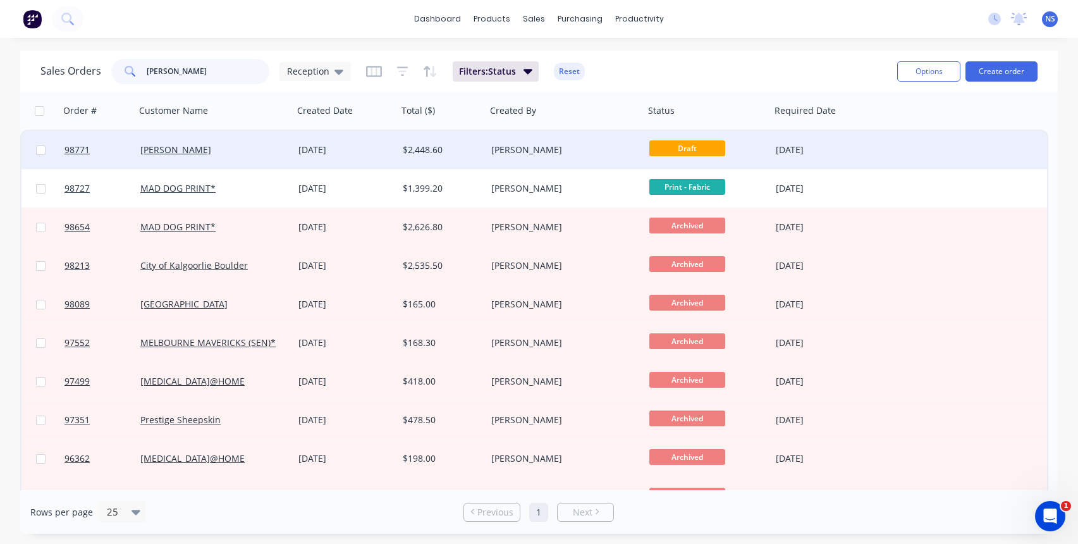
type input "[PERSON_NAME]"
click at [256, 154] on div "[PERSON_NAME]" at bounding box center [210, 150] width 140 height 13
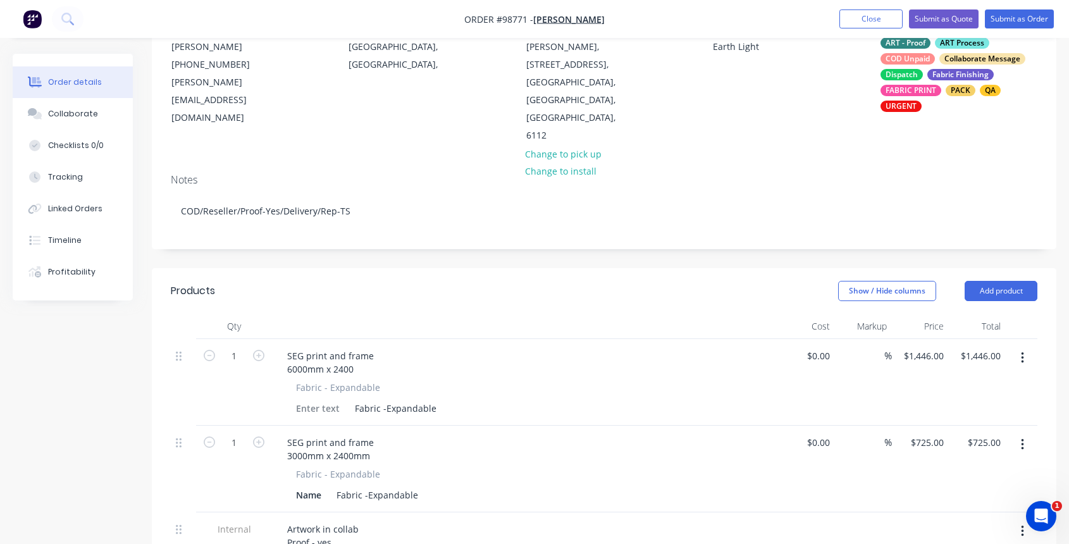
scroll to position [370, 0]
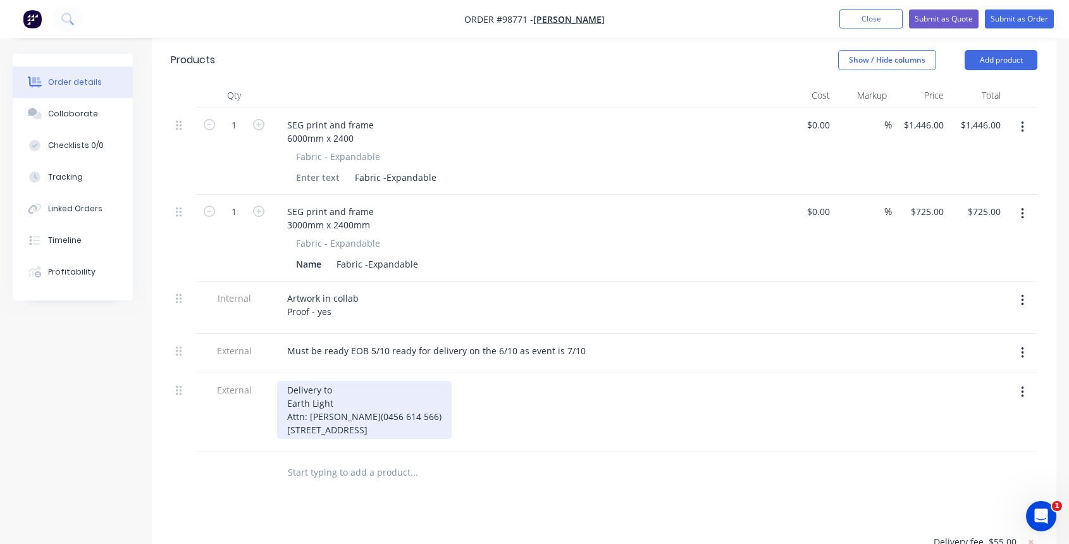
drag, startPoint x: 285, startPoint y: 371, endPoint x: 428, endPoint y: 405, distance: 147.1
click at [428, 405] on div "Delivery to Earth Light Attn: [PERSON_NAME](0456 614 566) [STREET_ADDRESS]" at bounding box center [364, 410] width 175 height 58
copy div "Earth Light Attn: [PERSON_NAME](0456 614 566) [STREET_ADDRESS]"
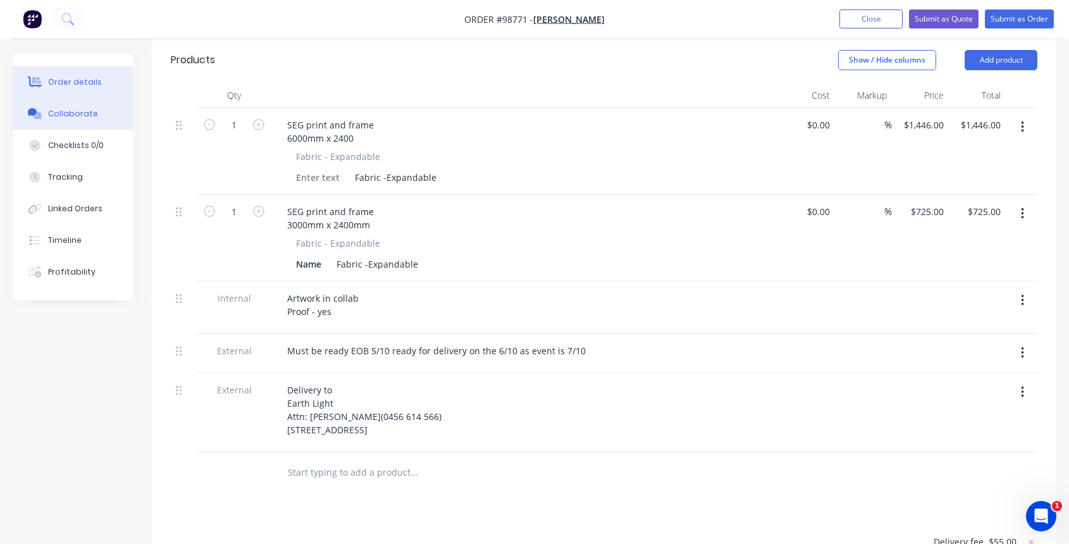
click at [60, 111] on div "Collaborate" at bounding box center [73, 113] width 50 height 11
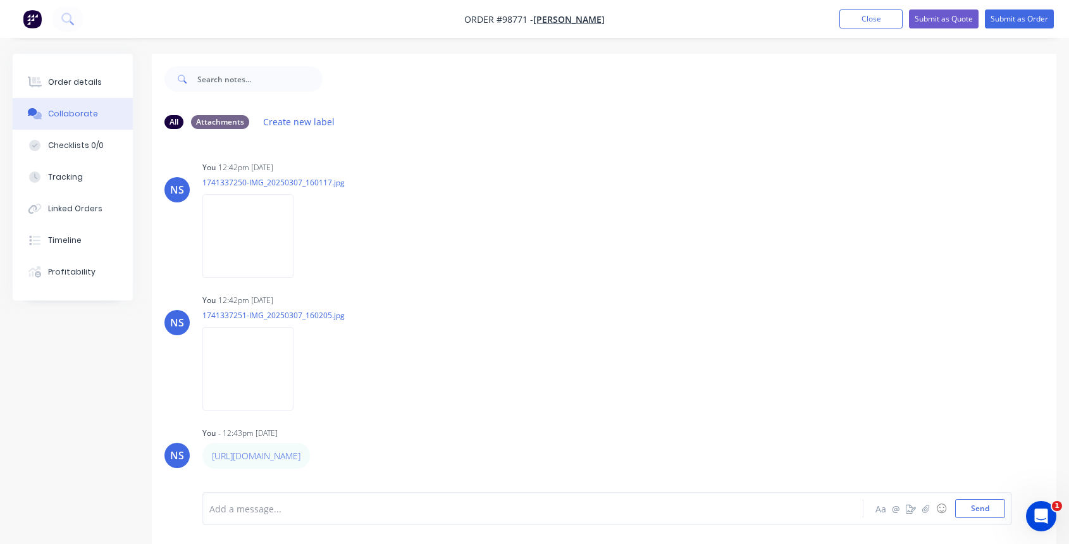
click at [289, 512] on div at bounding box center [508, 508] width 596 height 13
click at [856, 16] on button "Close" at bounding box center [870, 18] width 63 height 19
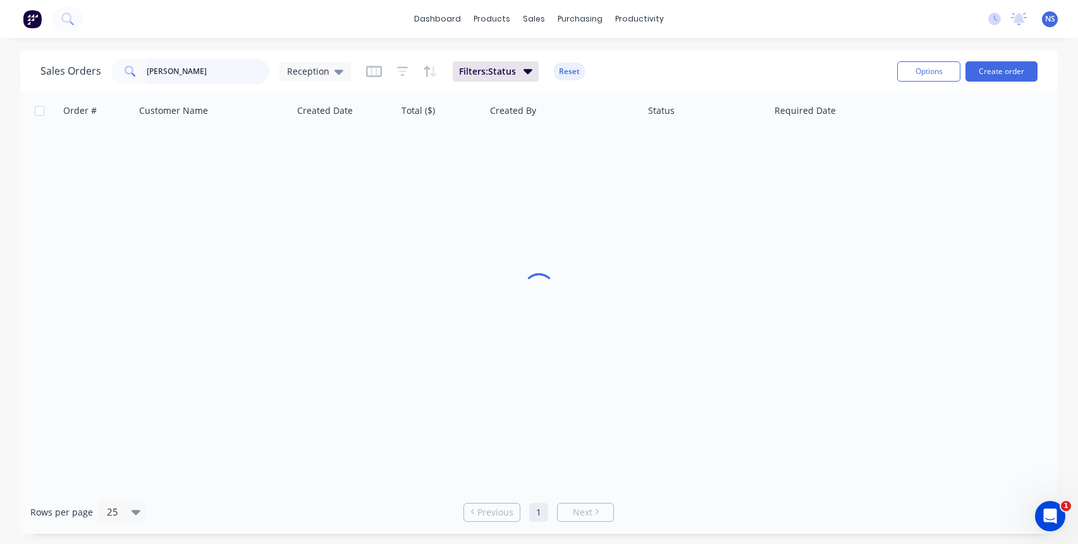
click at [179, 70] on input "[PERSON_NAME]" at bounding box center [208, 71] width 123 height 25
type input "l"
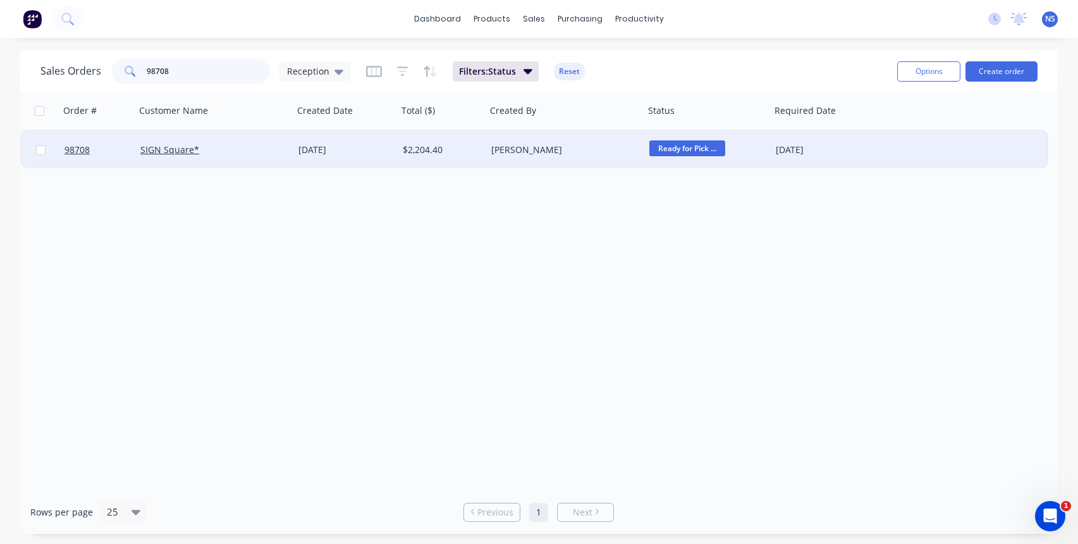
type input "98708"
click at [255, 154] on div "SIGN Square*" at bounding box center [210, 150] width 140 height 13
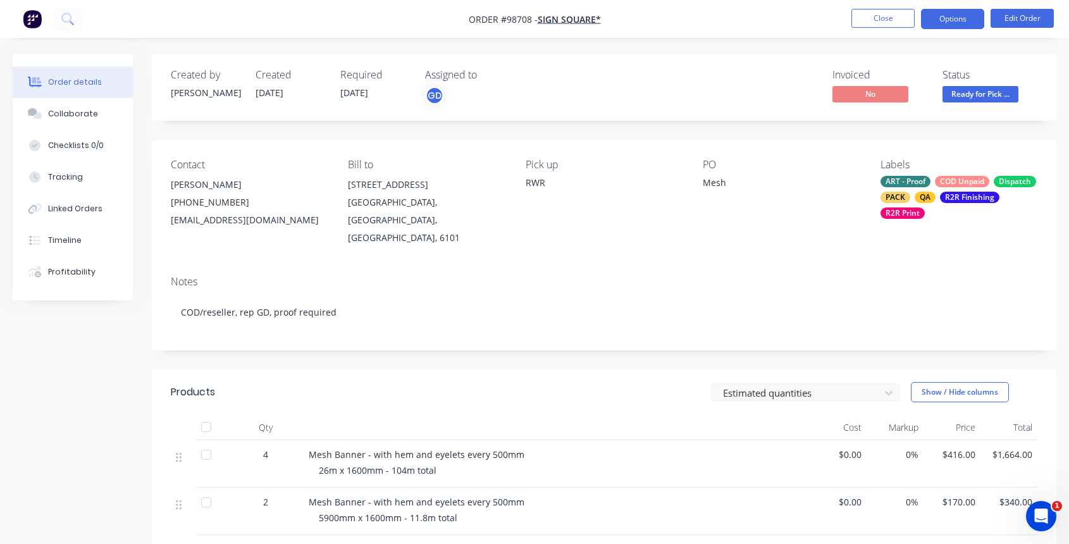
click at [968, 12] on button "Options" at bounding box center [952, 19] width 63 height 20
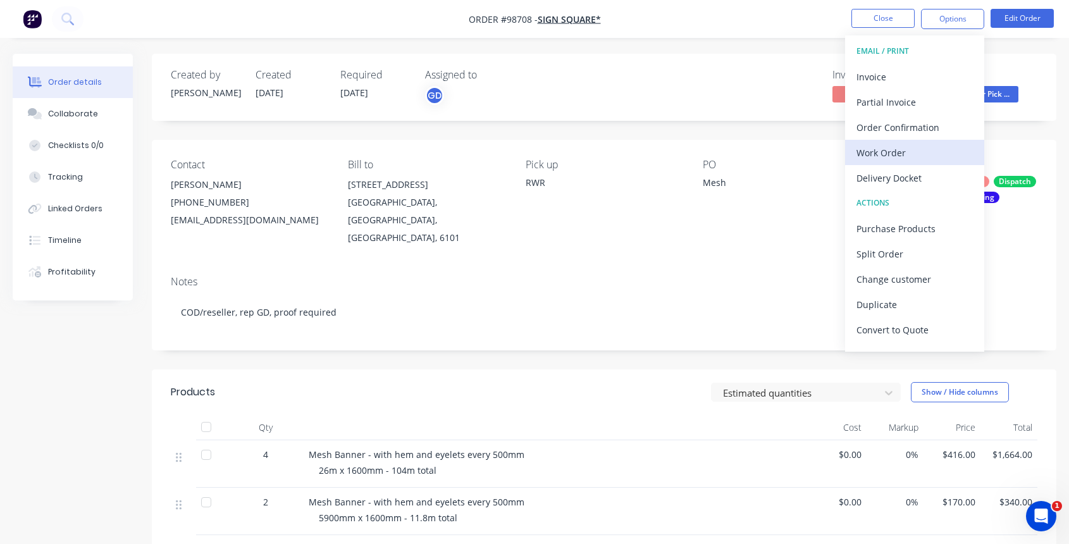
click at [912, 155] on div "Work Order" at bounding box center [914, 153] width 116 height 18
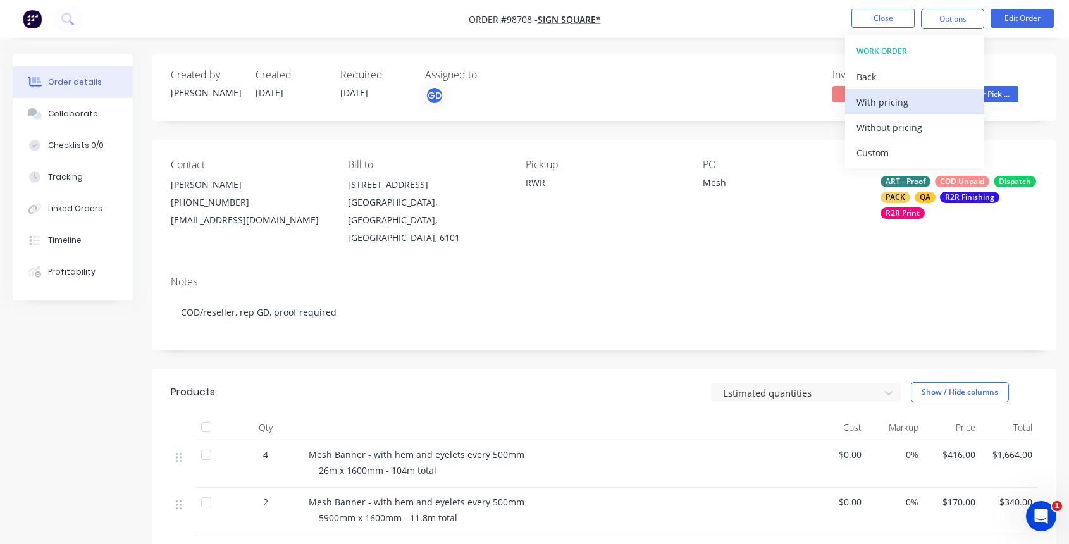
click at [898, 106] on div "With pricing" at bounding box center [914, 102] width 116 height 18
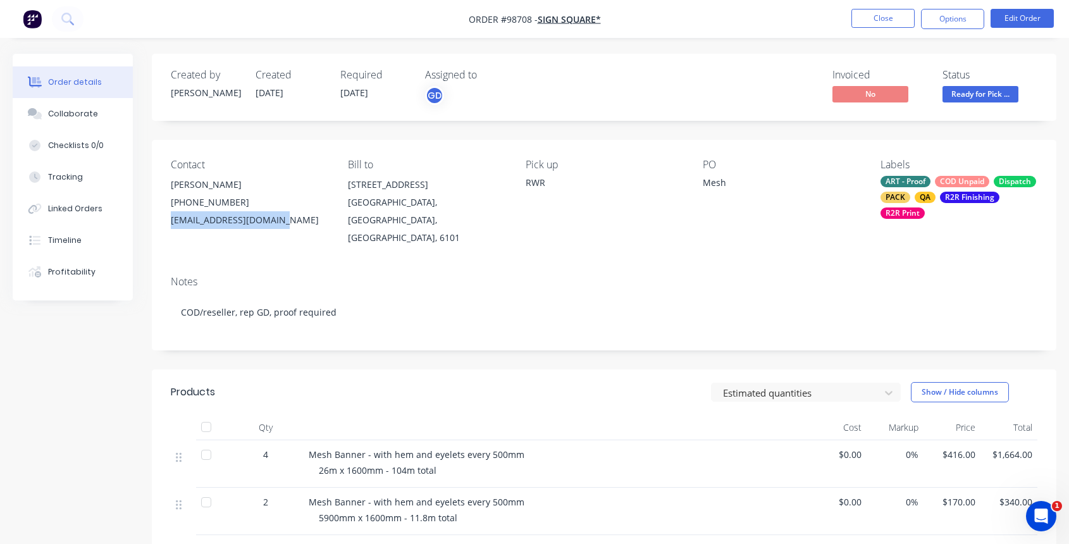
drag, startPoint x: 171, startPoint y: 220, endPoint x: 275, endPoint y: 222, distance: 104.4
click at [276, 221] on div "[EMAIL_ADDRESS][DOMAIN_NAME]" at bounding box center [249, 220] width 157 height 18
copy div "[EMAIL_ADDRESS][DOMAIN_NAME]"
click at [66, 116] on div "Collaborate" at bounding box center [73, 113] width 50 height 11
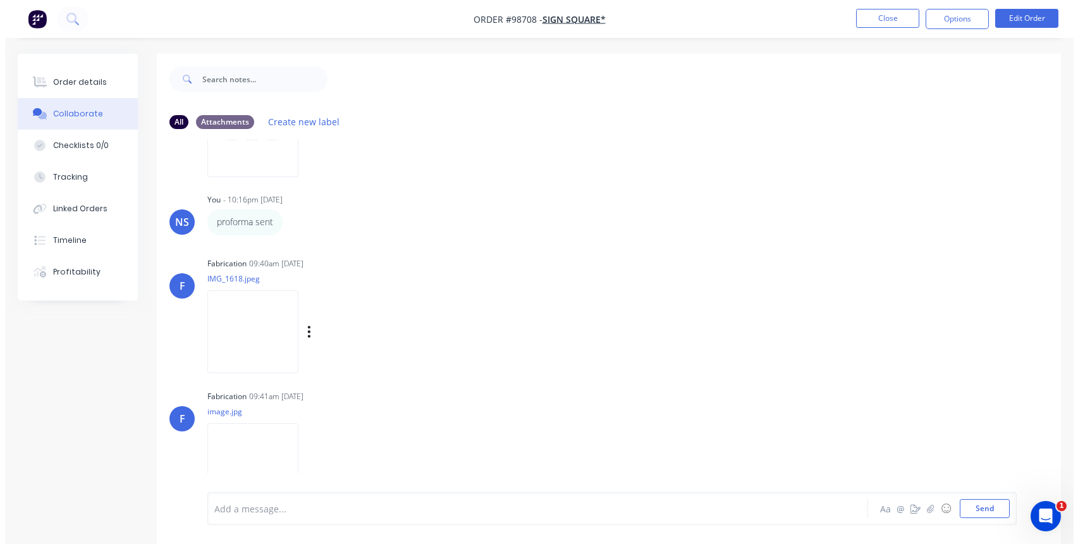
scroll to position [120, 0]
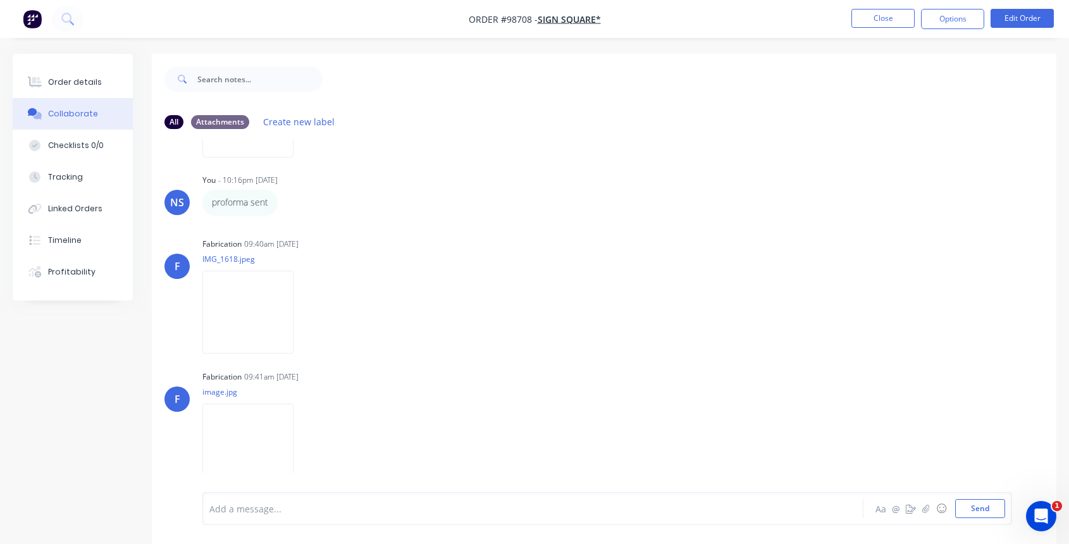
click at [317, 507] on div at bounding box center [508, 508] width 596 height 13
click at [880, 20] on button "Close" at bounding box center [882, 18] width 63 height 19
